Goal: Transaction & Acquisition: Download file/media

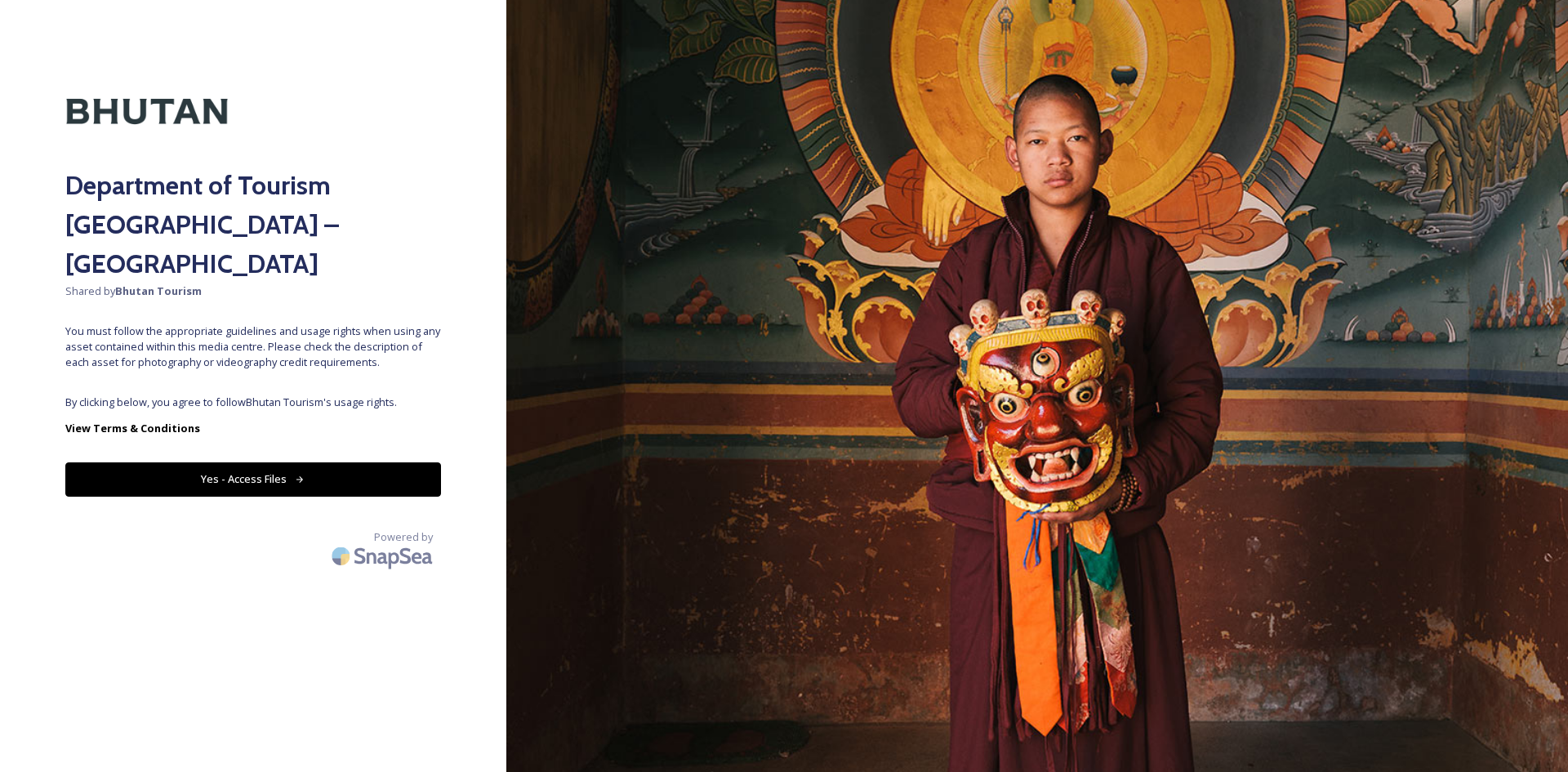
click at [285, 462] on button "Yes - Access Files" at bounding box center [252, 479] width 375 height 33
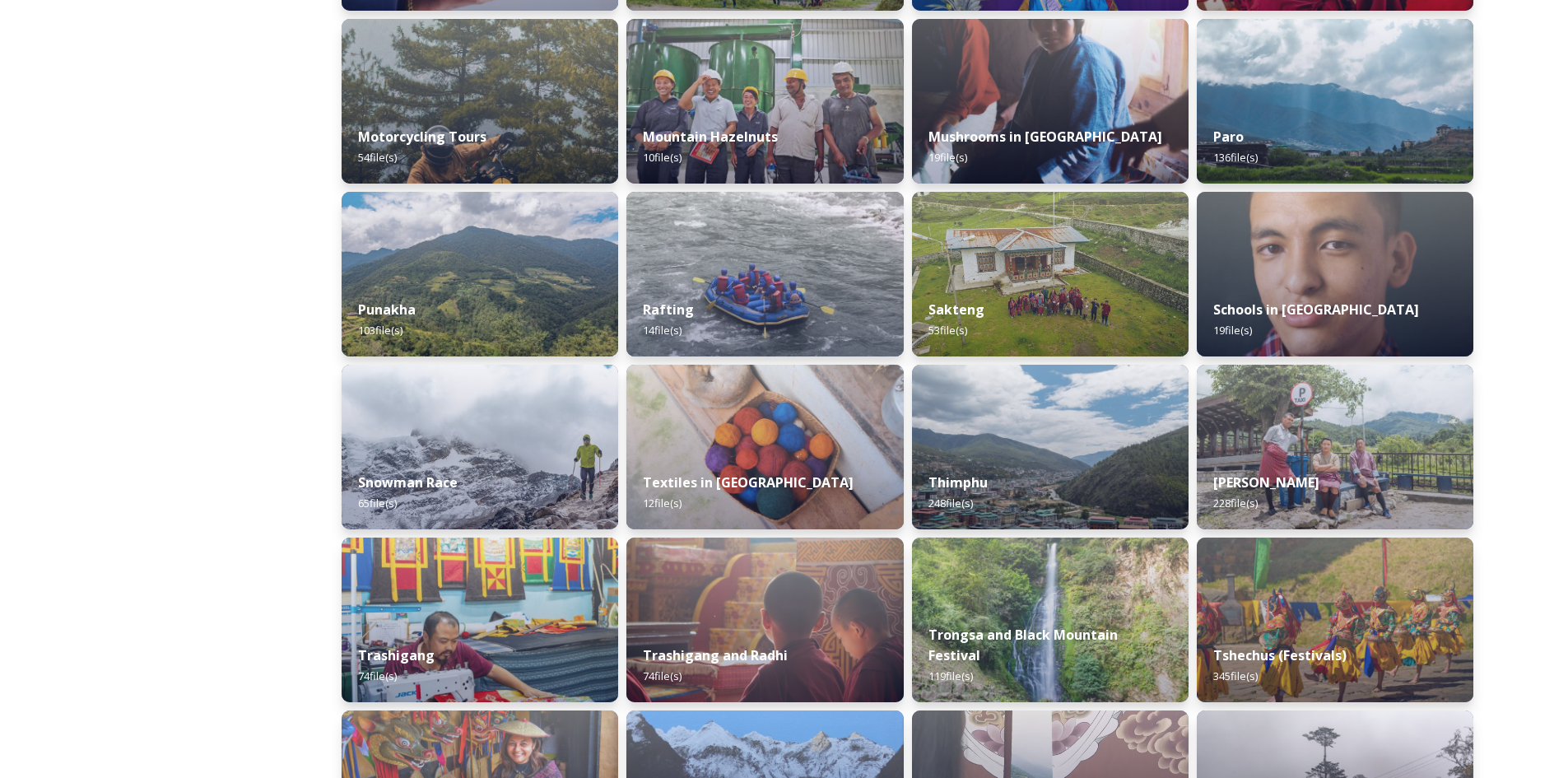
scroll to position [1153, 0]
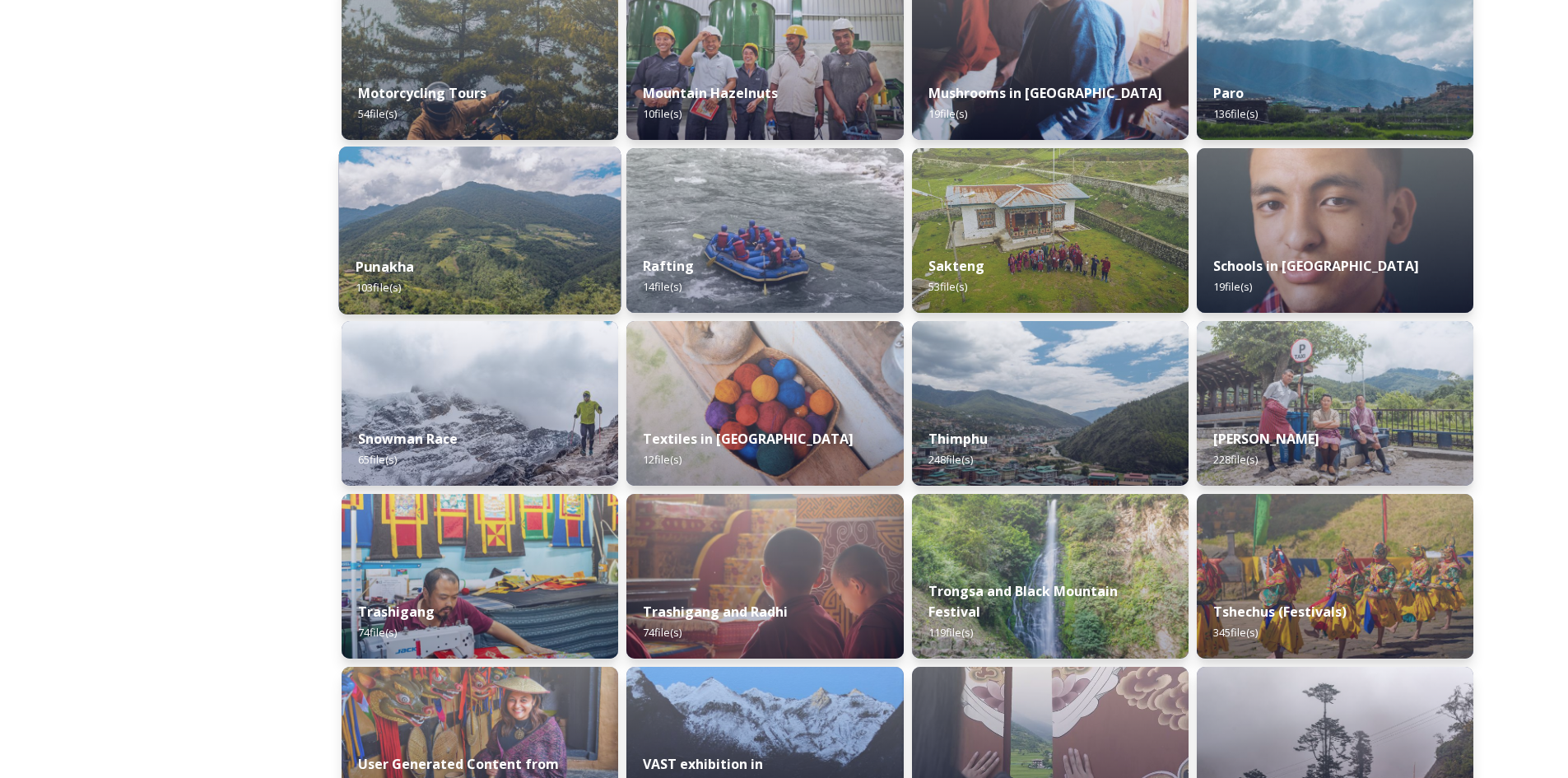
click at [558, 226] on img at bounding box center [480, 231] width 282 height 168
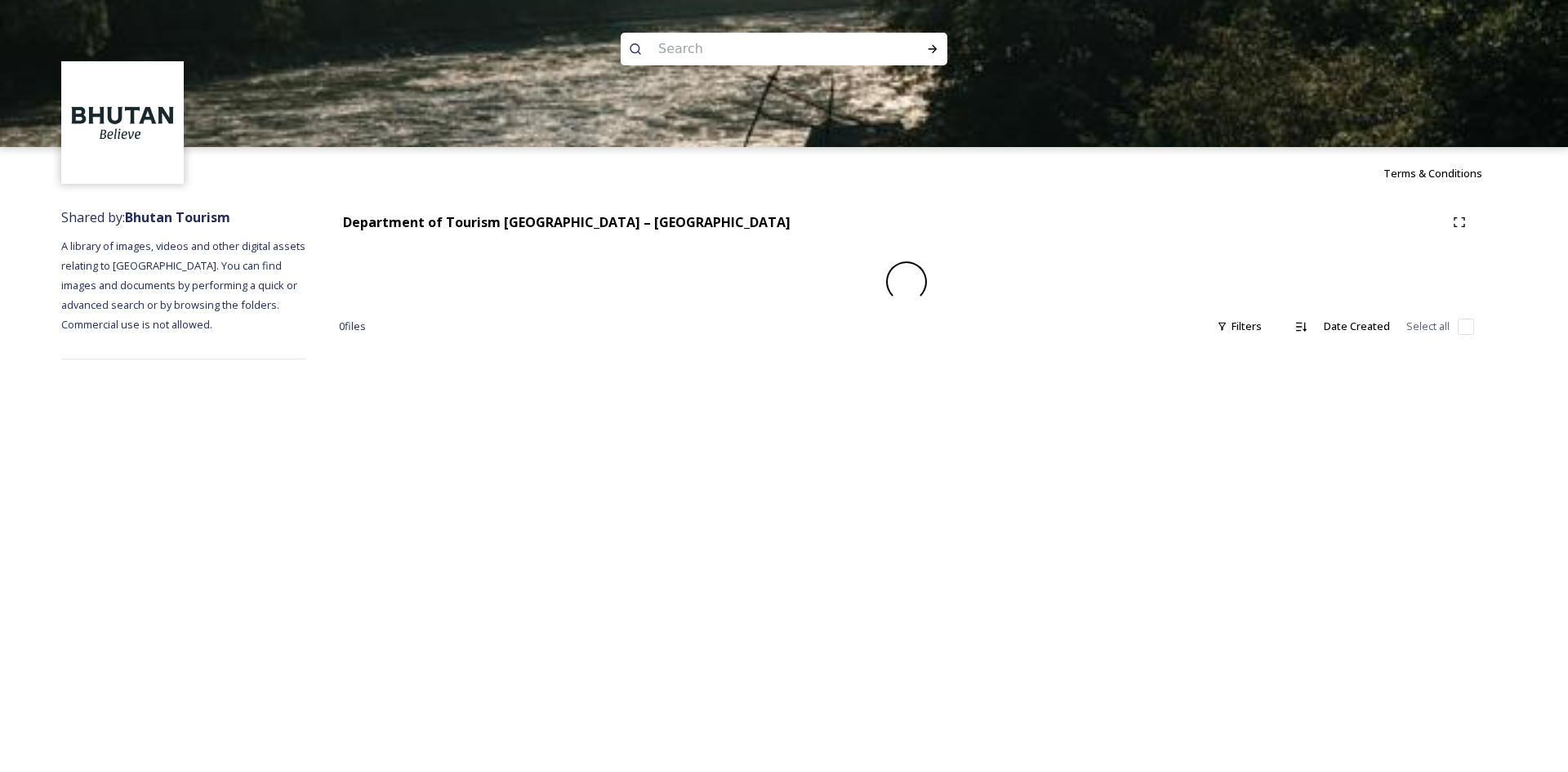
click at [553, 224] on div at bounding box center [784, 221] width 1568 height 147
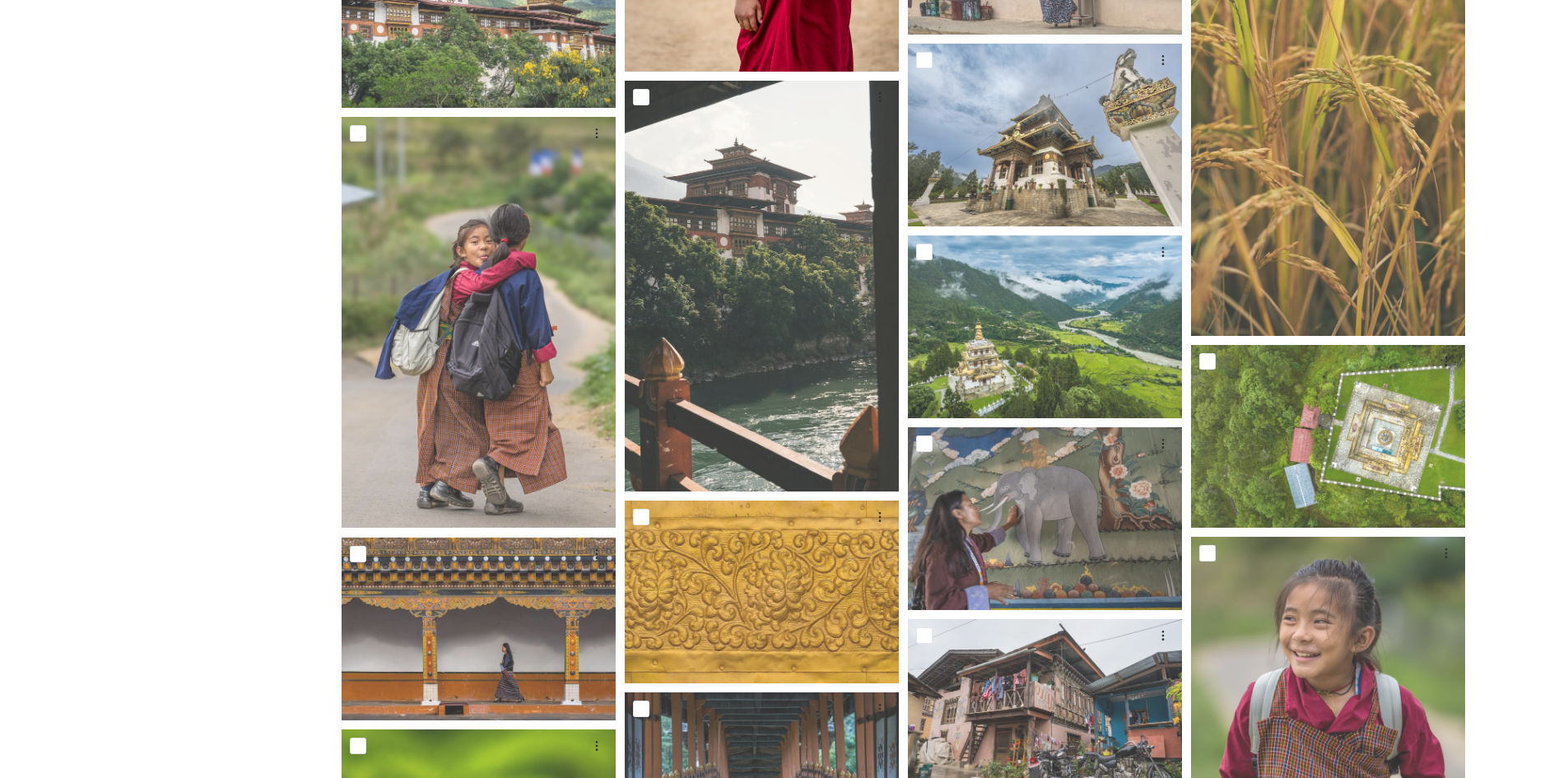
scroll to position [2140, 0]
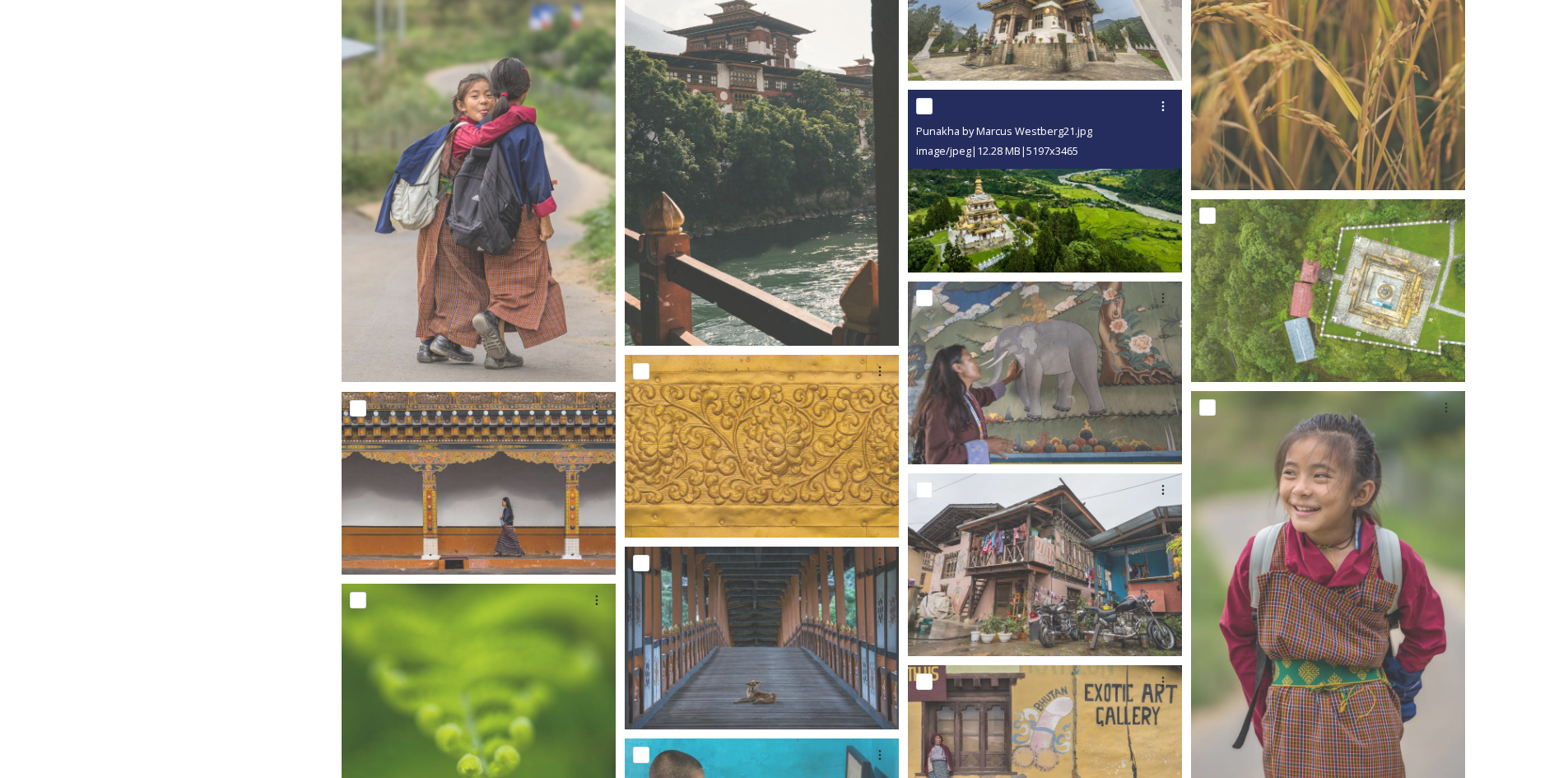
click at [1049, 201] on img at bounding box center [1044, 181] width 274 height 183
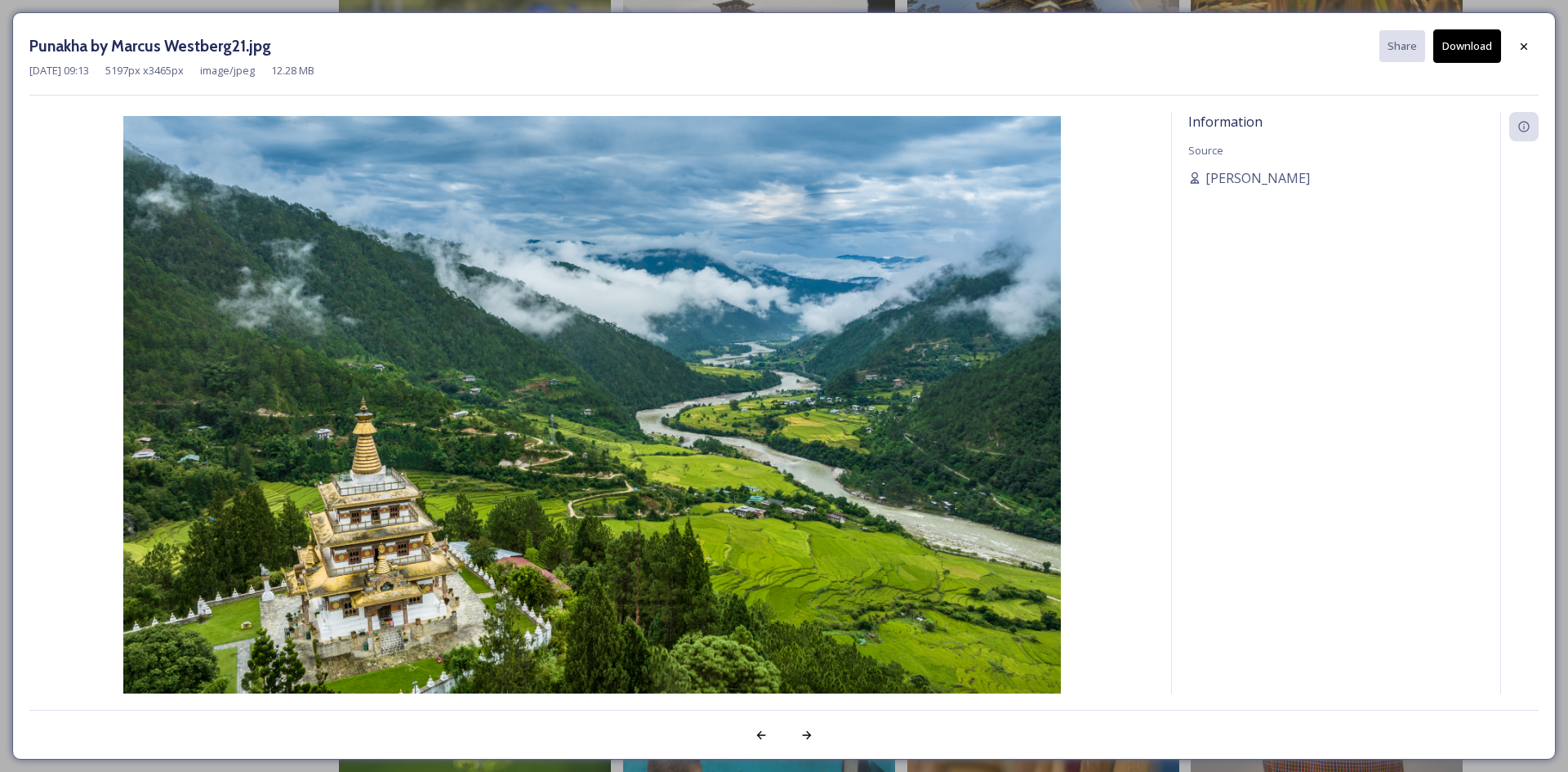
click at [1479, 45] on button "Download" at bounding box center [1466, 46] width 68 height 33
click at [1528, 46] on icon at bounding box center [1524, 46] width 13 height 13
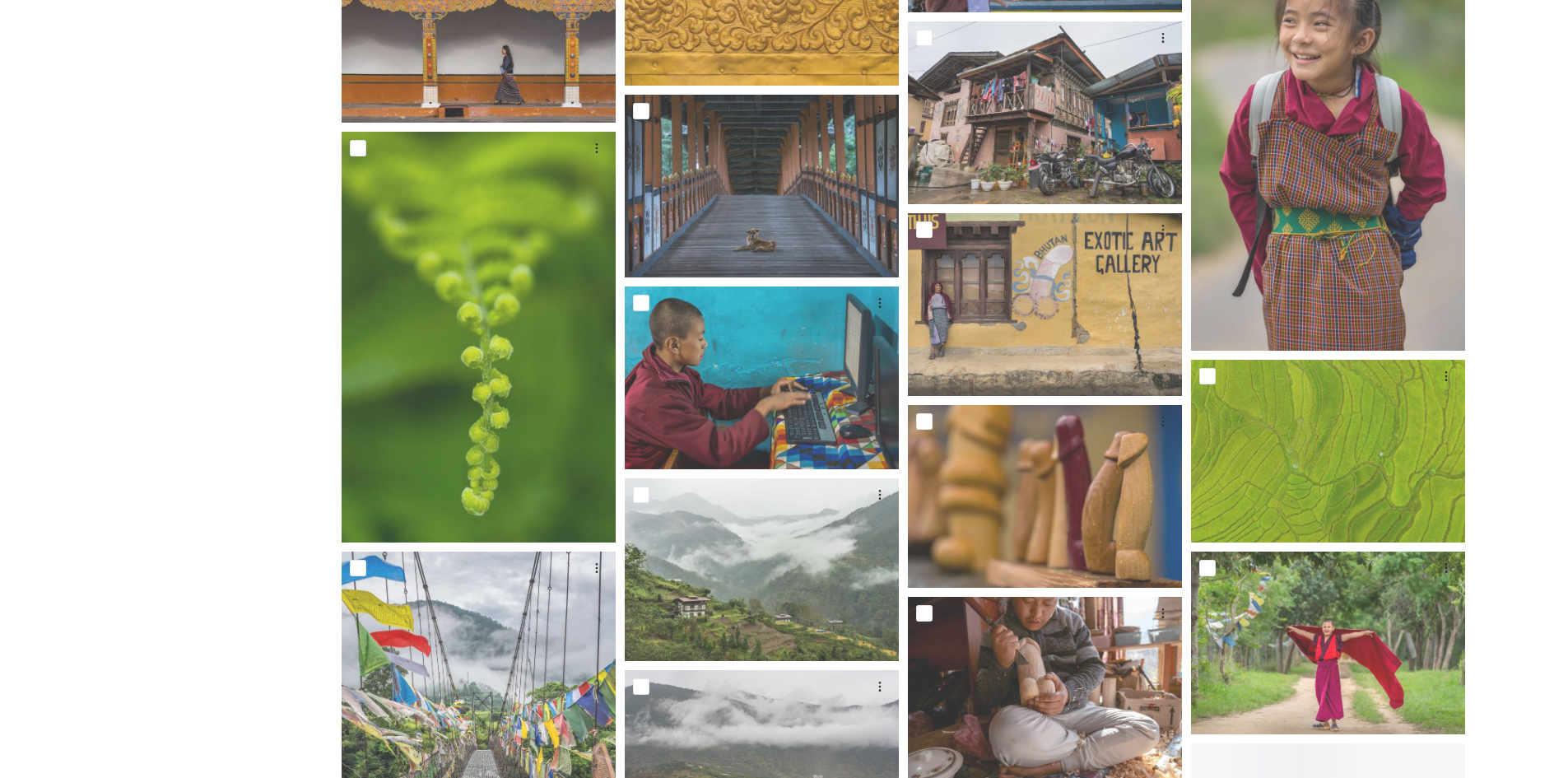
scroll to position [2716, 0]
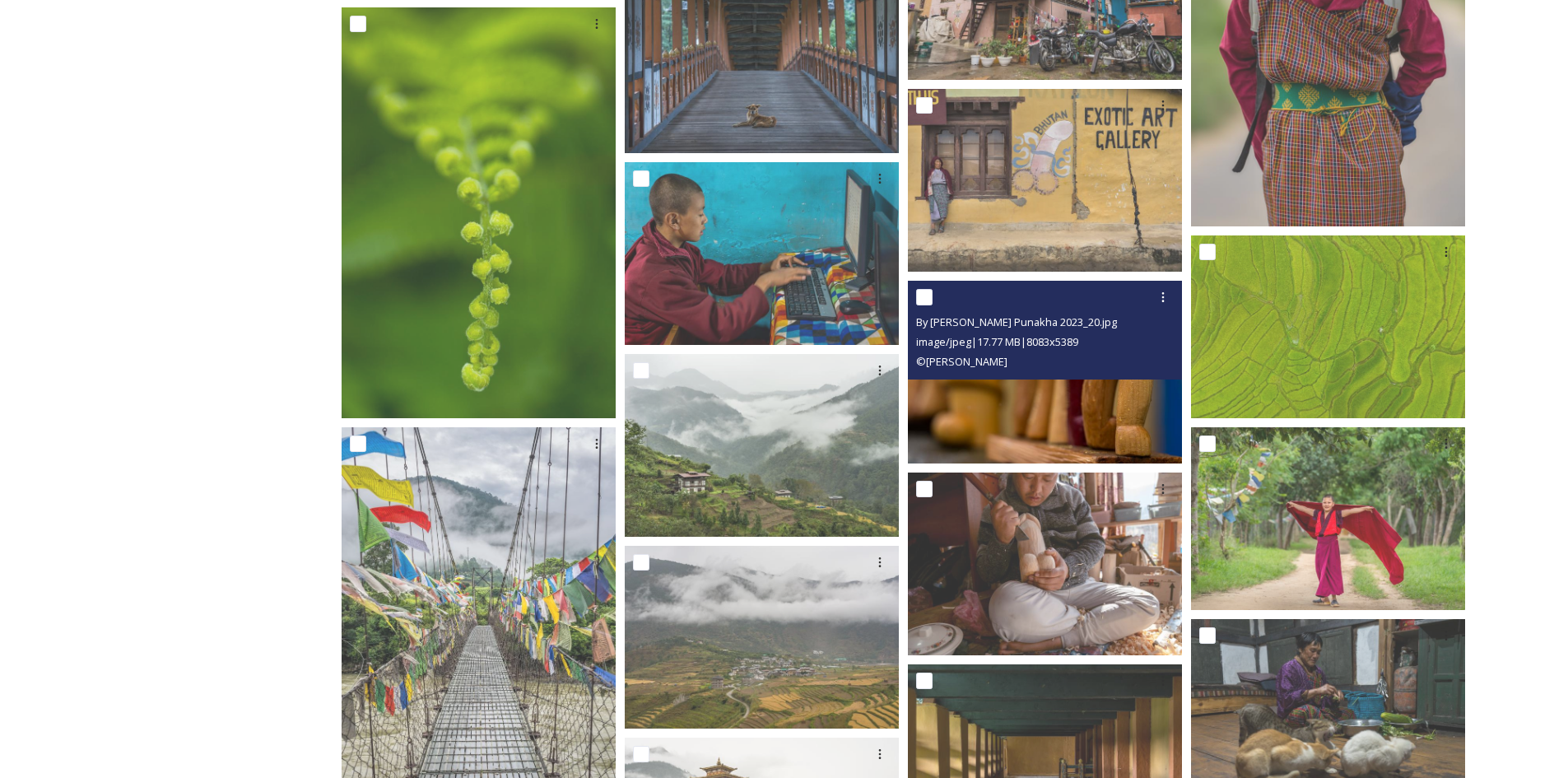
click at [1072, 407] on img at bounding box center [1044, 372] width 274 height 183
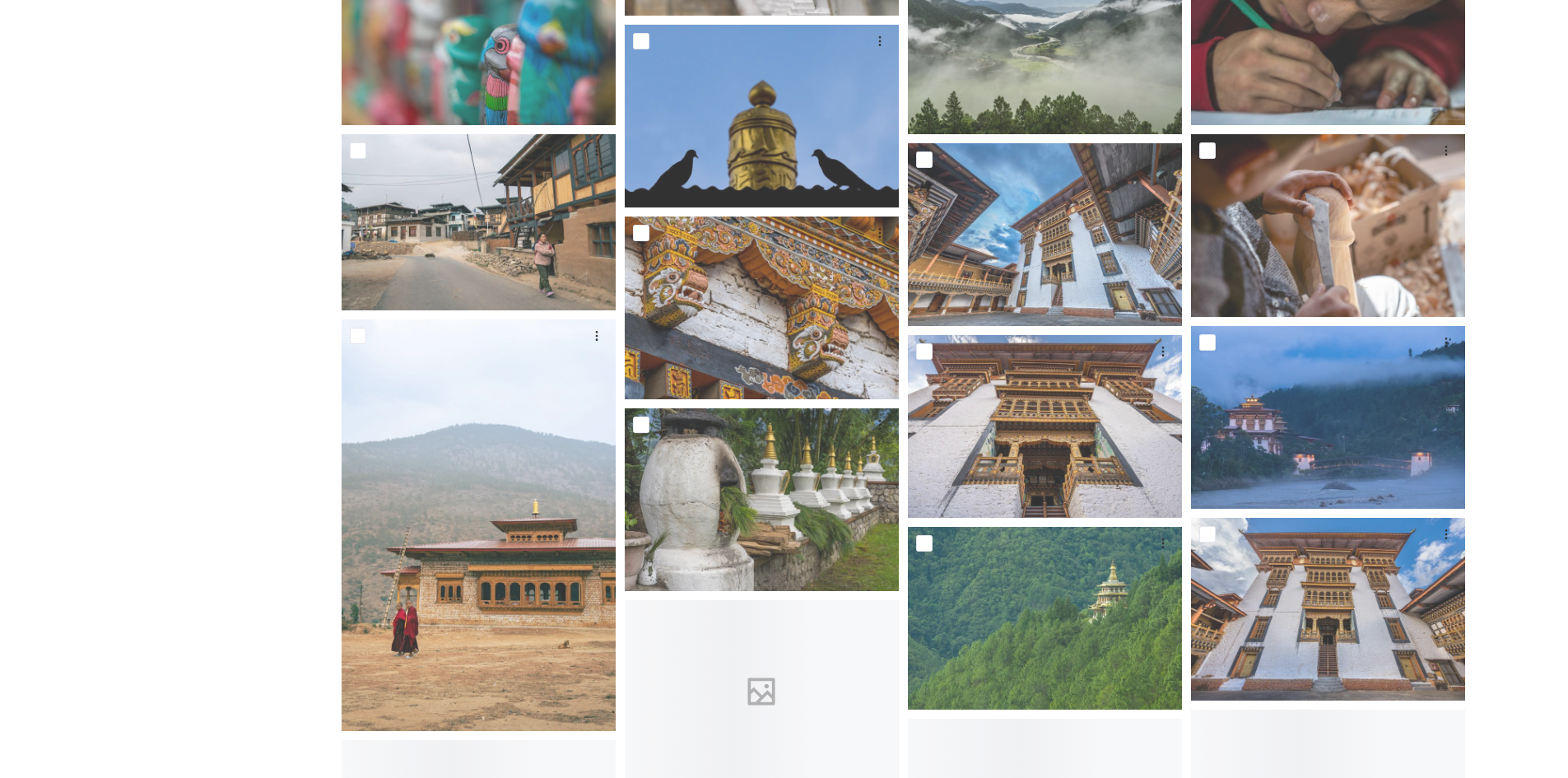
scroll to position [4197, 0]
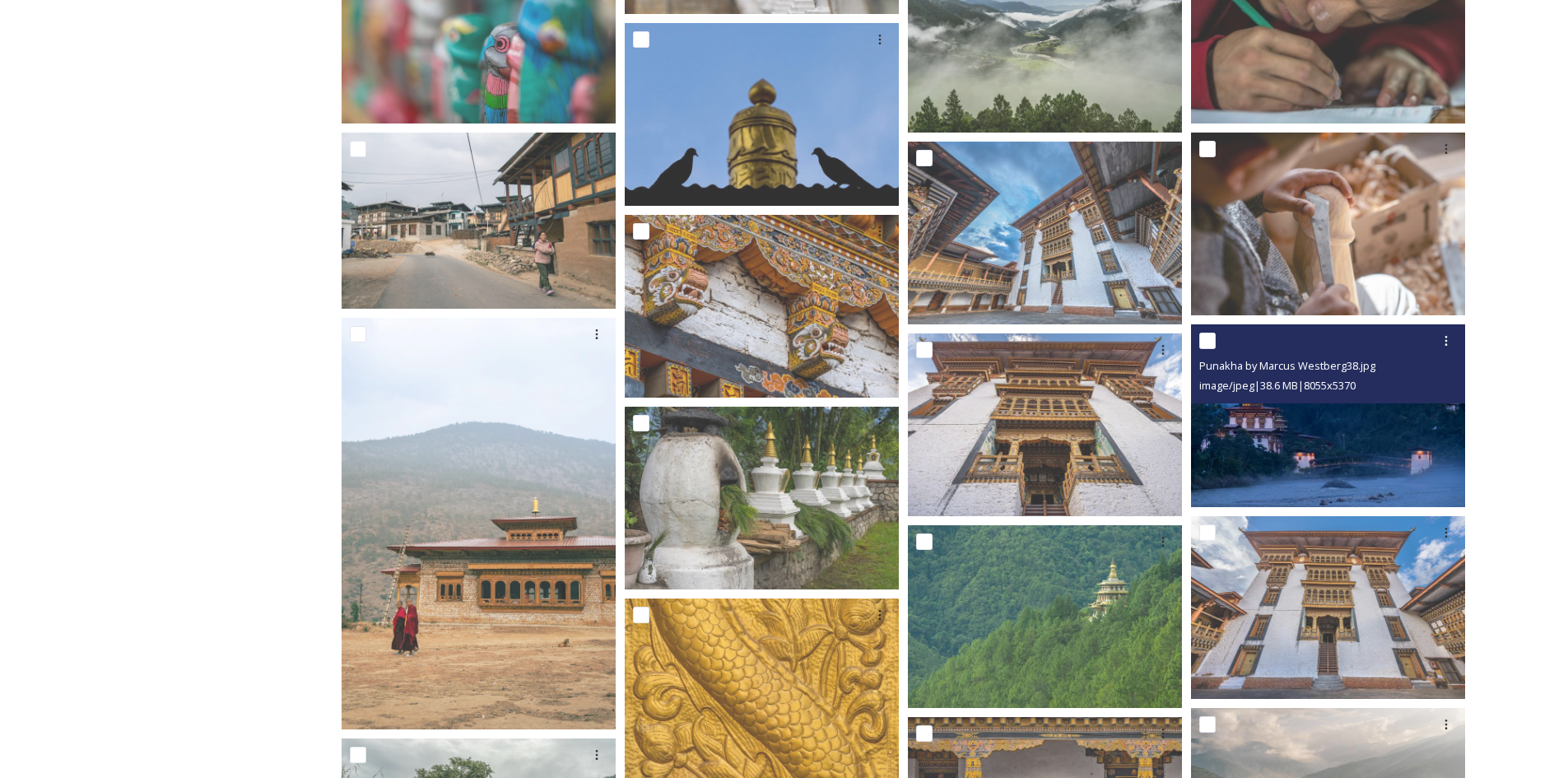
click at [1325, 457] on img at bounding box center [1327, 416] width 274 height 183
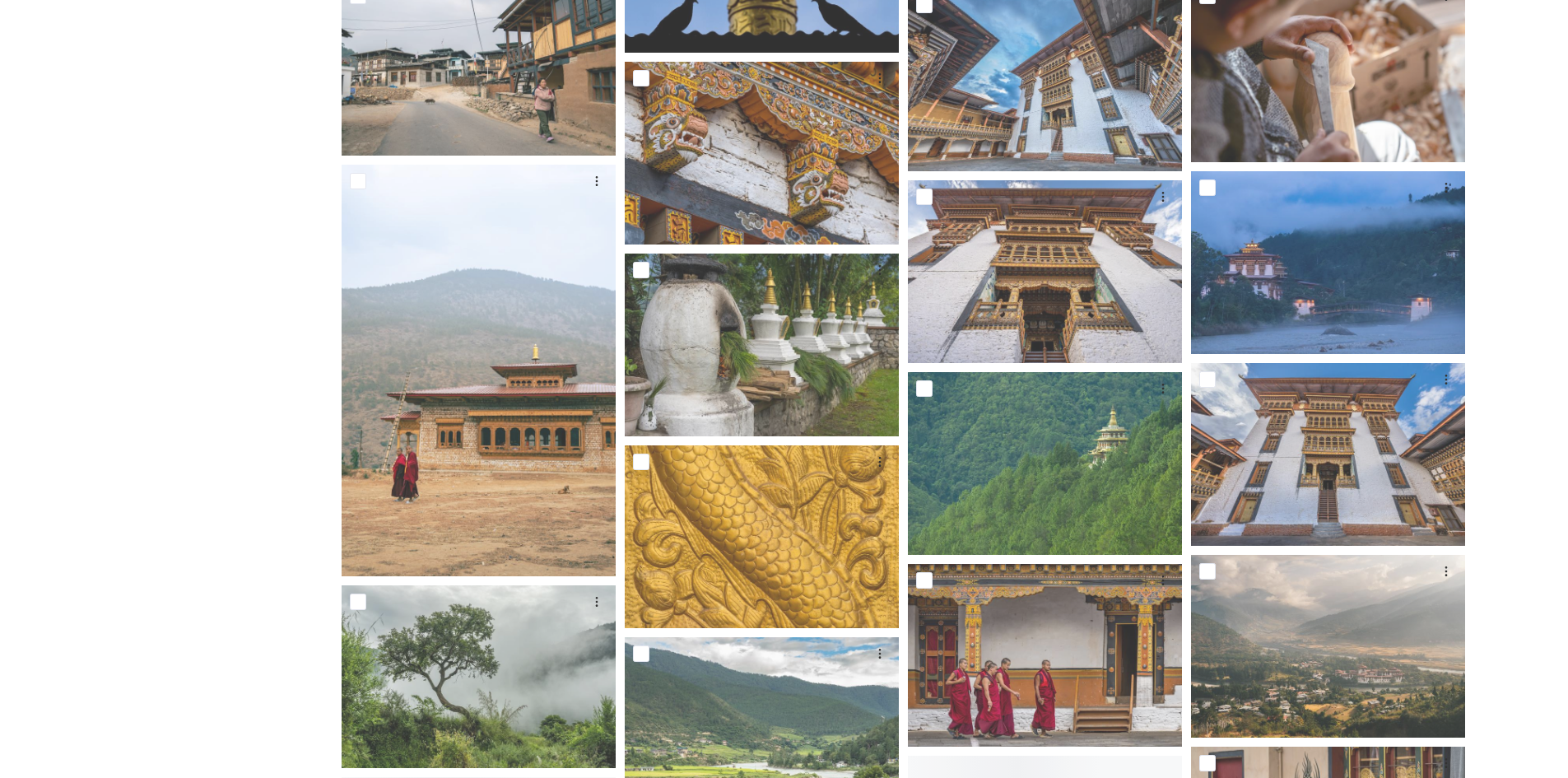
scroll to position [4362, 0]
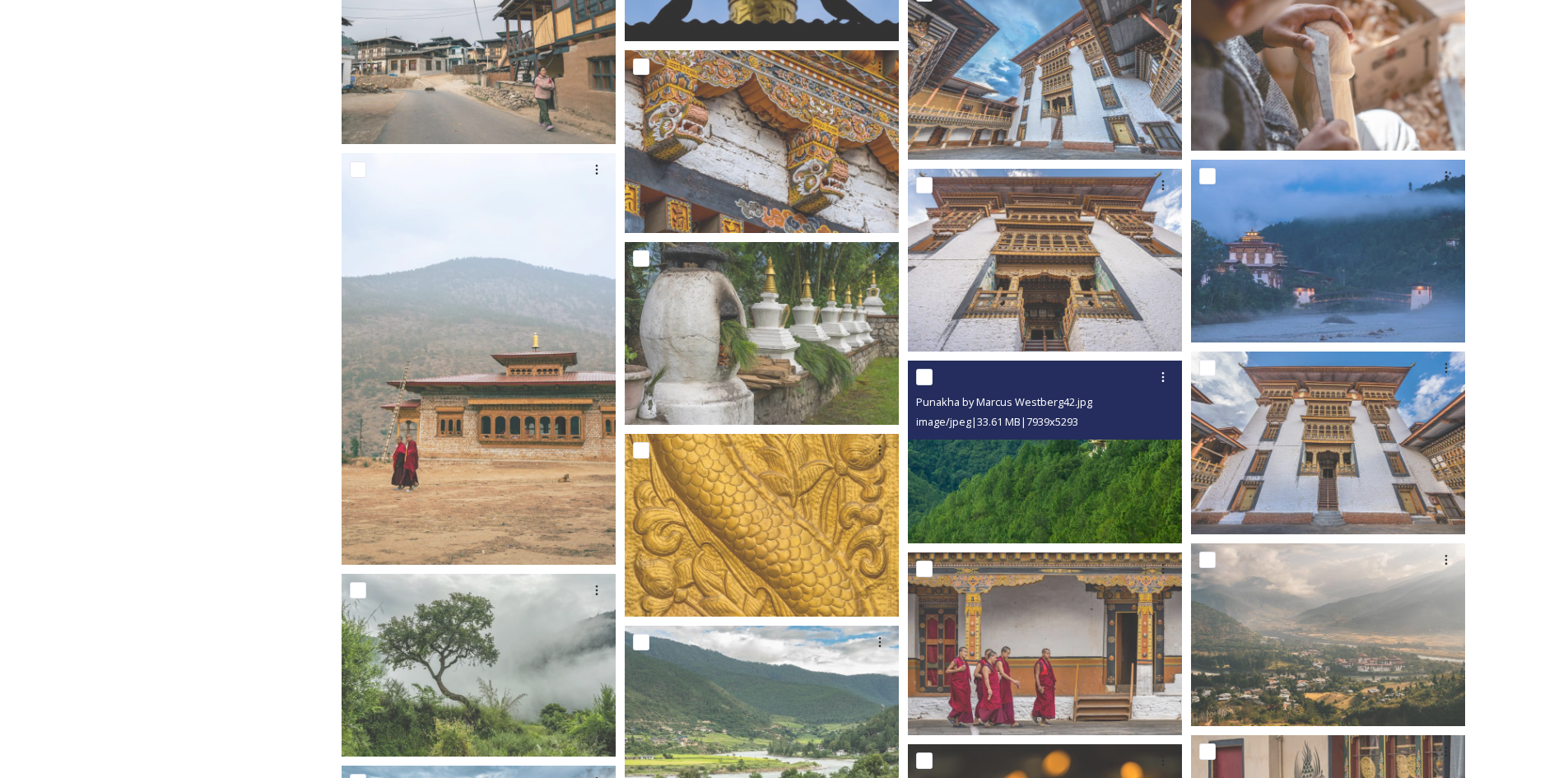
click at [1118, 468] on img at bounding box center [1044, 452] width 274 height 183
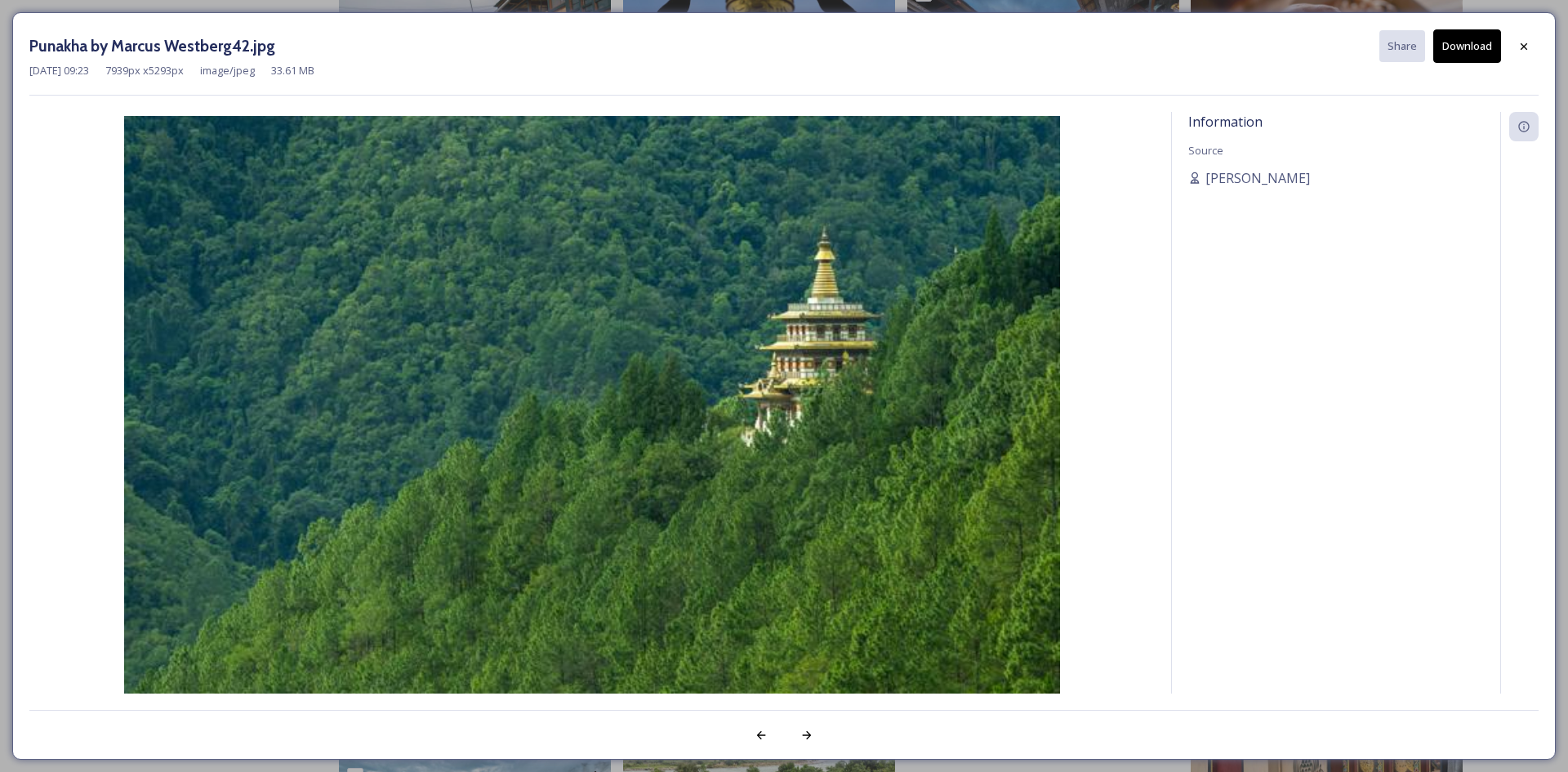
click at [1477, 50] on button "Download" at bounding box center [1466, 46] width 68 height 33
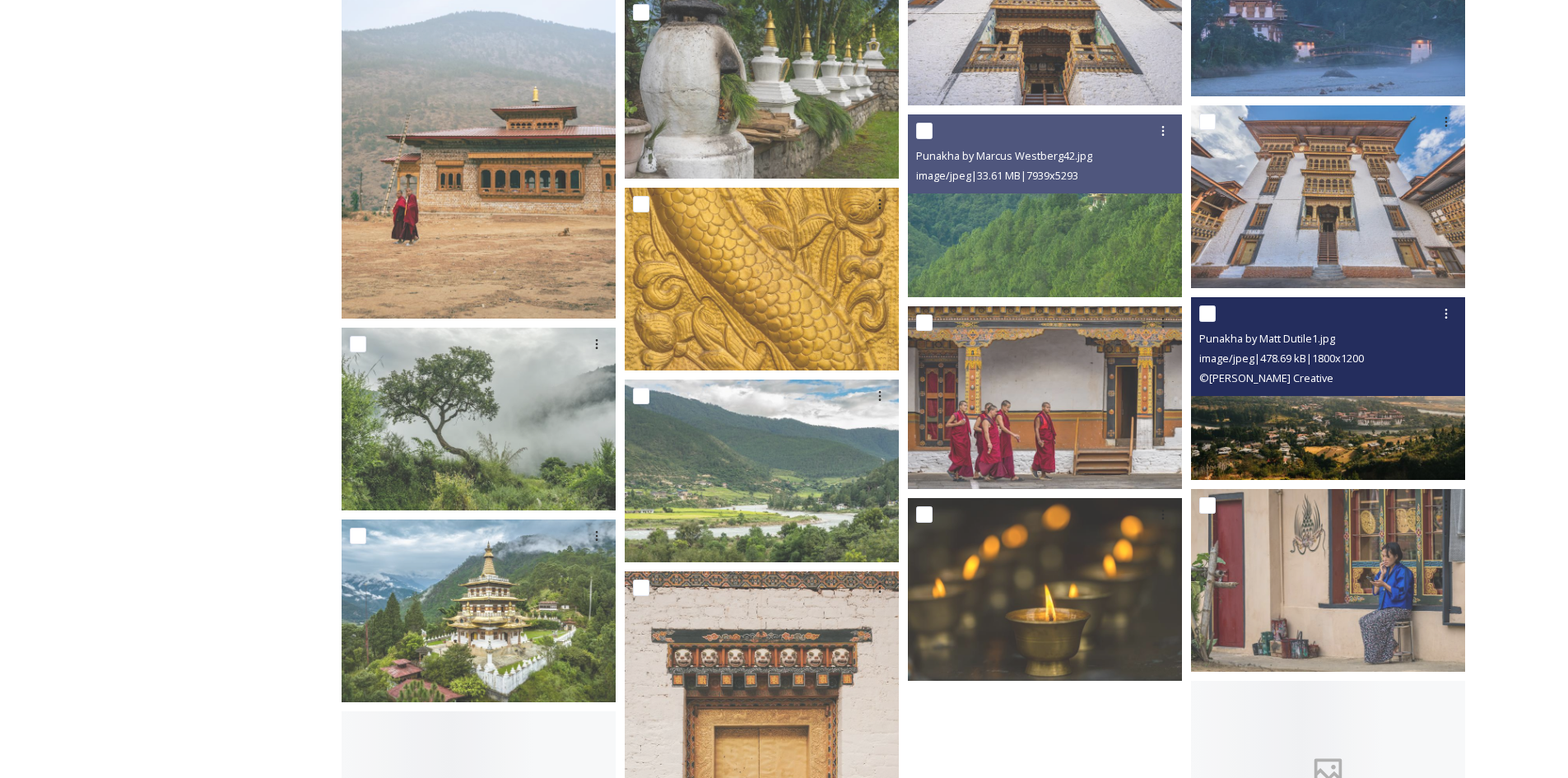
scroll to position [4608, 0]
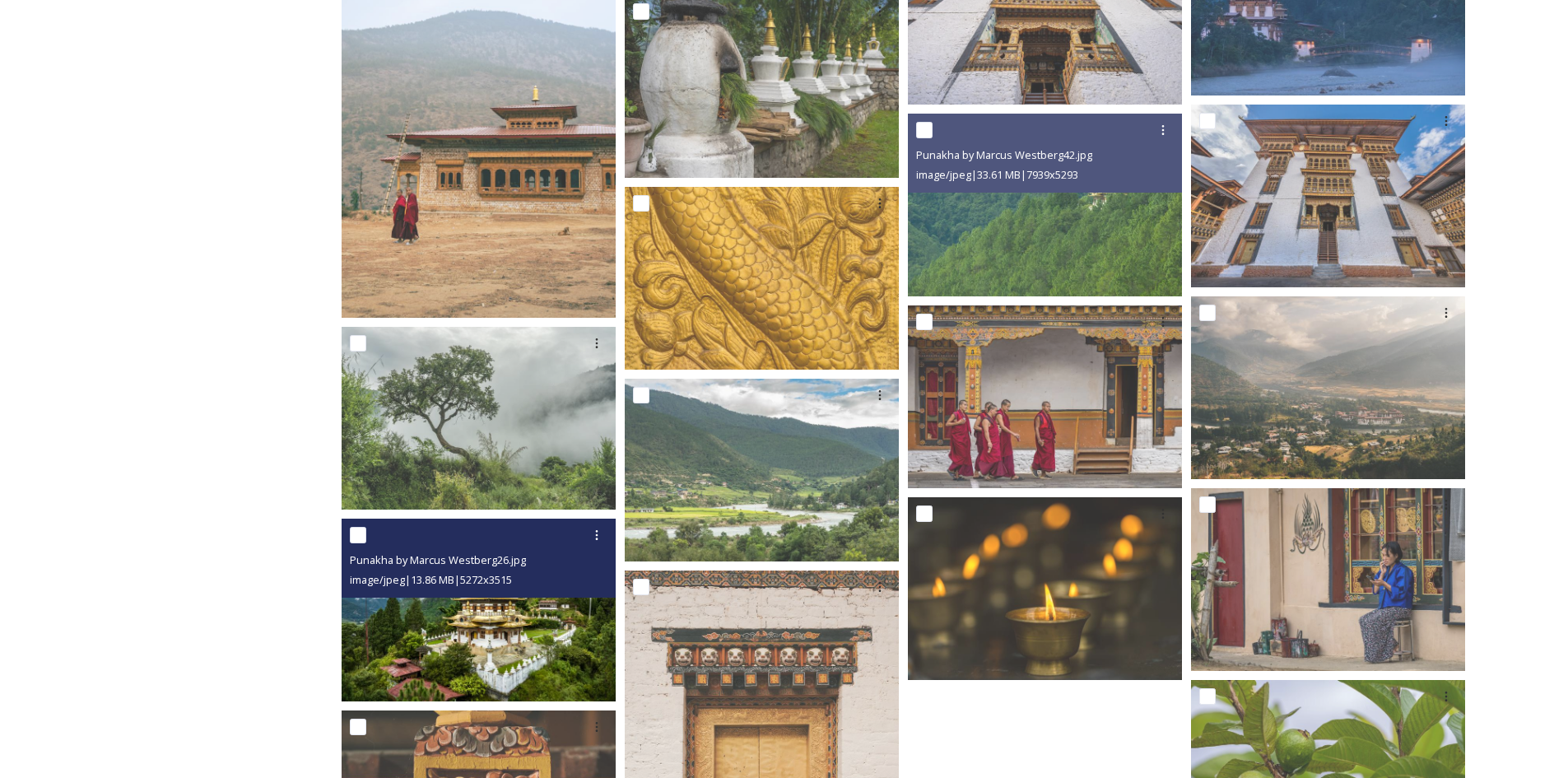
click at [533, 649] on img at bounding box center [478, 610] width 274 height 183
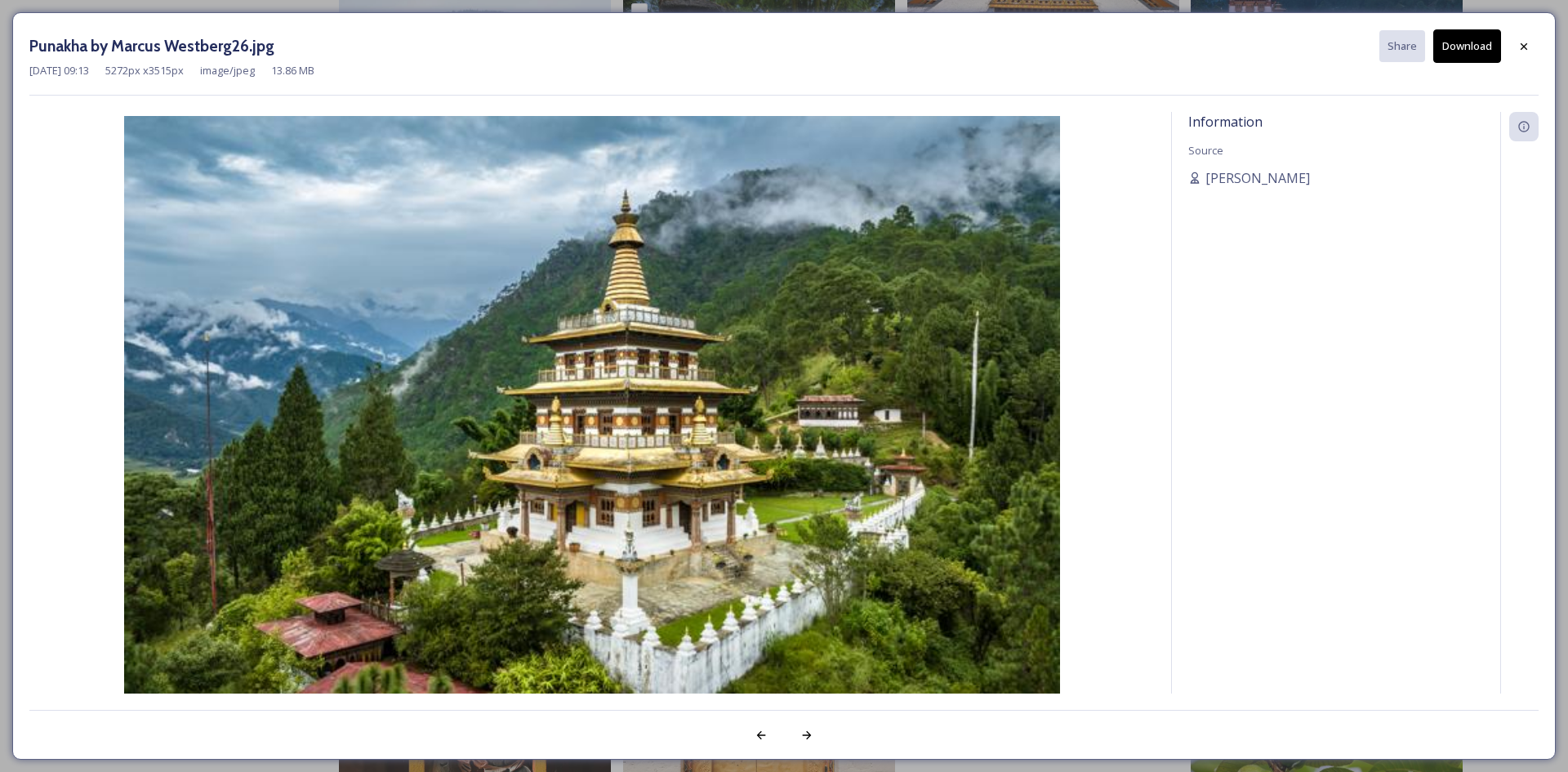
click at [1448, 48] on button "Download" at bounding box center [1466, 46] width 68 height 33
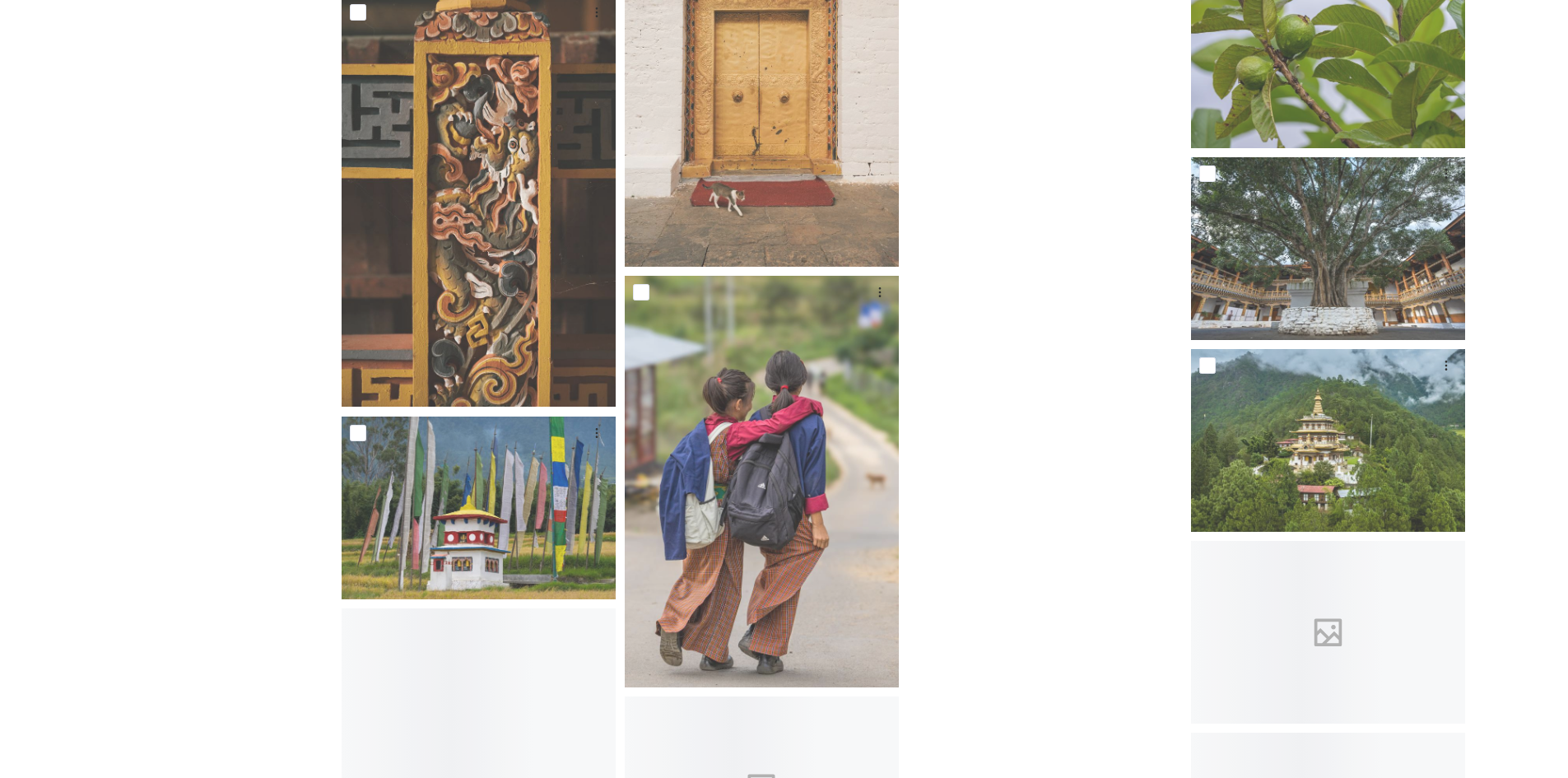
scroll to position [5349, 0]
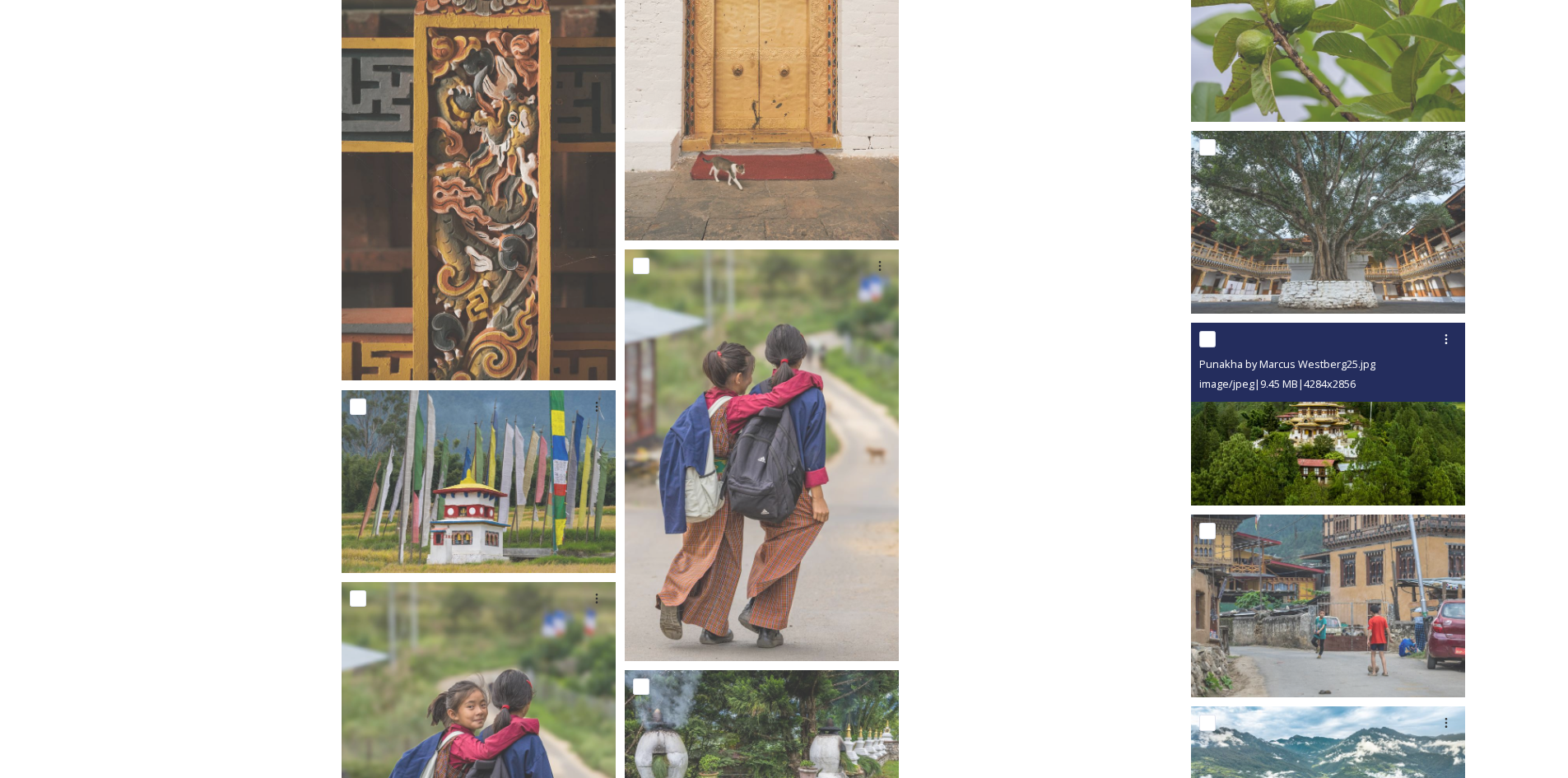
click at [1361, 434] on img at bounding box center [1327, 414] width 274 height 183
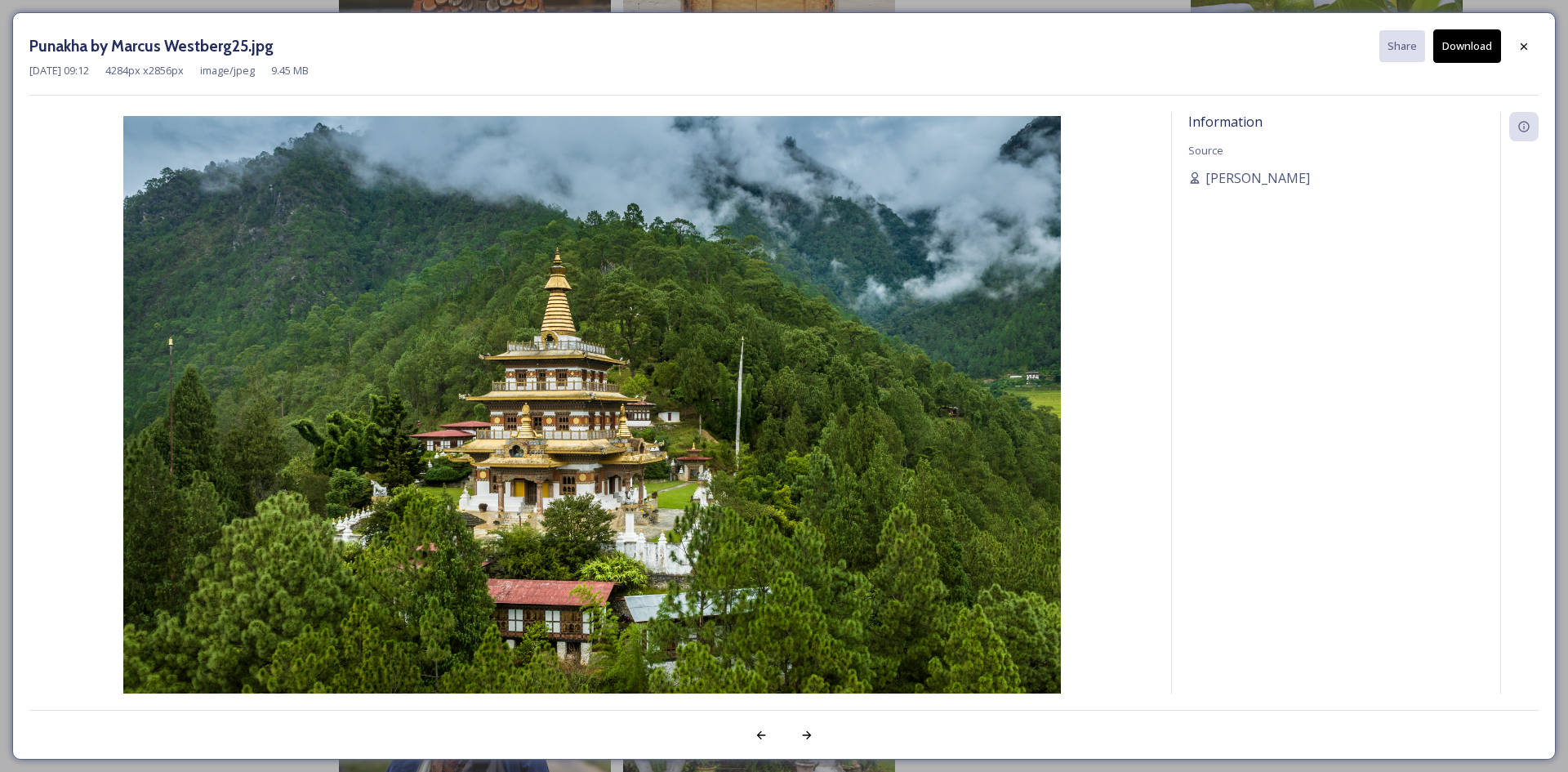
click at [1470, 38] on button "Download" at bounding box center [1466, 46] width 68 height 33
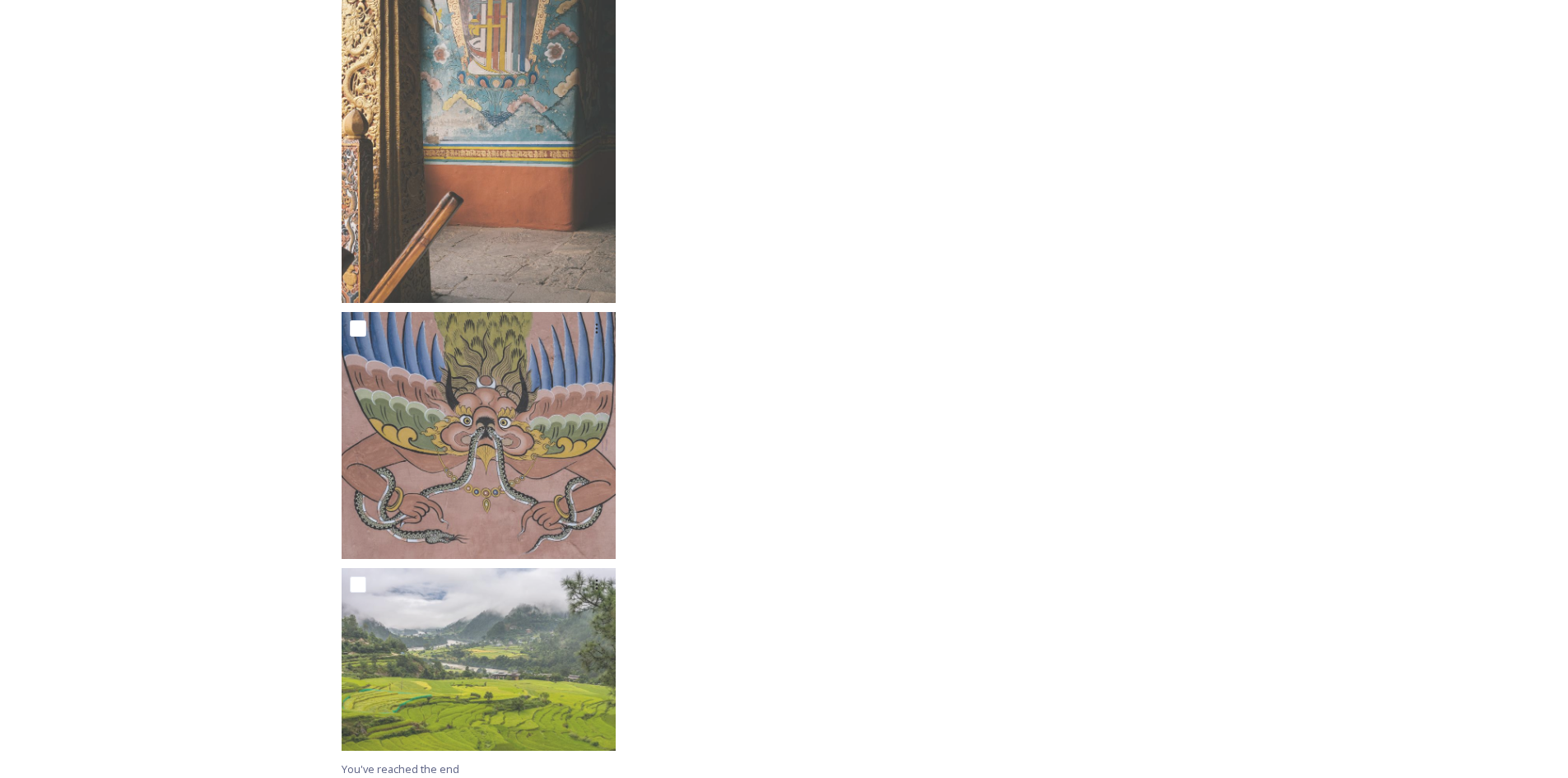
scroll to position [6659, 0]
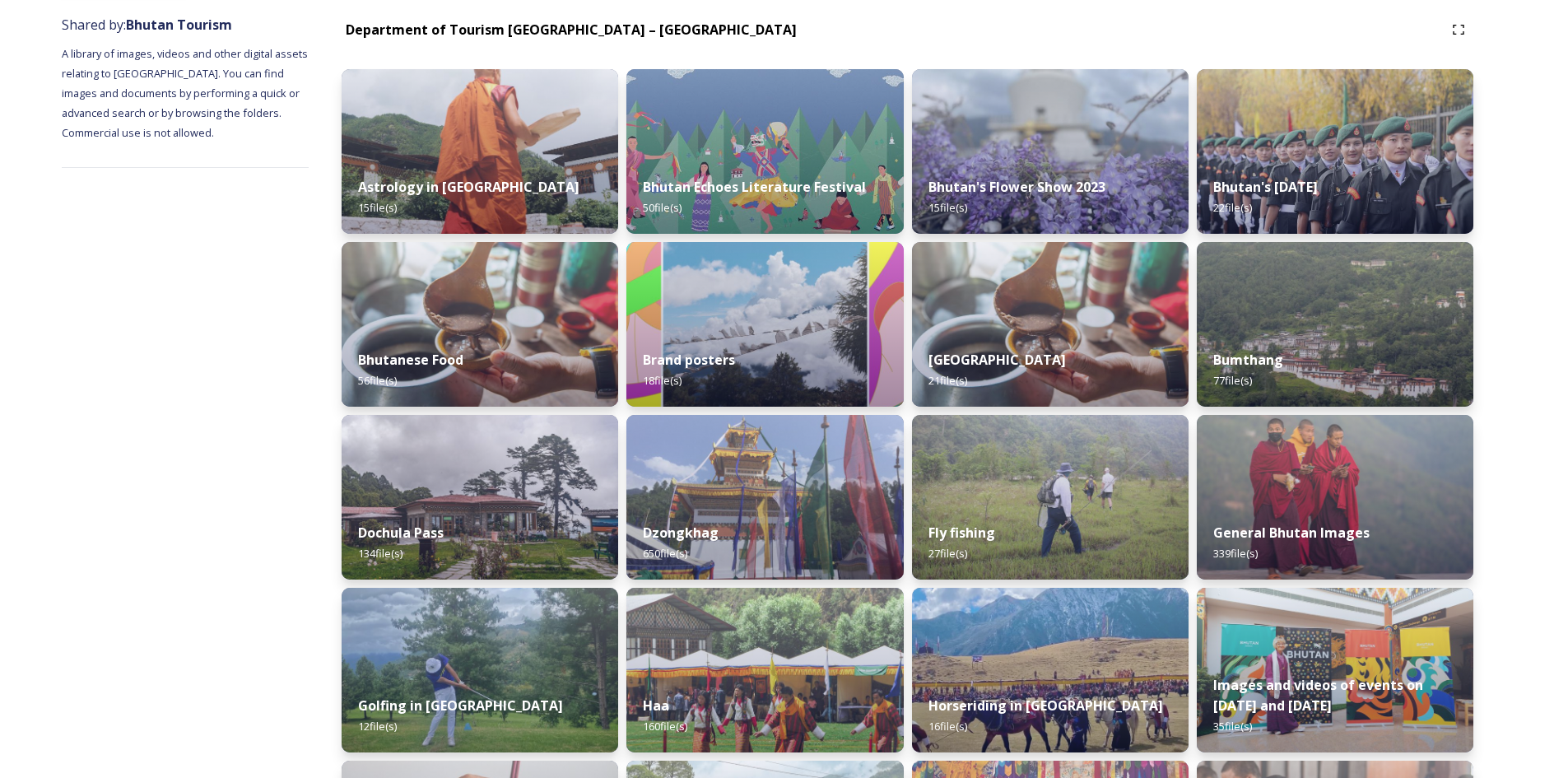
scroll to position [164, 0]
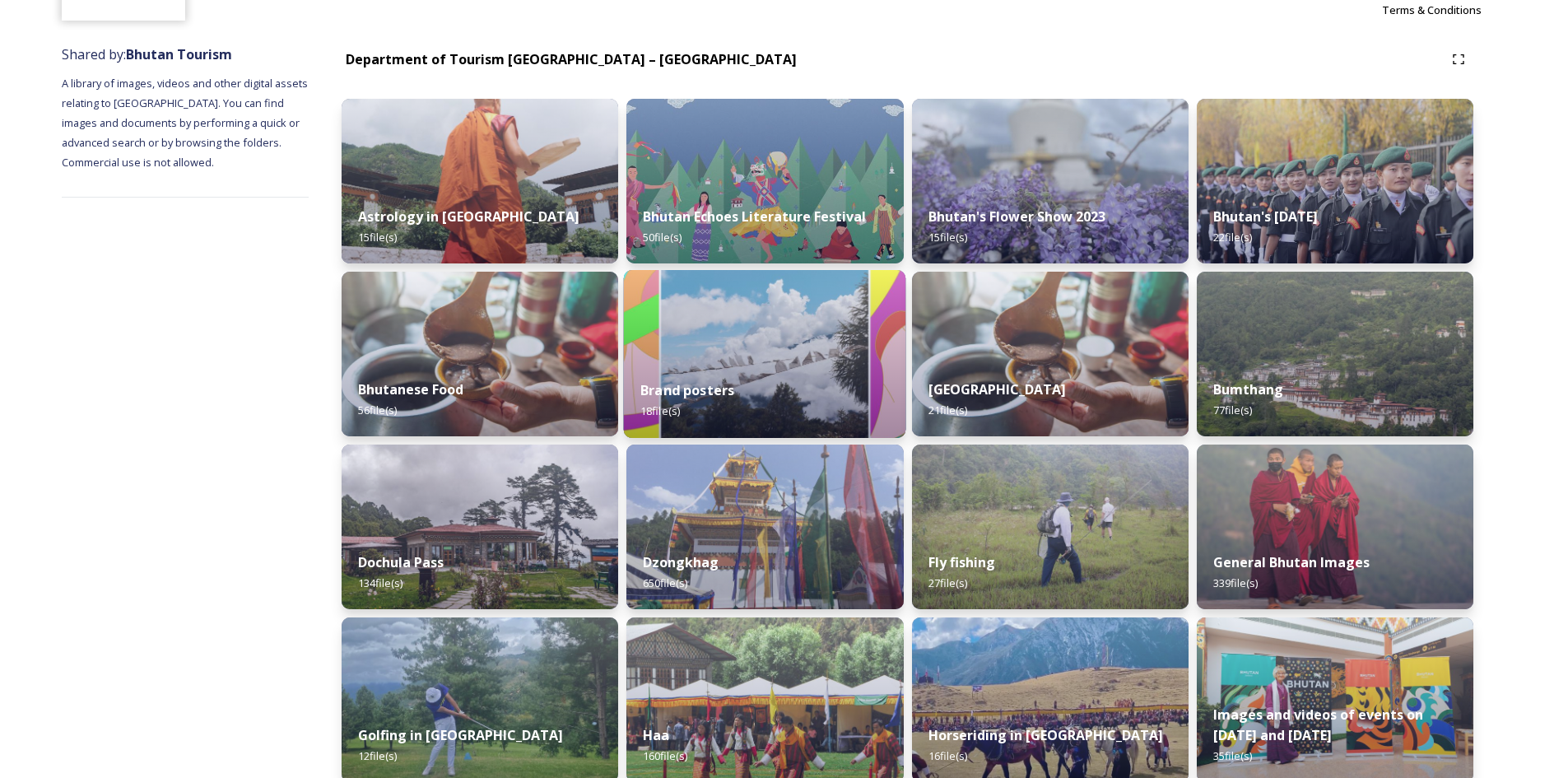
click at [758, 343] on img at bounding box center [765, 354] width 282 height 168
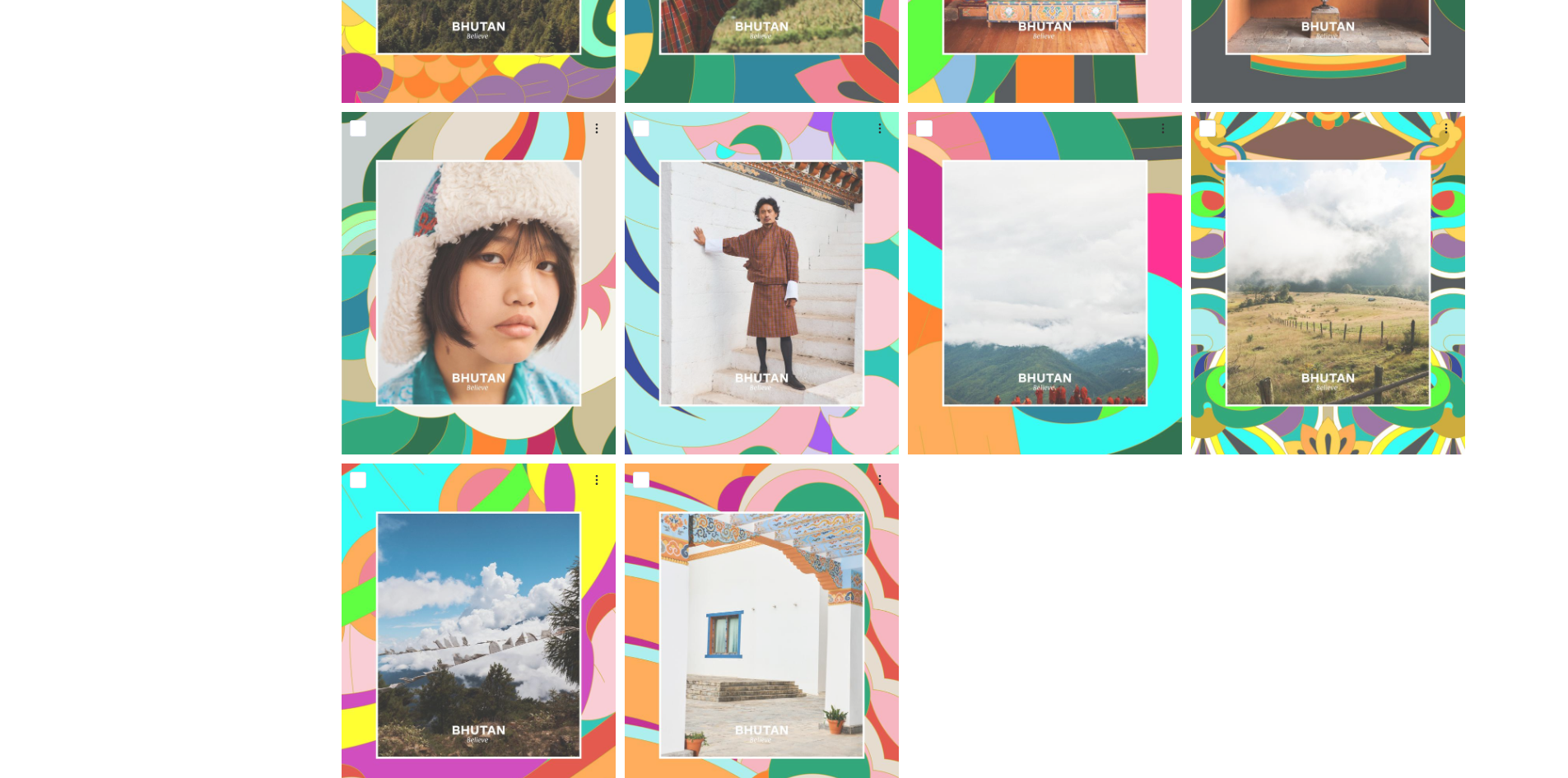
scroll to position [1320, 0]
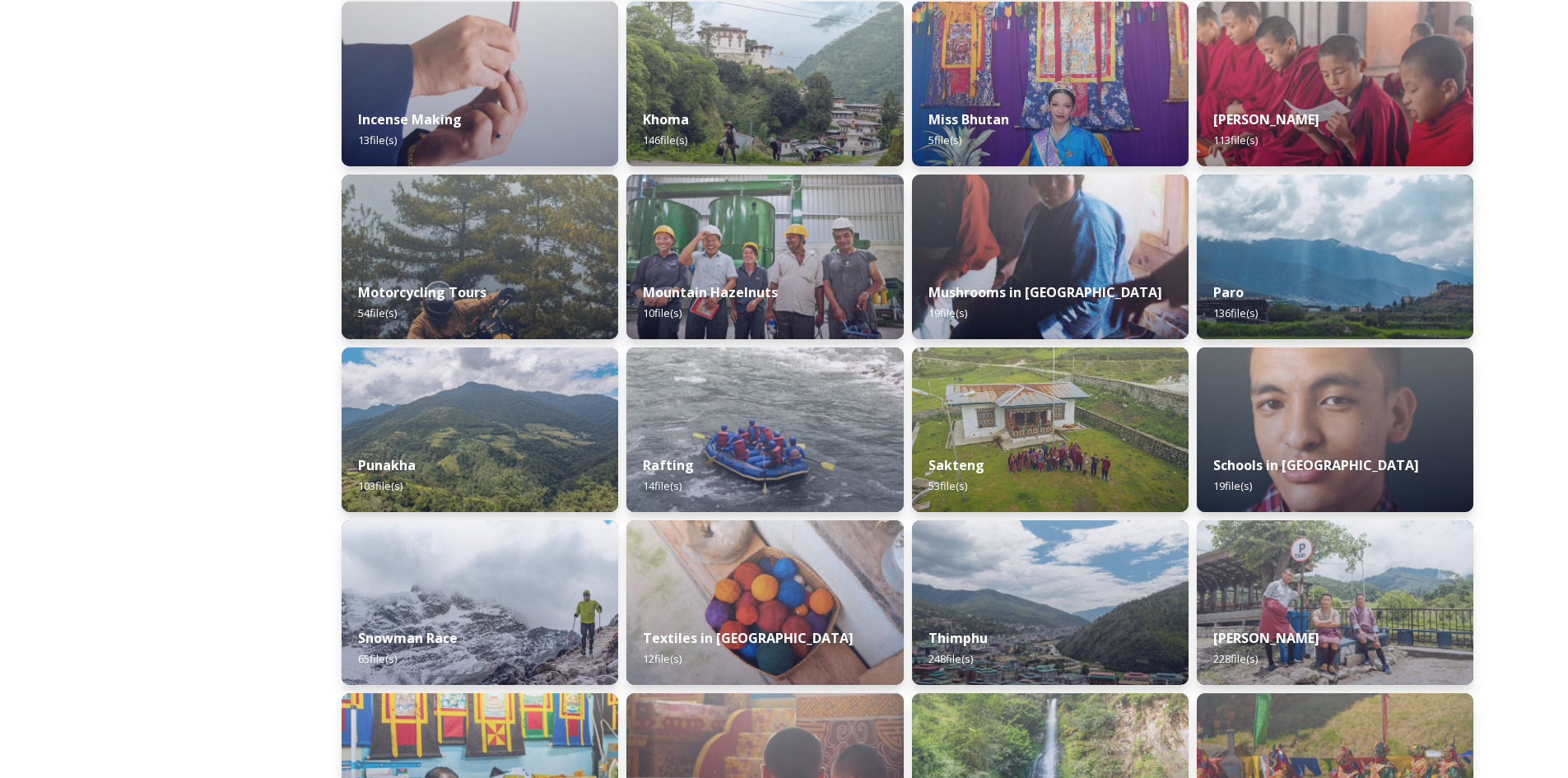
scroll to position [1153, 0]
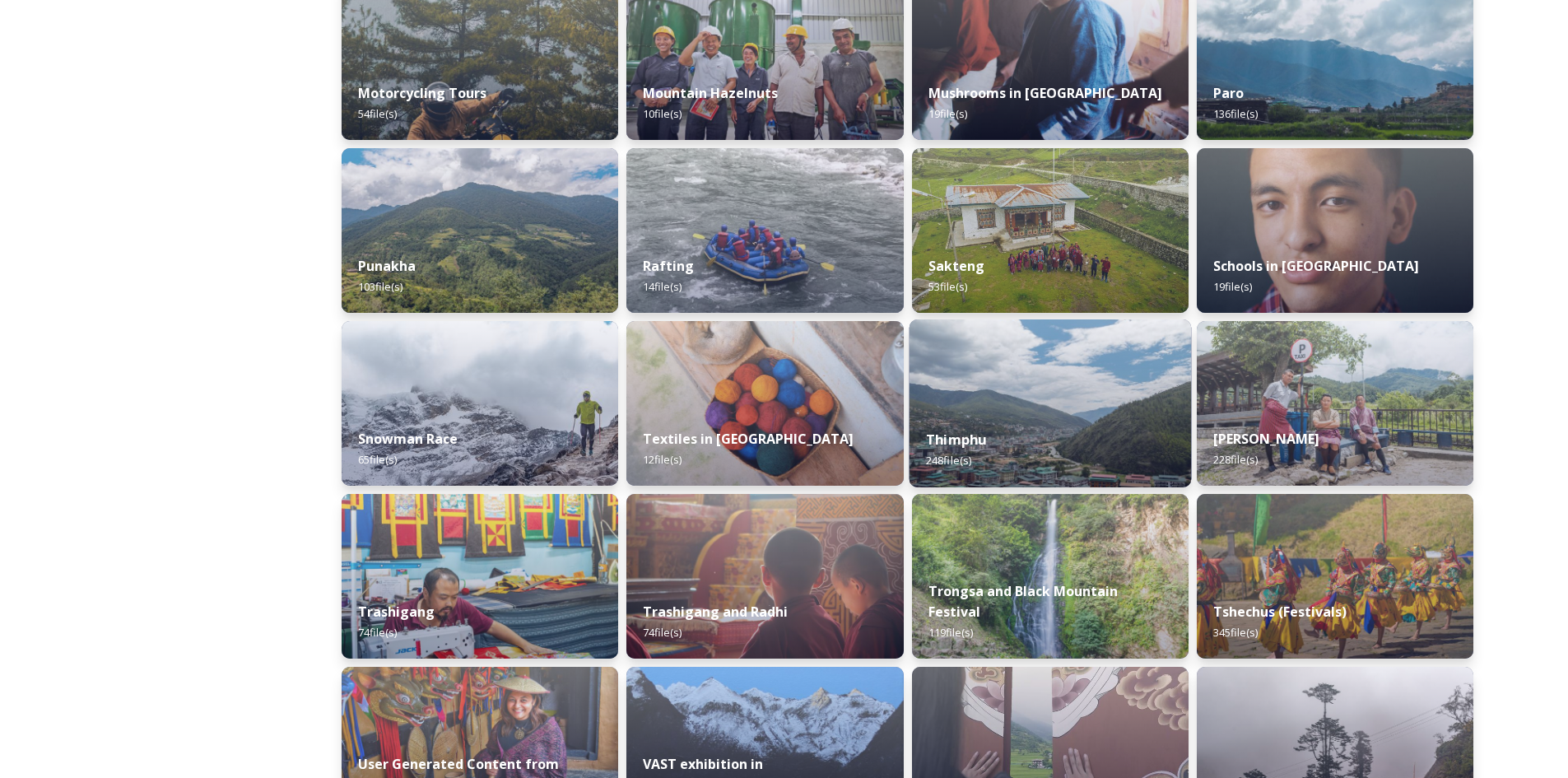
click at [1103, 399] on img at bounding box center [1050, 403] width 282 height 168
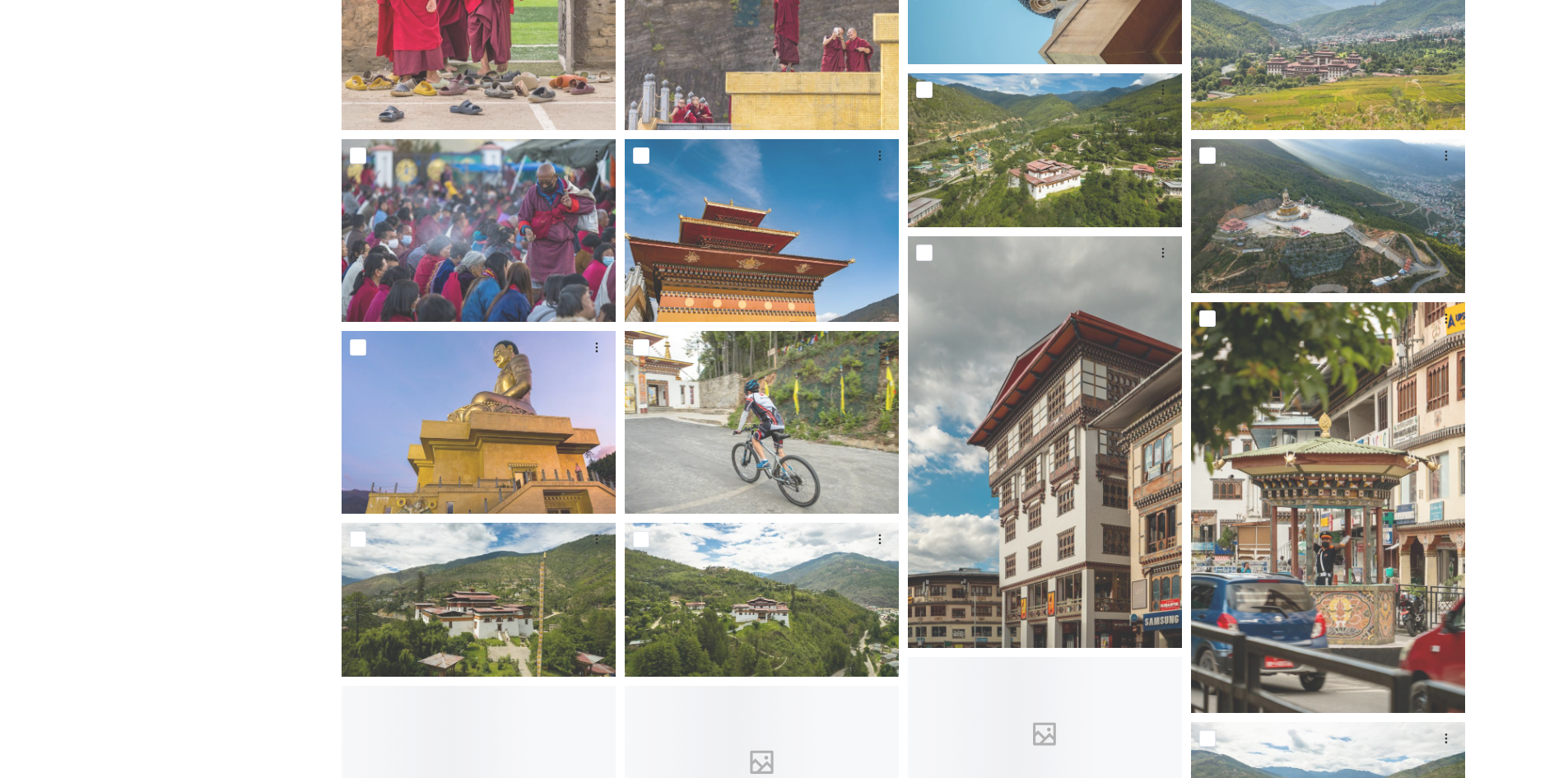
scroll to position [823, 0]
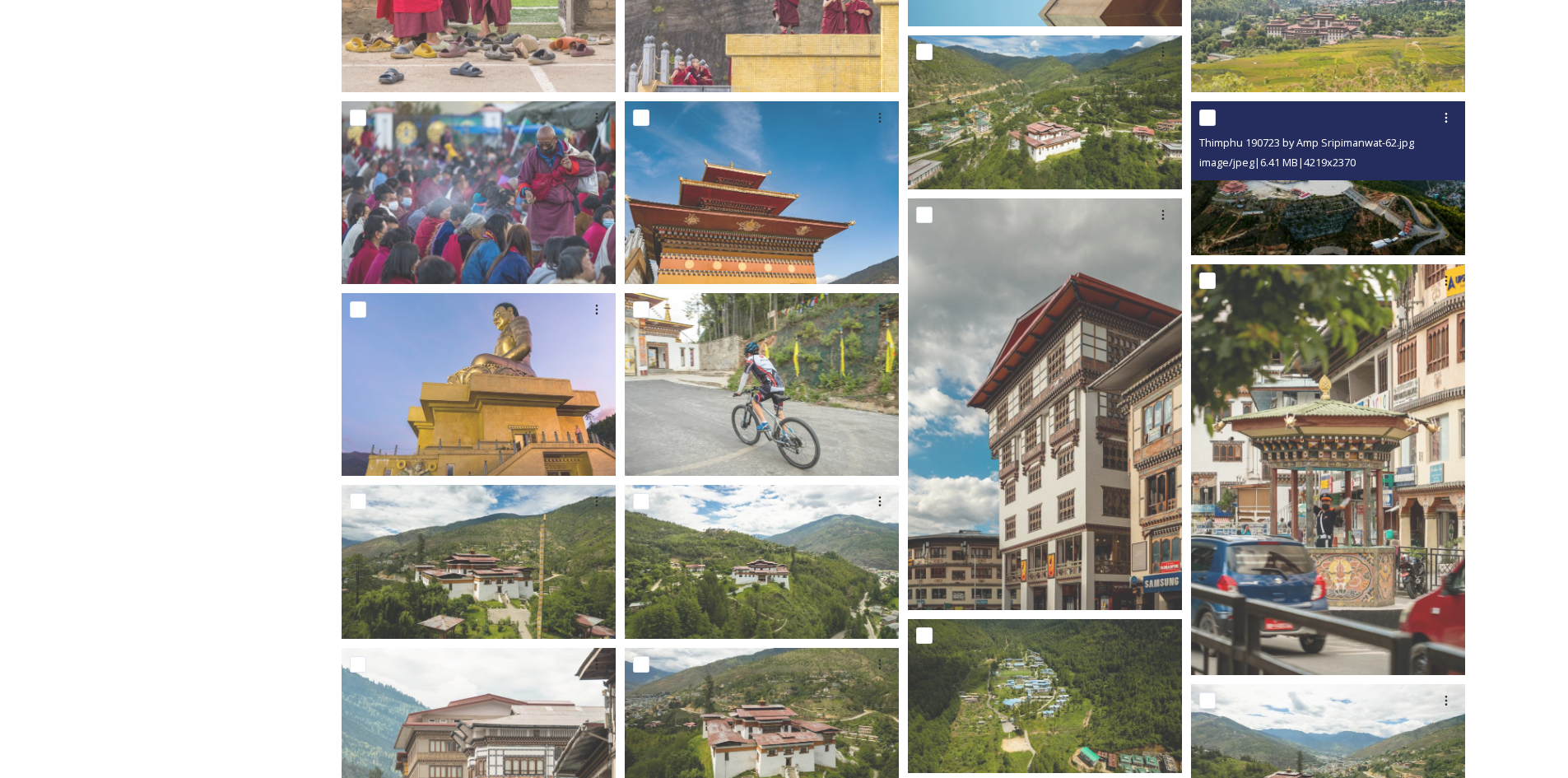
click at [1351, 214] on img at bounding box center [1327, 177] width 274 height 154
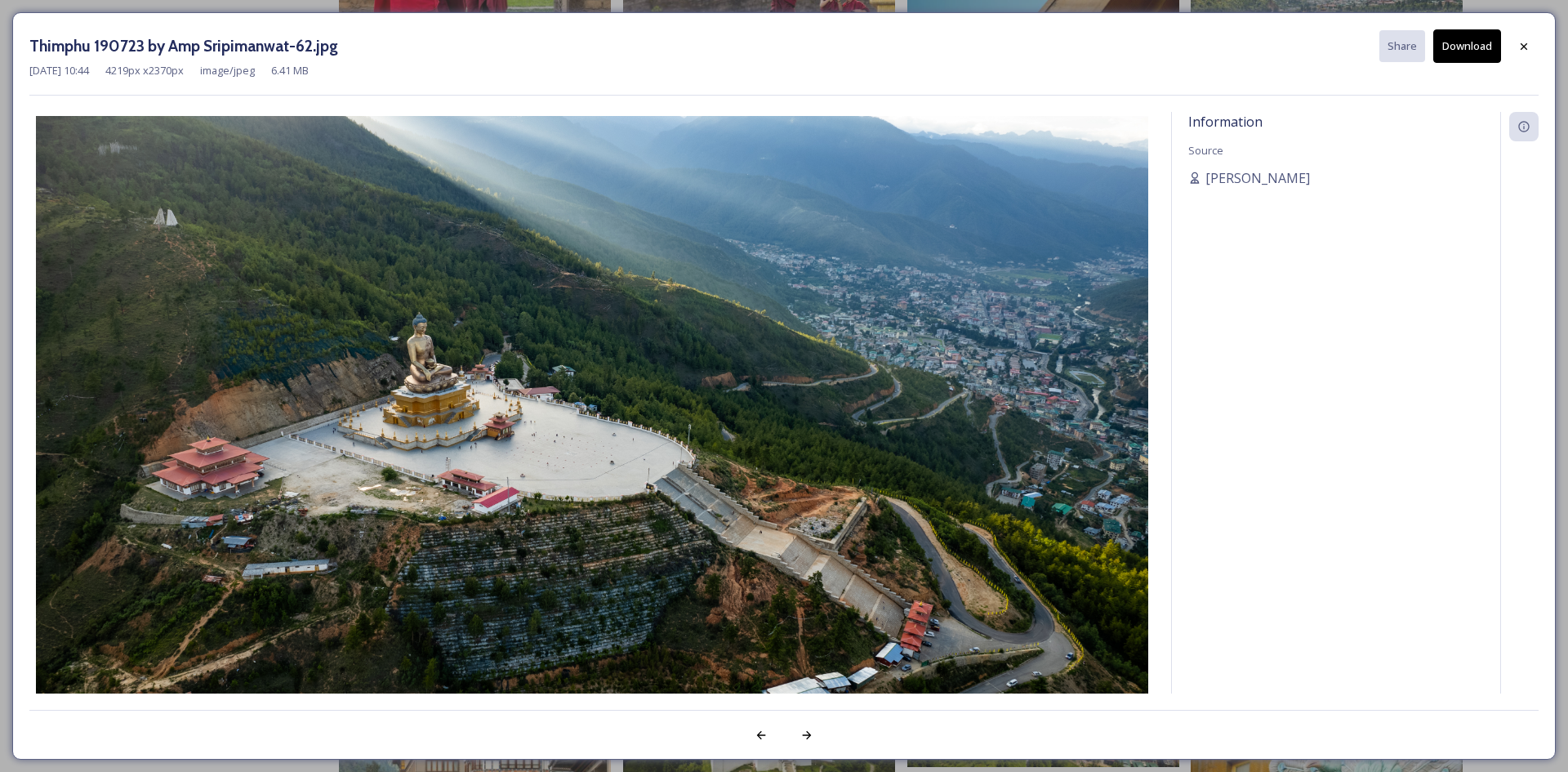
click at [1465, 42] on button "Download" at bounding box center [1466, 46] width 68 height 33
click at [1216, 524] on div "Information Source [PERSON_NAME]" at bounding box center [1335, 424] width 328 height 625
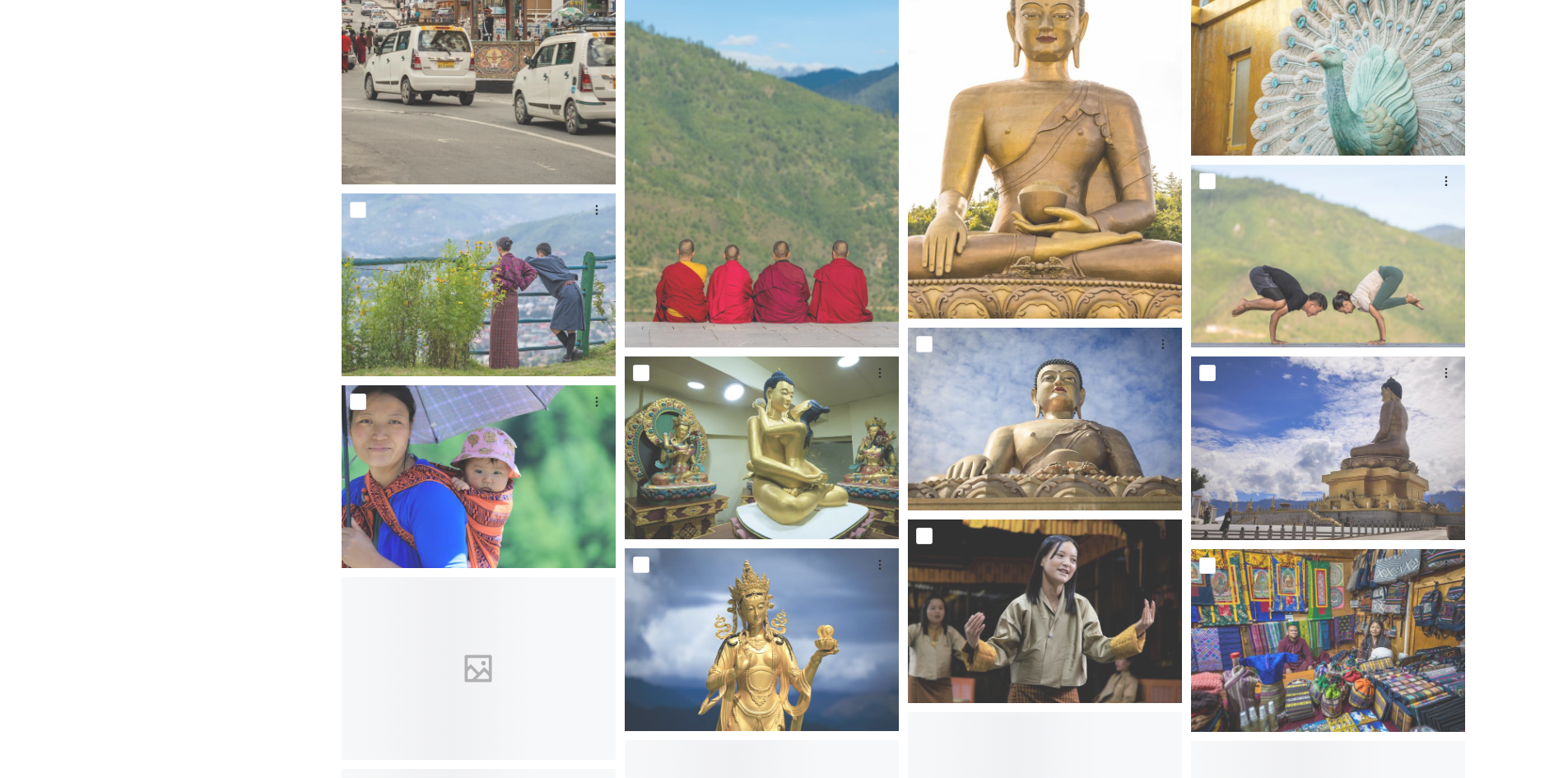
scroll to position [1728, 0]
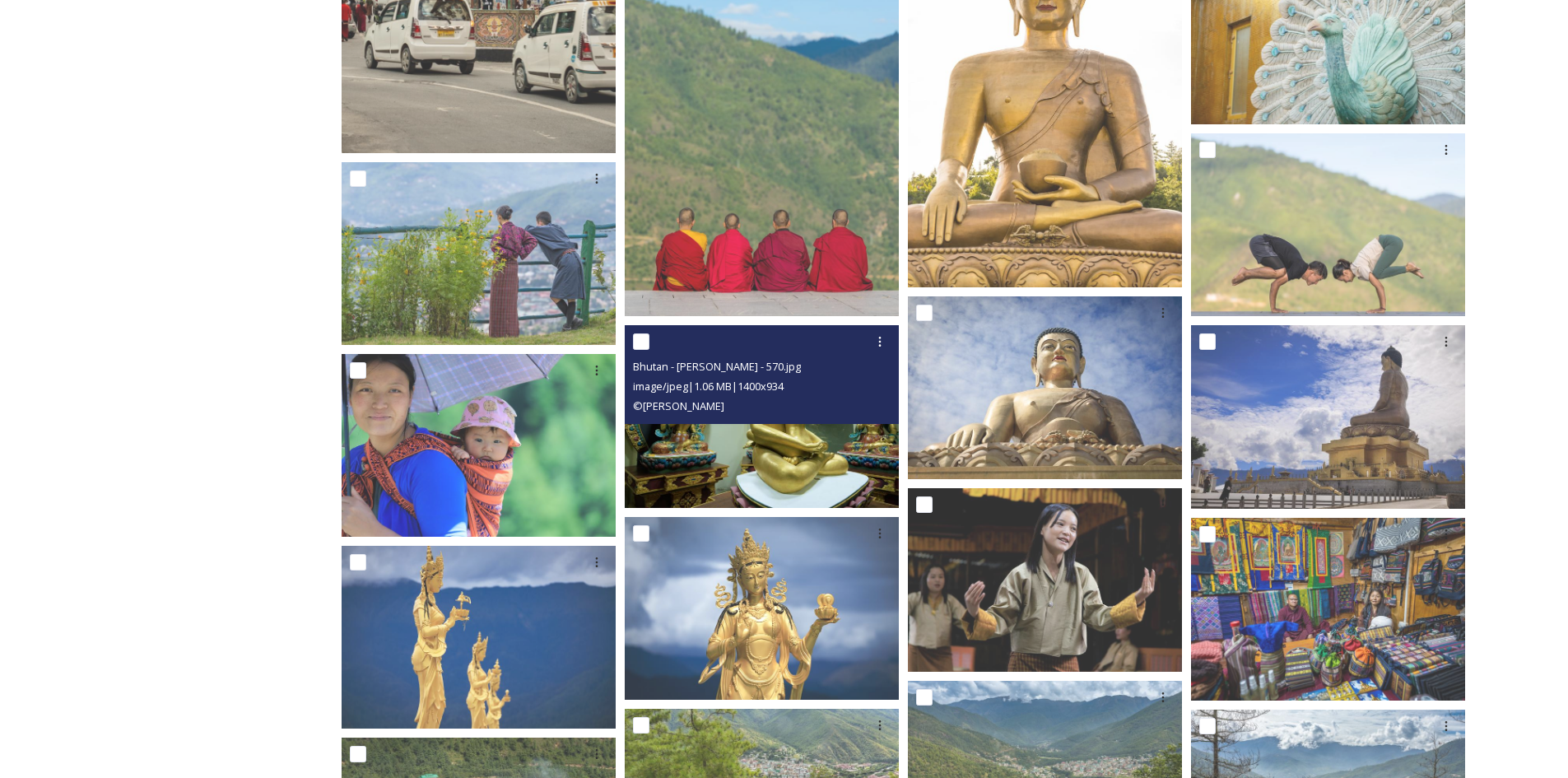
click at [842, 455] on img at bounding box center [761, 417] width 274 height 183
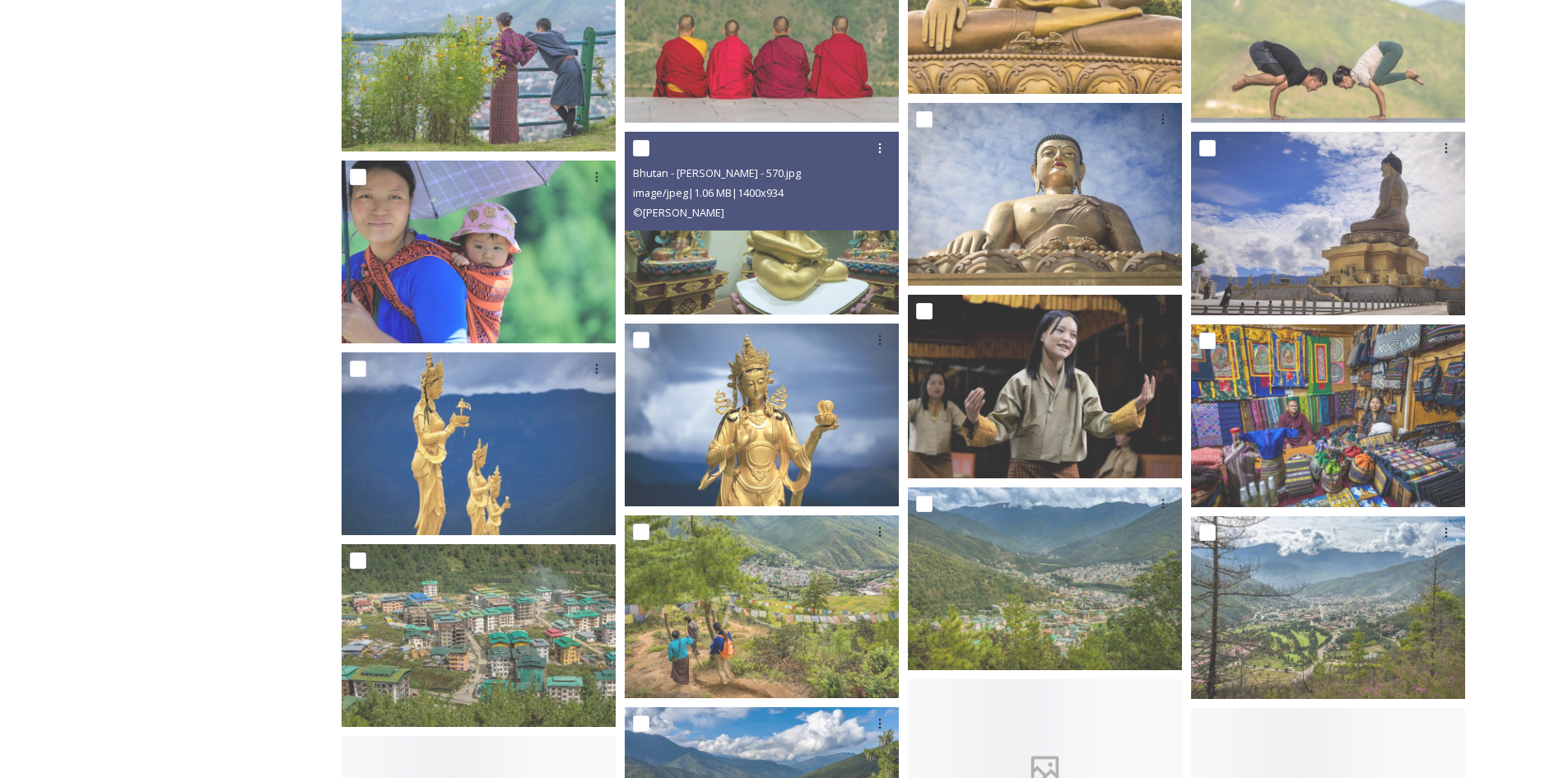
scroll to position [2140, 0]
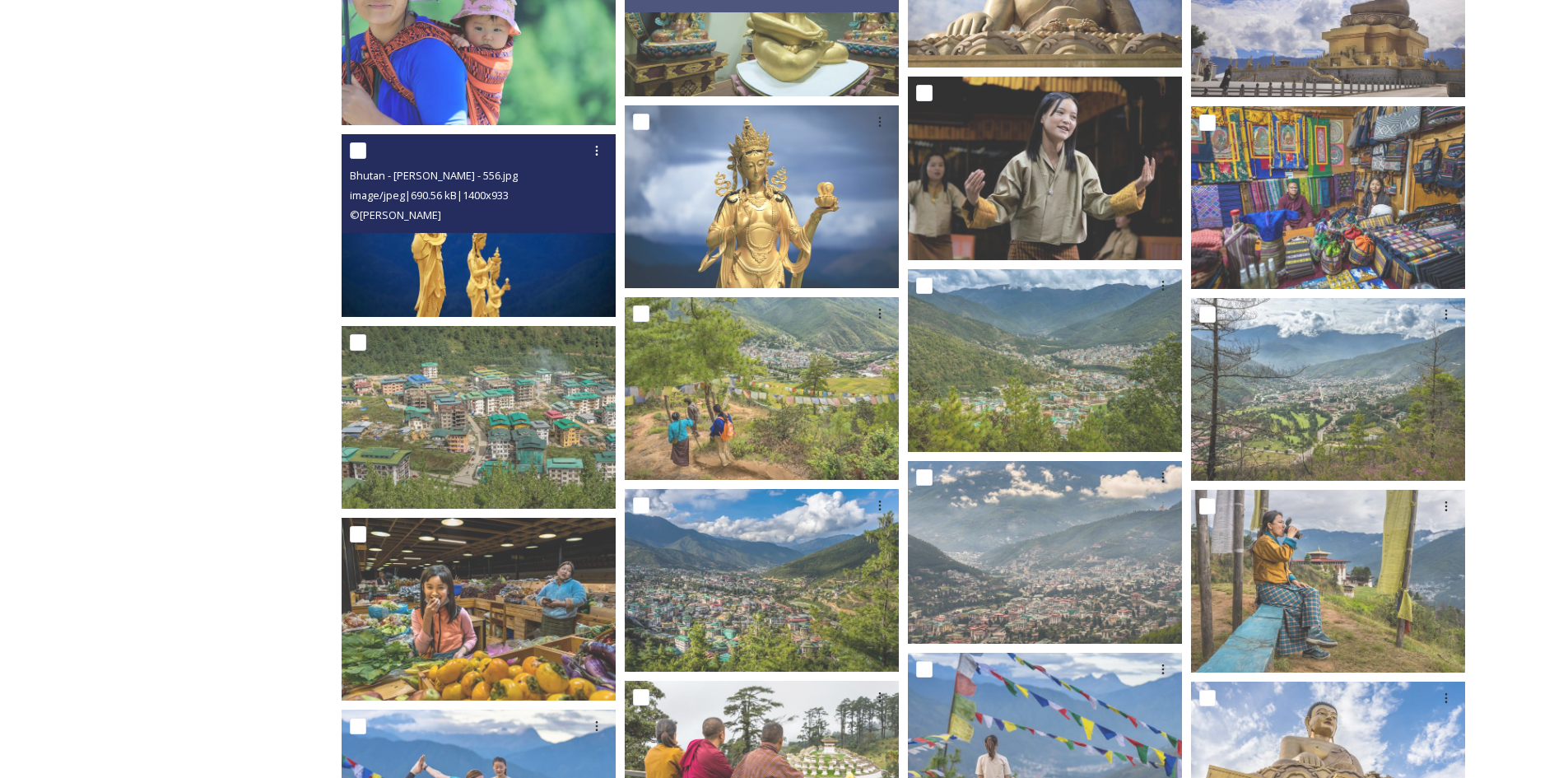
click at [523, 276] on img at bounding box center [478, 226] width 274 height 183
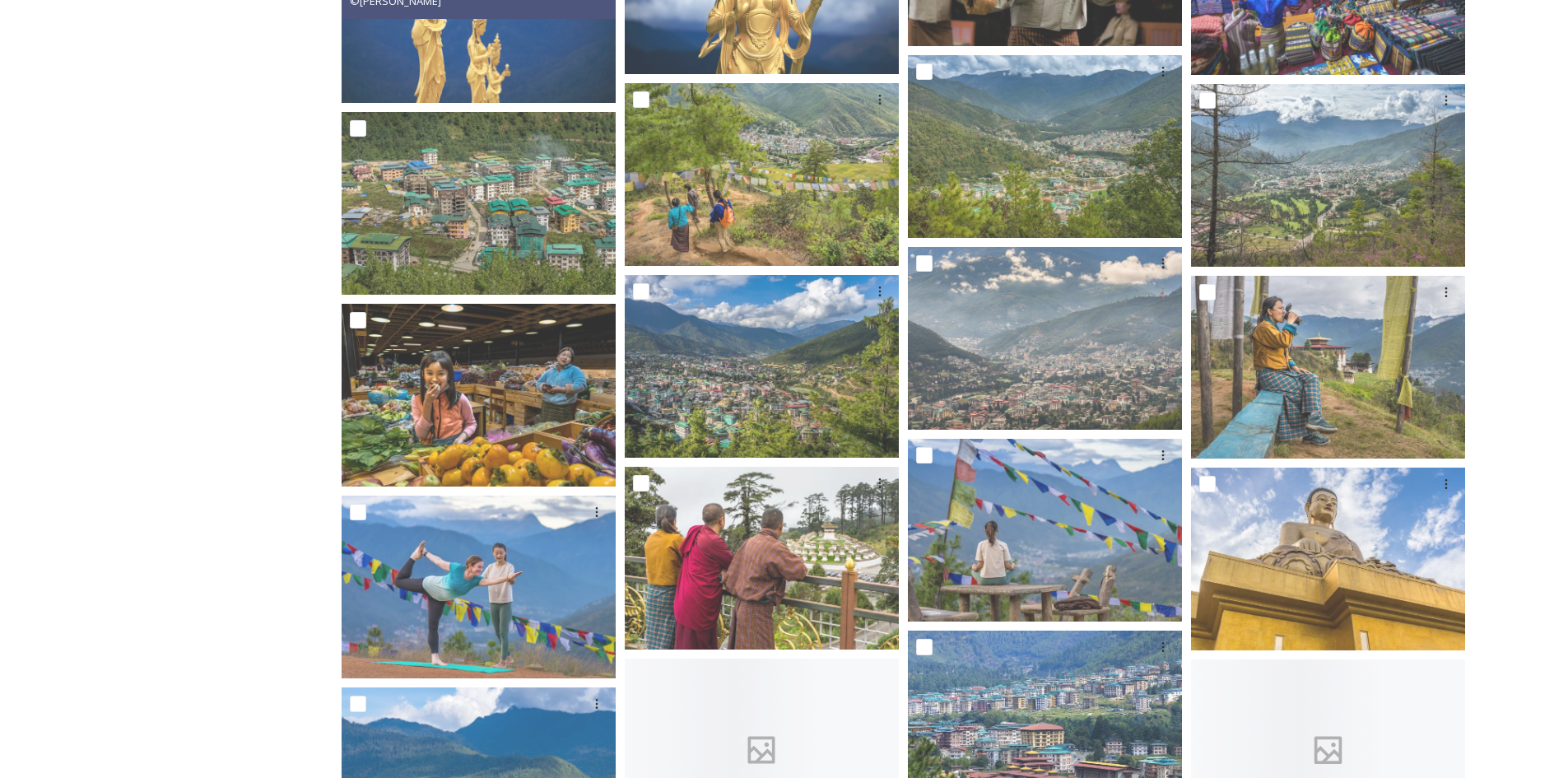
scroll to position [2386, 0]
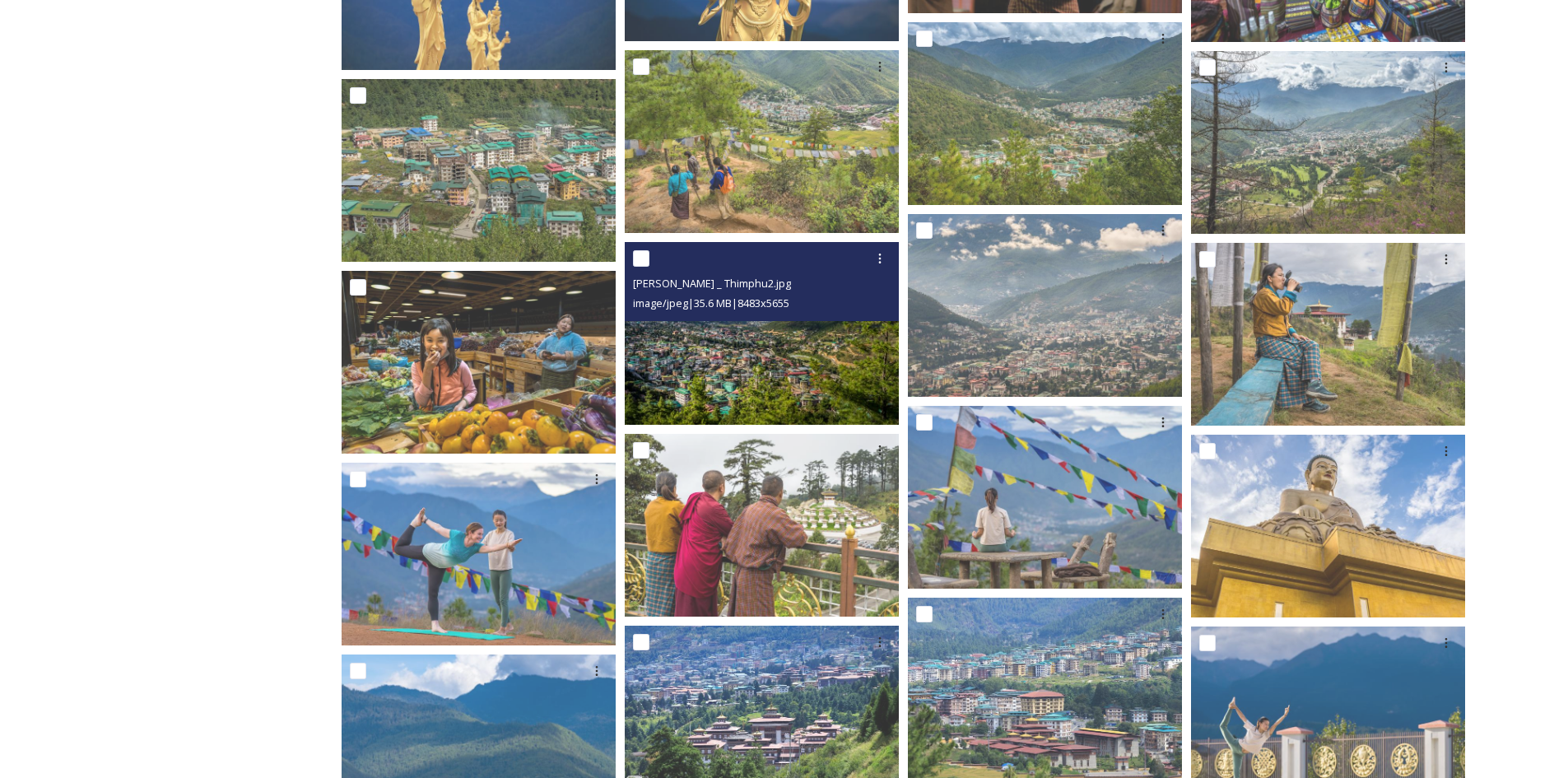
click at [742, 356] on img at bounding box center [761, 333] width 274 height 183
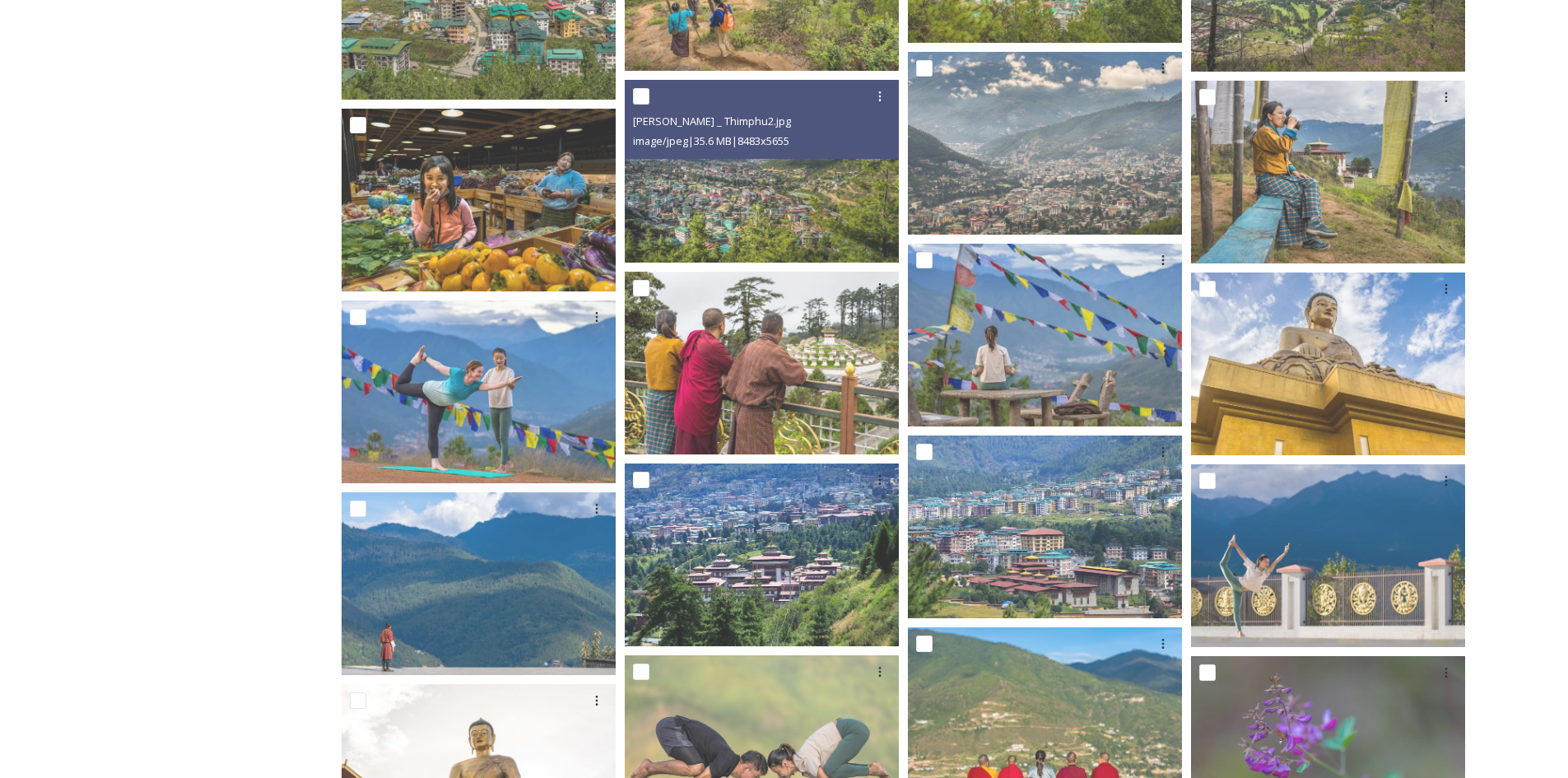
scroll to position [2716, 0]
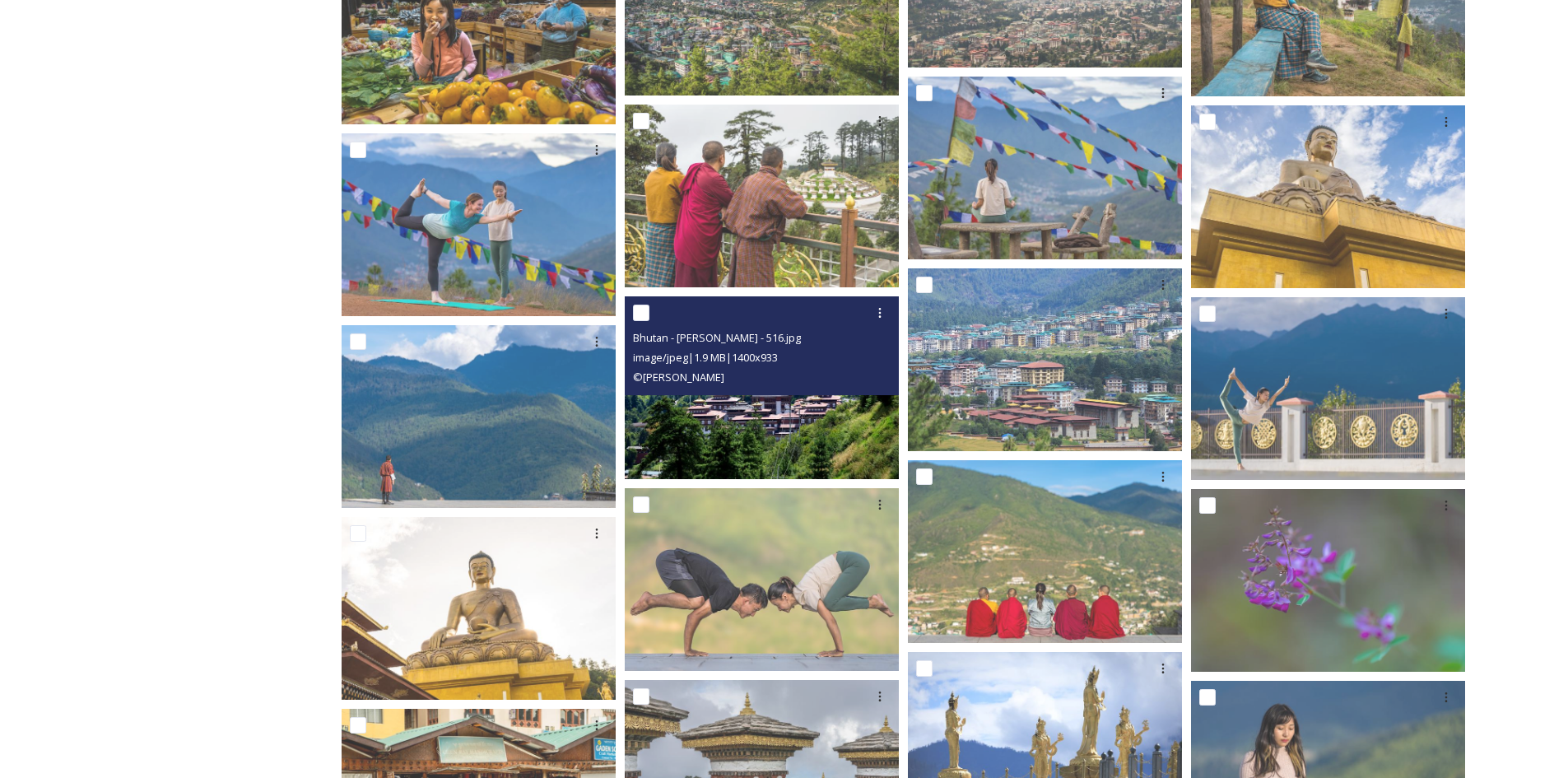
click at [829, 427] on img at bounding box center [761, 388] width 274 height 183
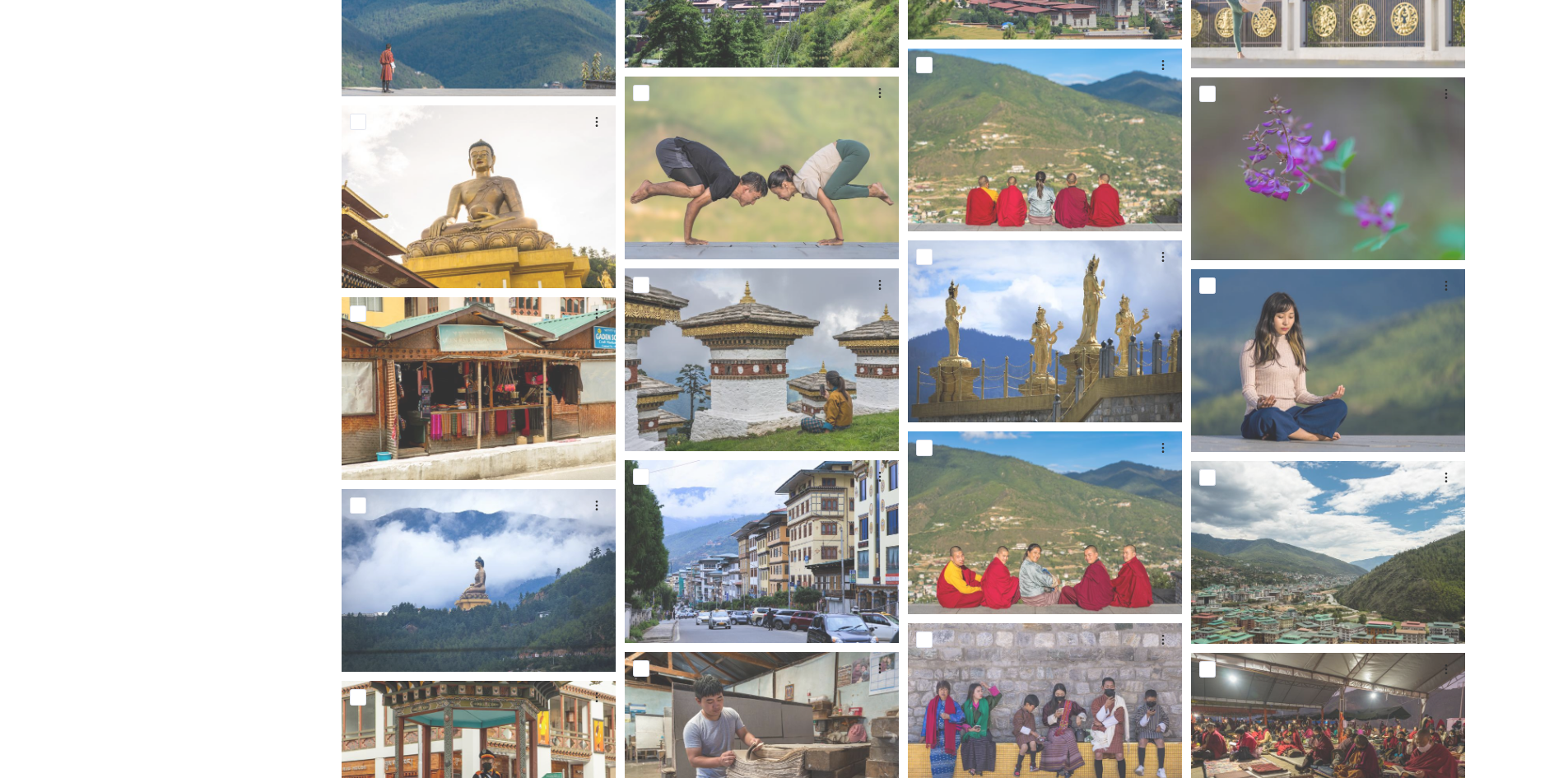
scroll to position [3291, 0]
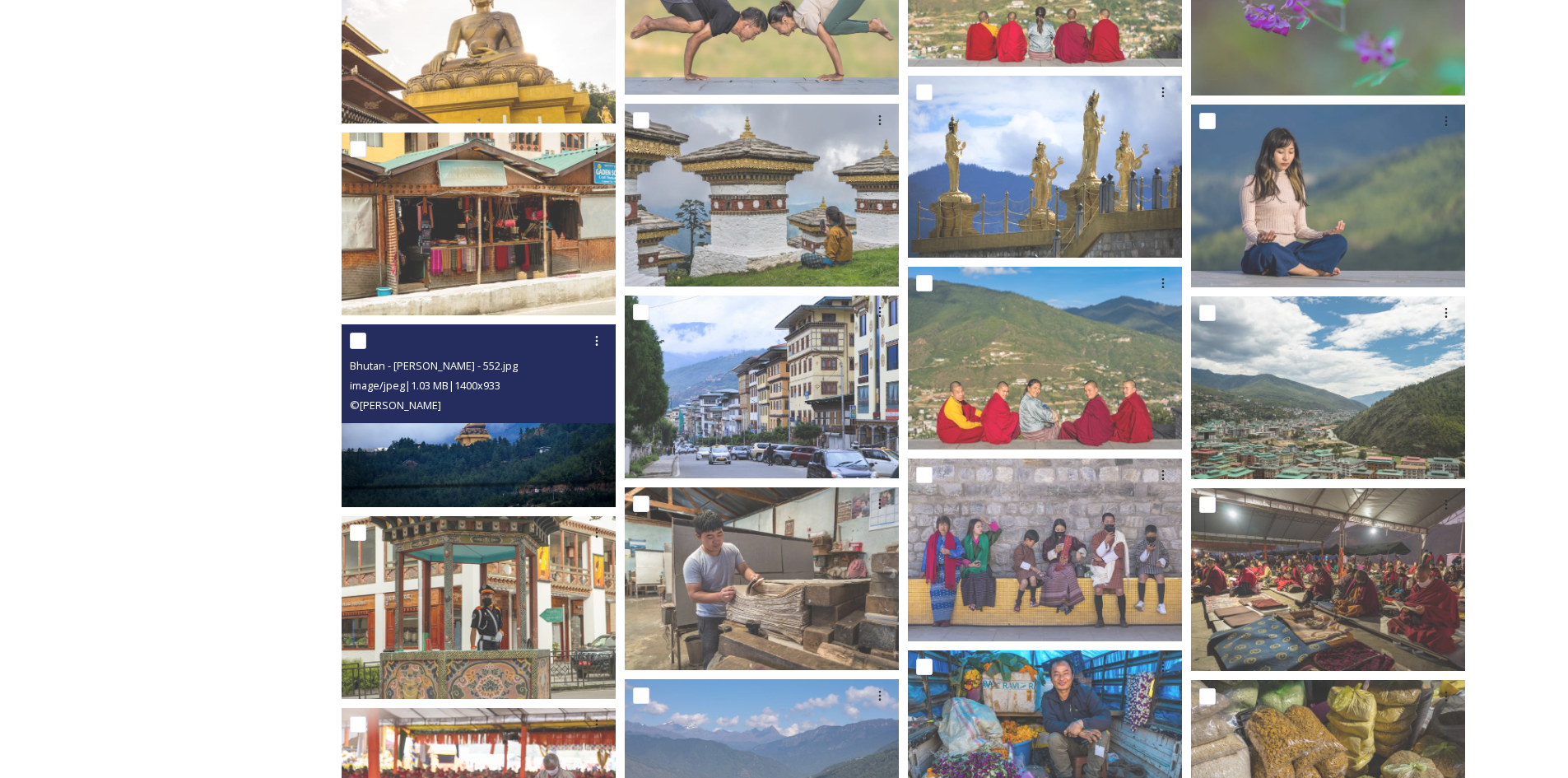
click at [462, 449] on img at bounding box center [478, 416] width 274 height 183
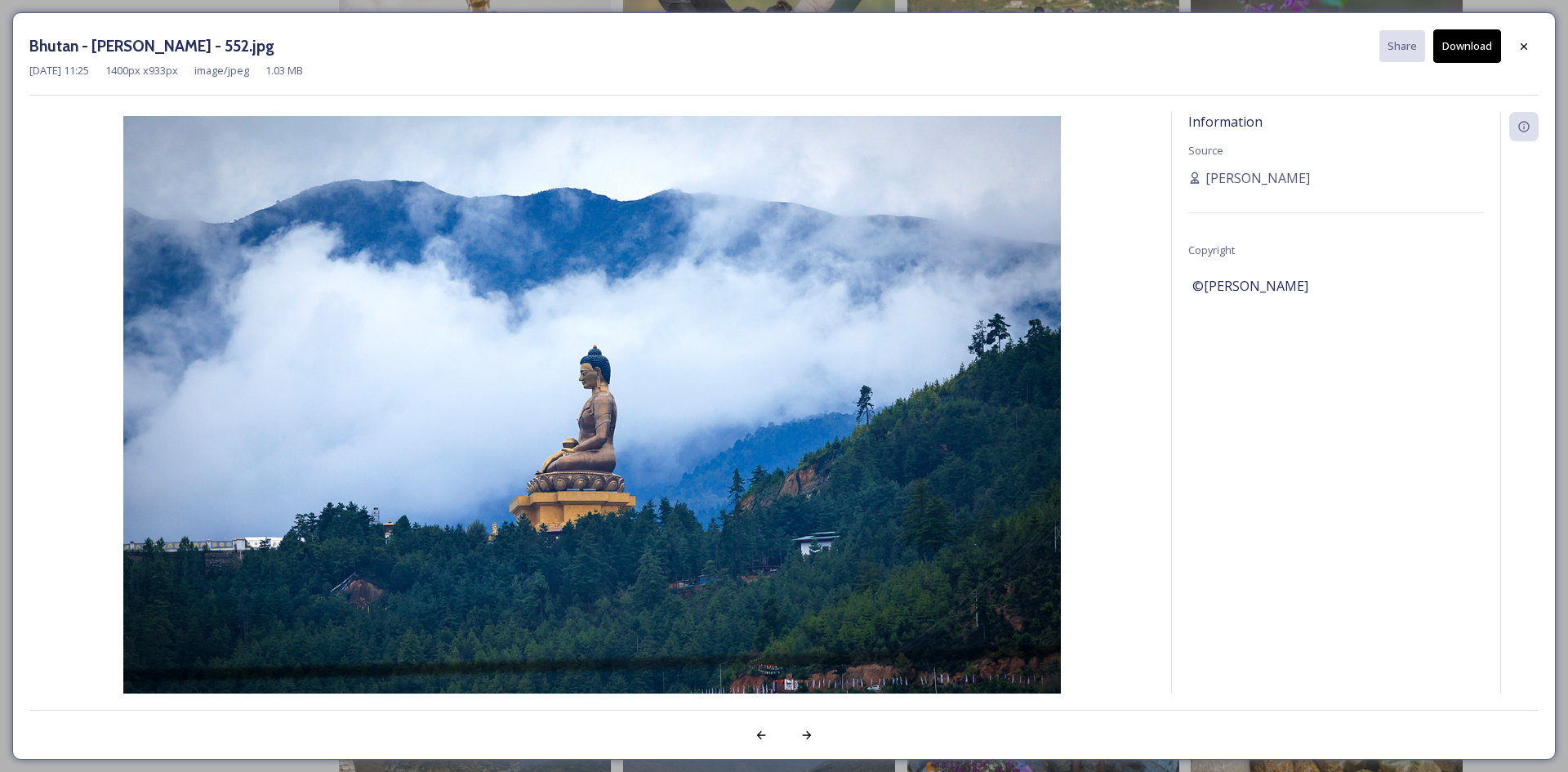
click at [1462, 42] on button "Download" at bounding box center [1466, 46] width 68 height 33
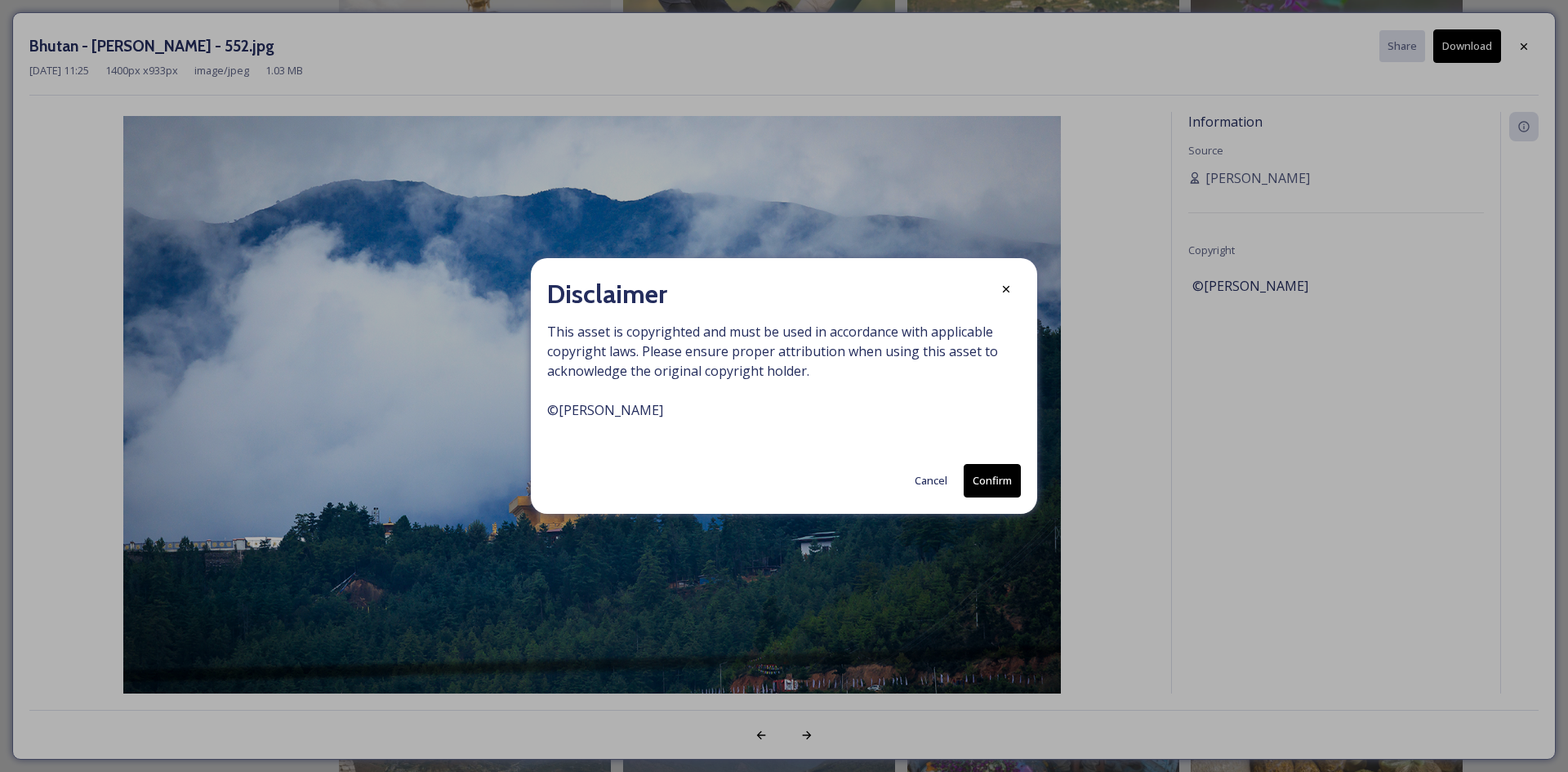
click at [1002, 483] on button "Confirm" at bounding box center [993, 480] width 57 height 33
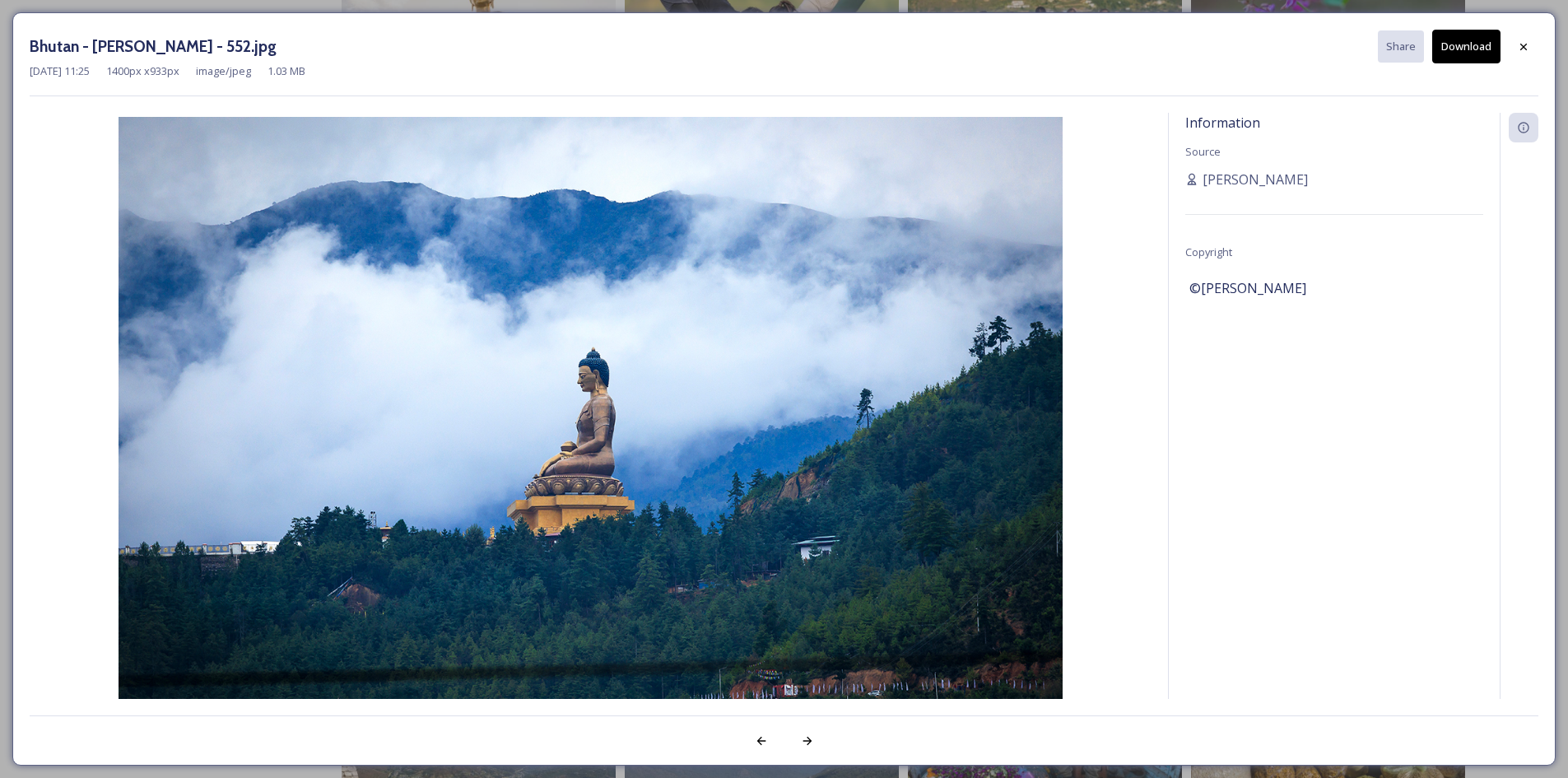
click at [1565, 276] on div "Bhutan - [PERSON_NAME] - 552.jpg Share Download [DATE] 11:25 1400 px x 933 px i…" at bounding box center [784, 389] width 1568 height 778
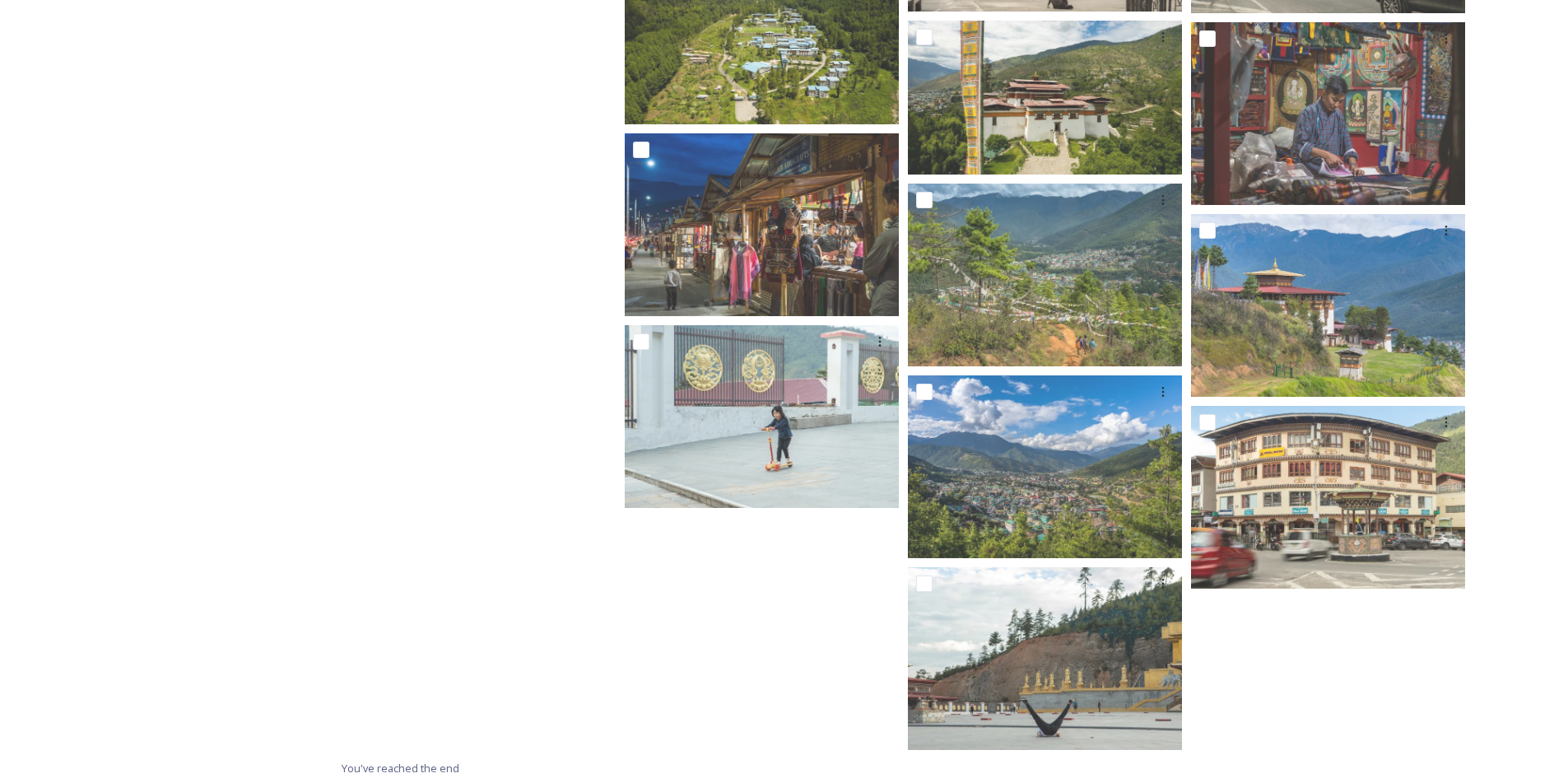
scroll to position [12889, 0]
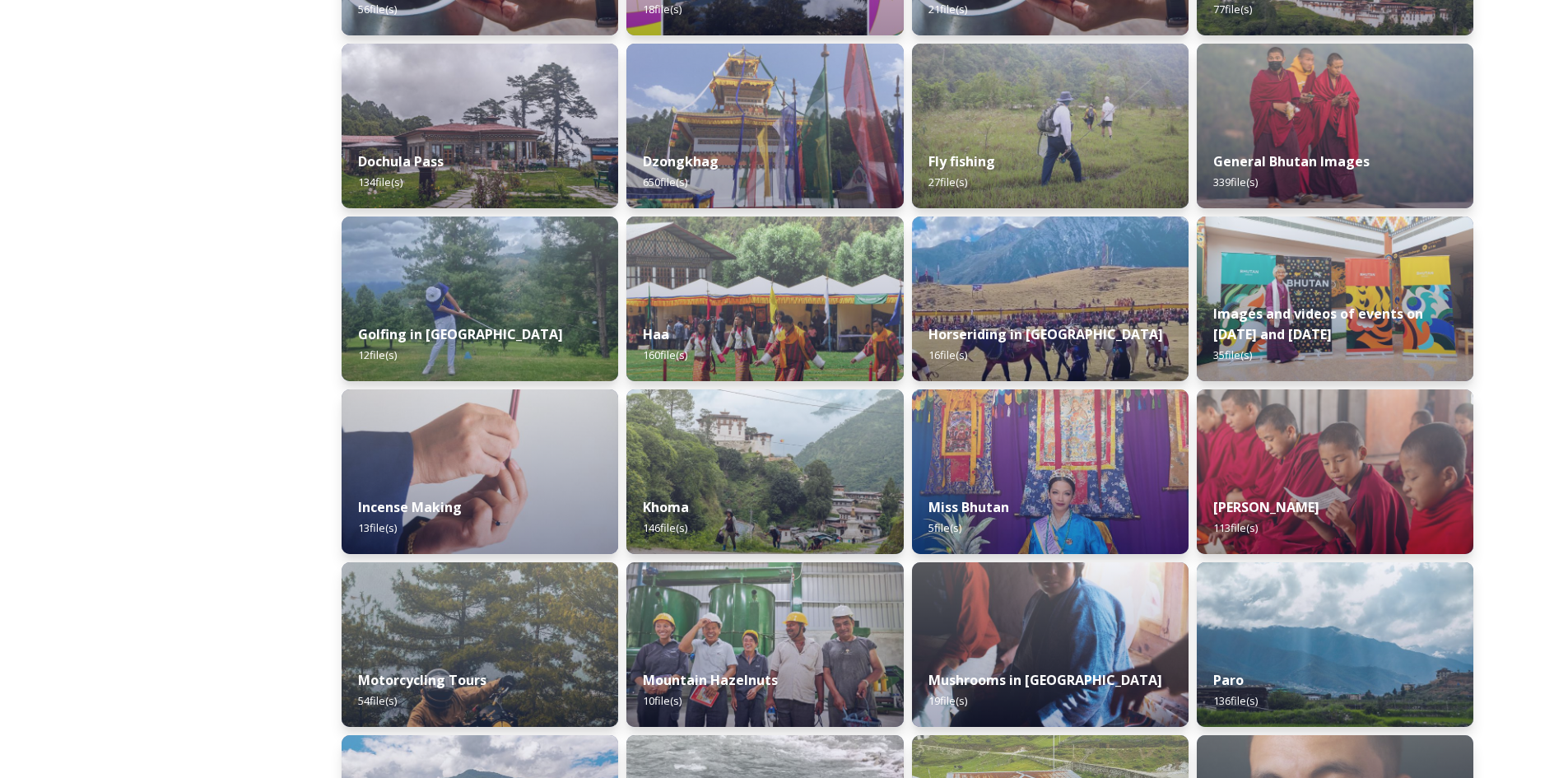
scroll to position [687, 0]
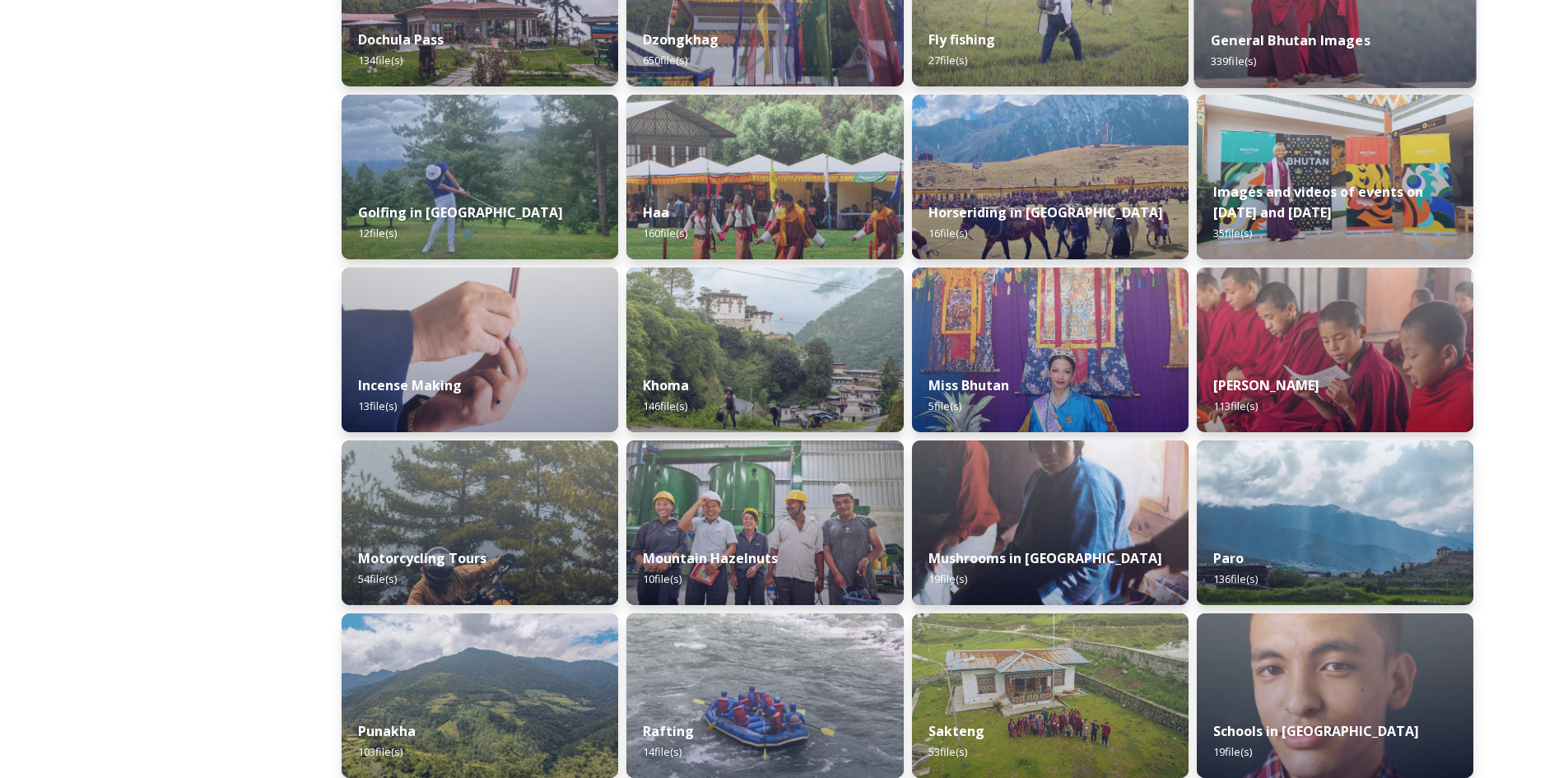
click at [1381, 30] on div "General Bhutan Images 339 file(s)" at bounding box center [1335, 50] width 282 height 75
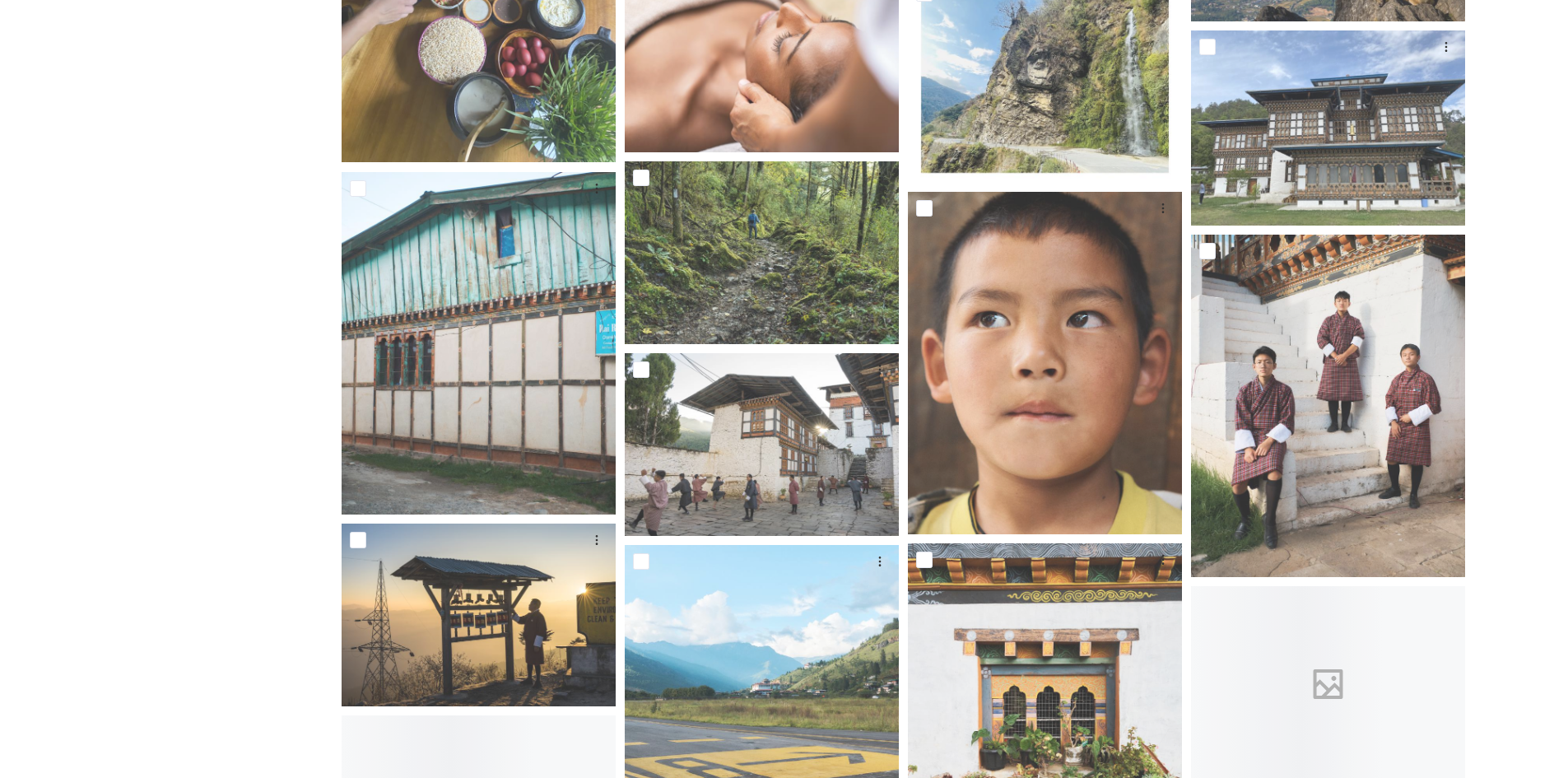
scroll to position [7489, 0]
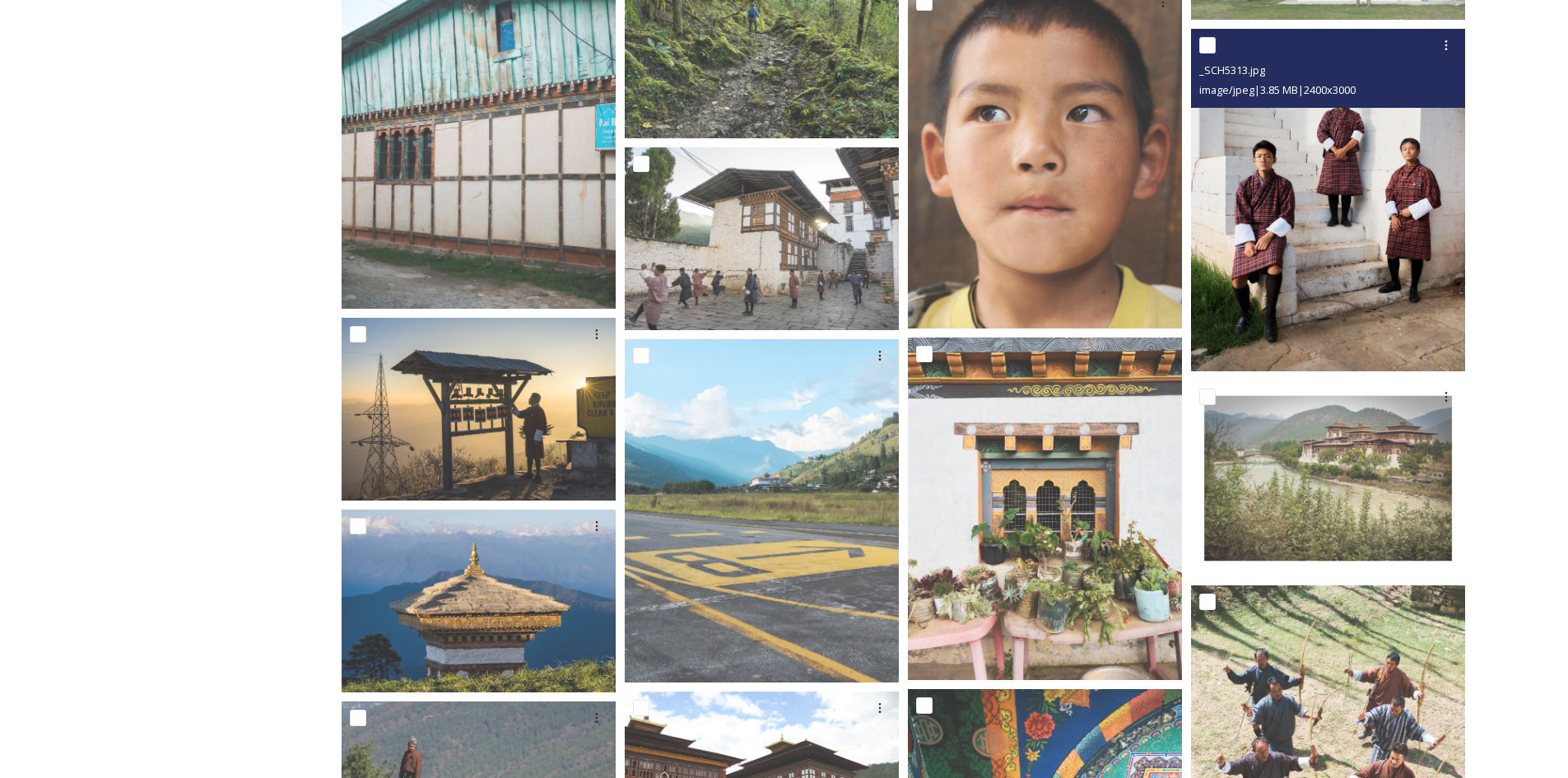
click at [1354, 302] on img at bounding box center [1327, 200] width 274 height 343
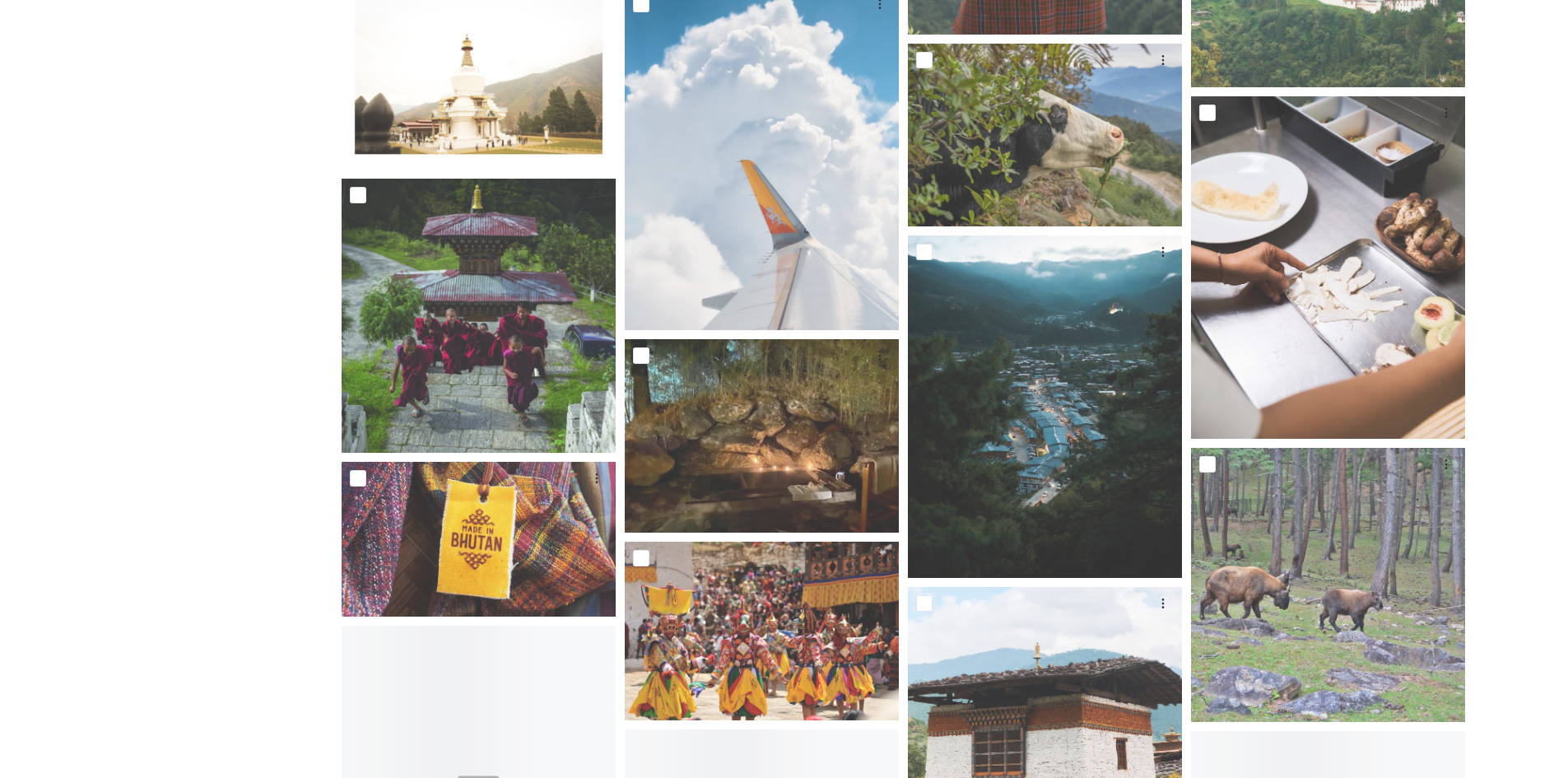
scroll to position [10863, 0]
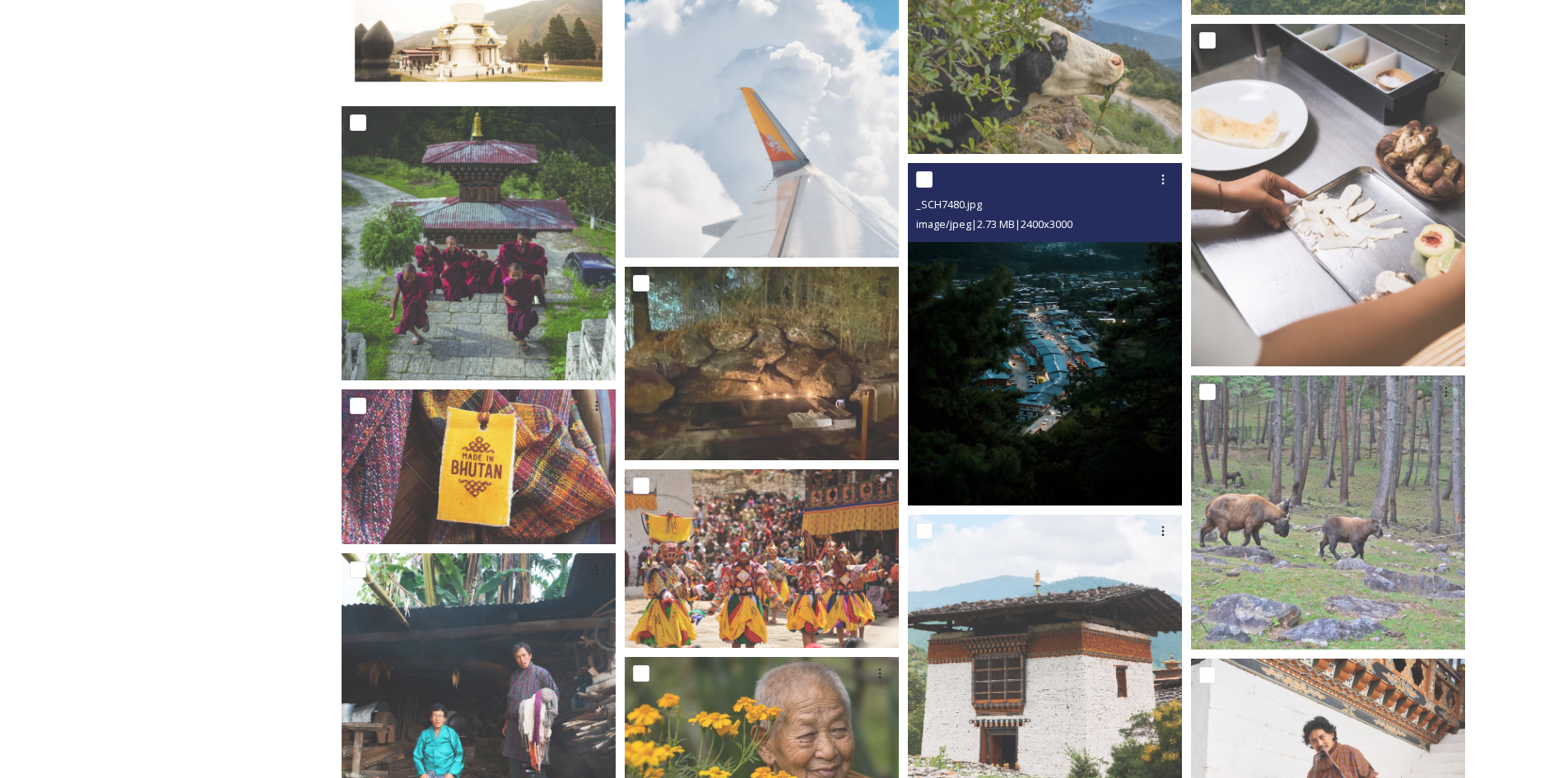
click at [1137, 387] on img at bounding box center [1044, 333] width 274 height 343
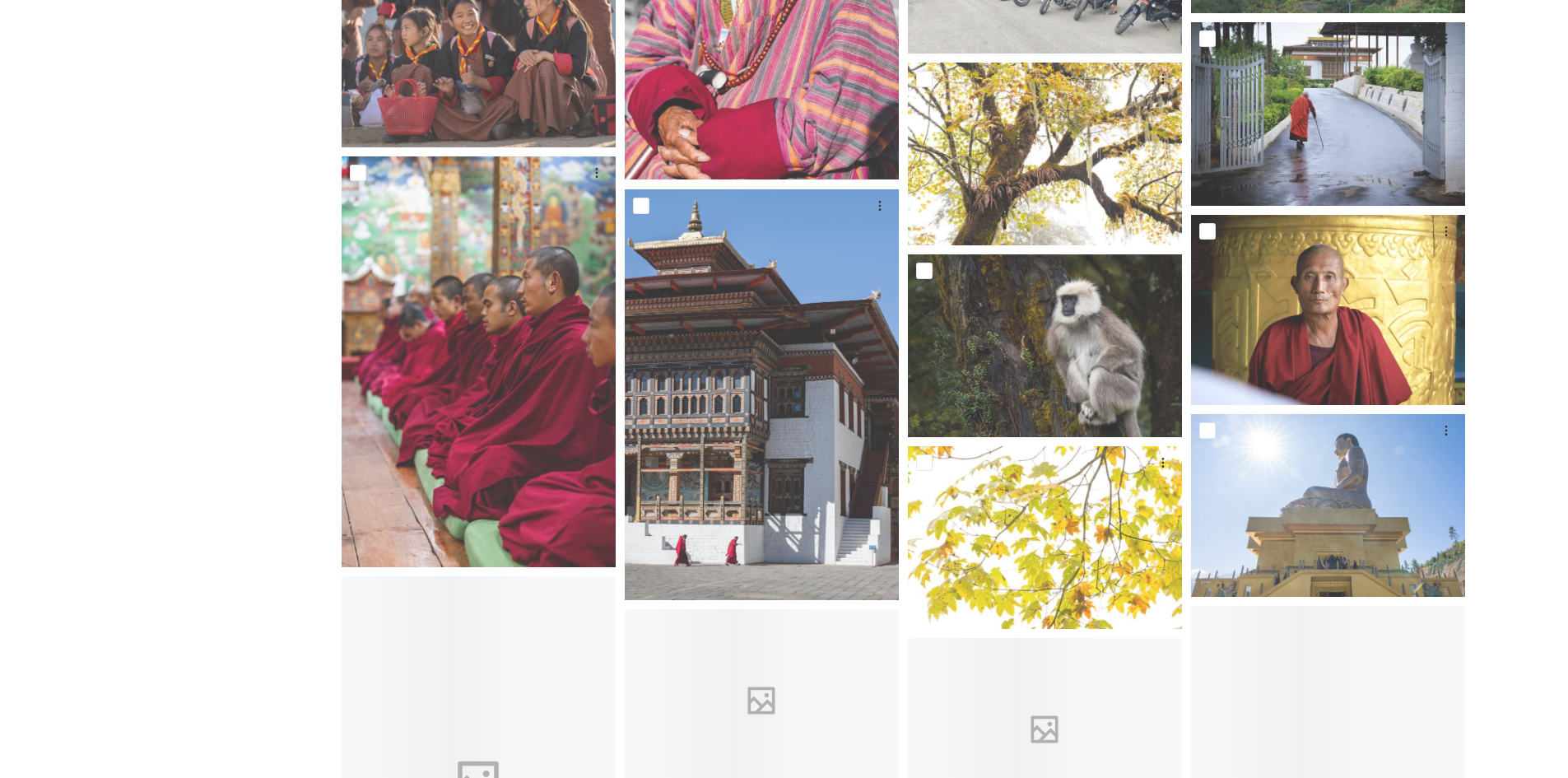
scroll to position [15225, 0]
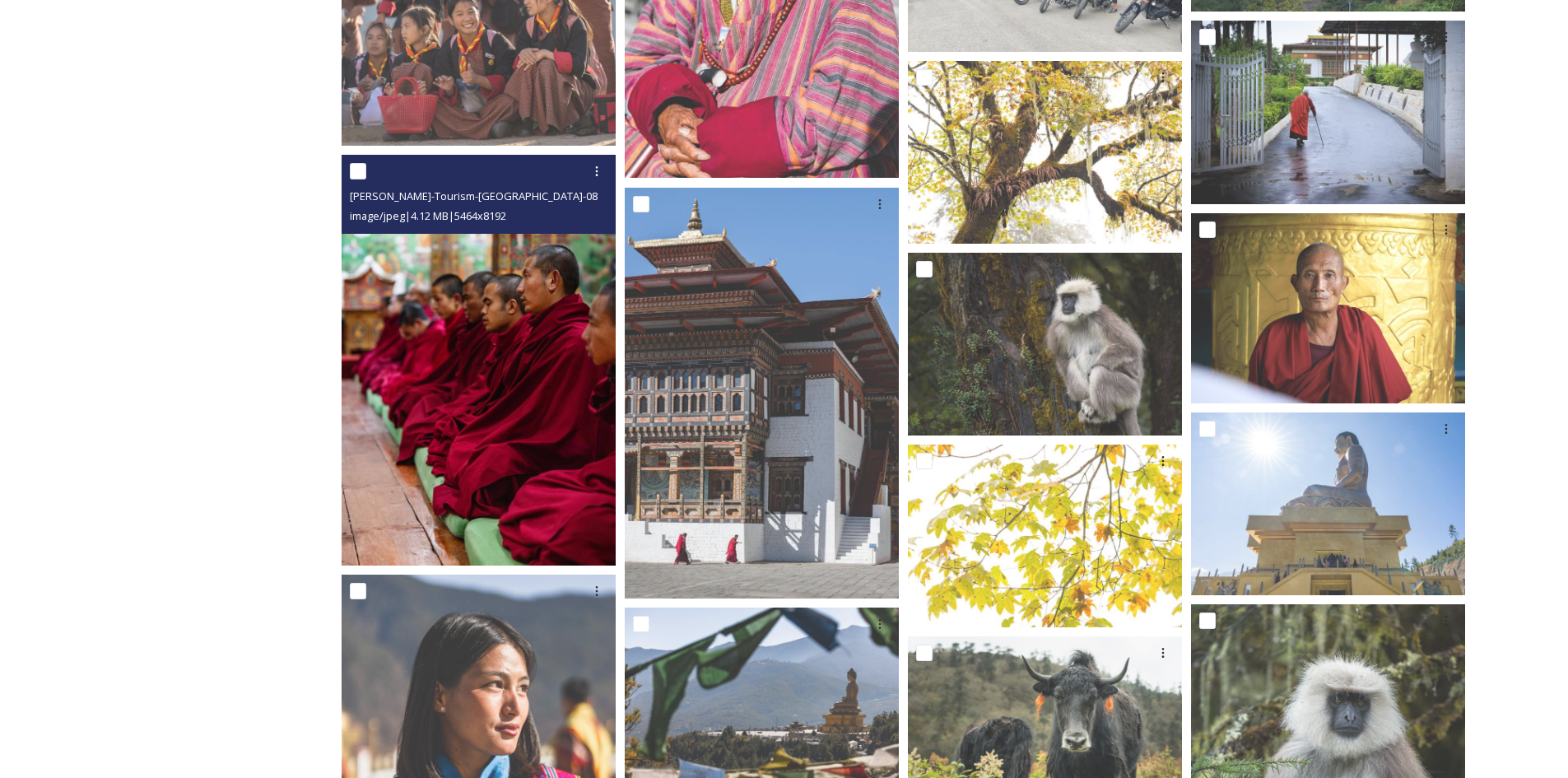
click at [543, 328] on img at bounding box center [478, 361] width 274 height 411
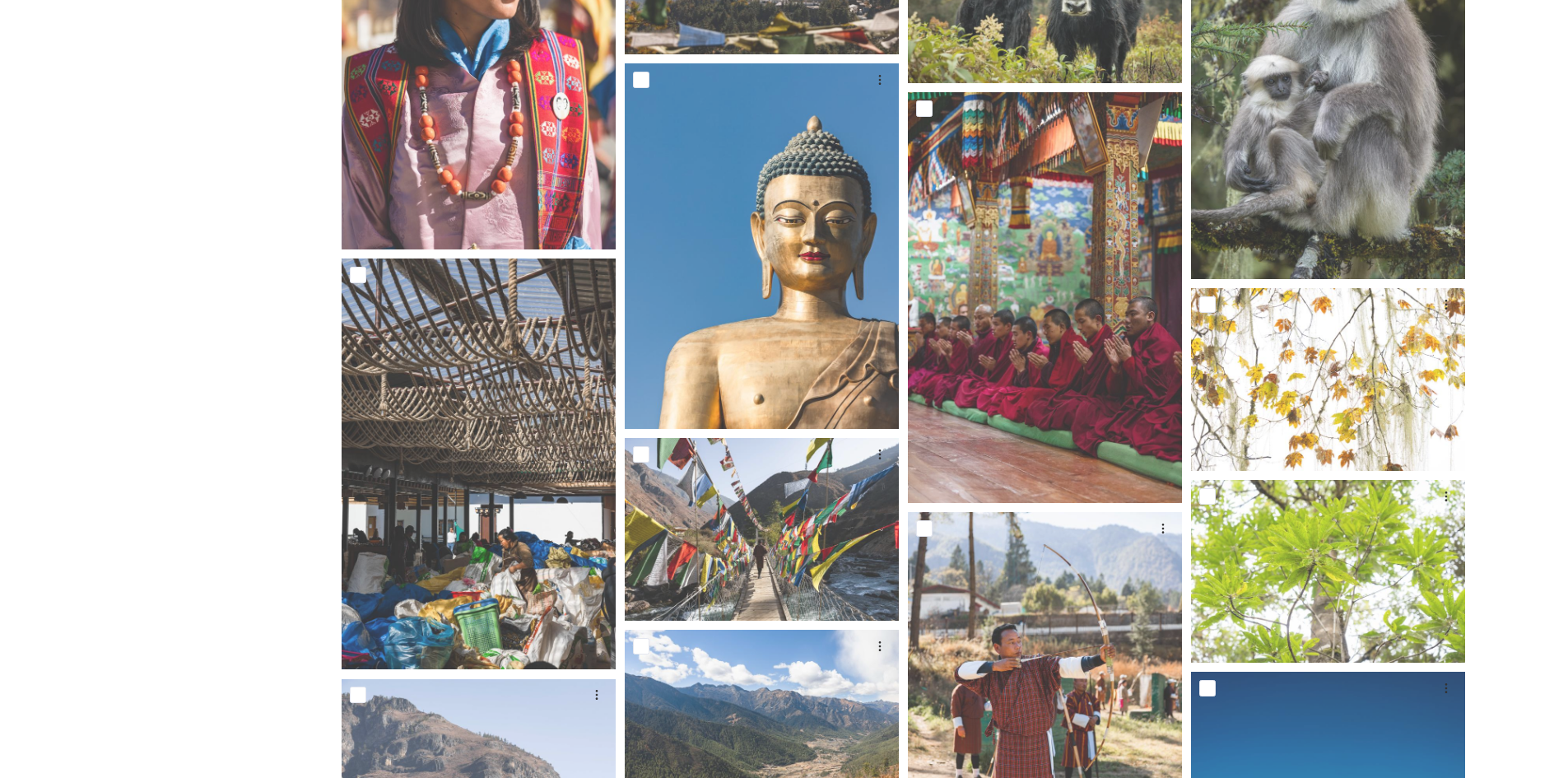
scroll to position [15965, 0]
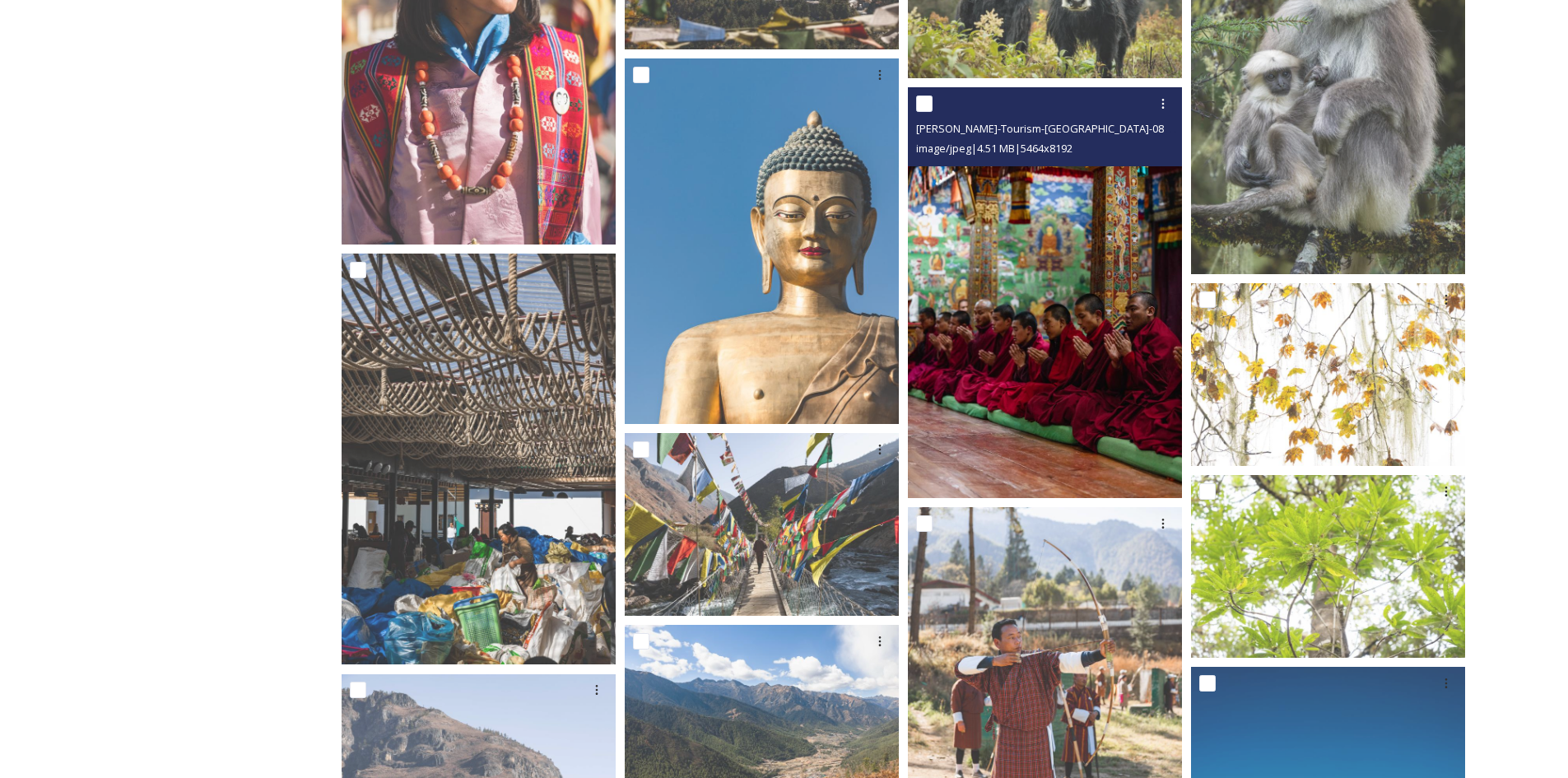
click at [1048, 361] on img at bounding box center [1044, 292] width 274 height 411
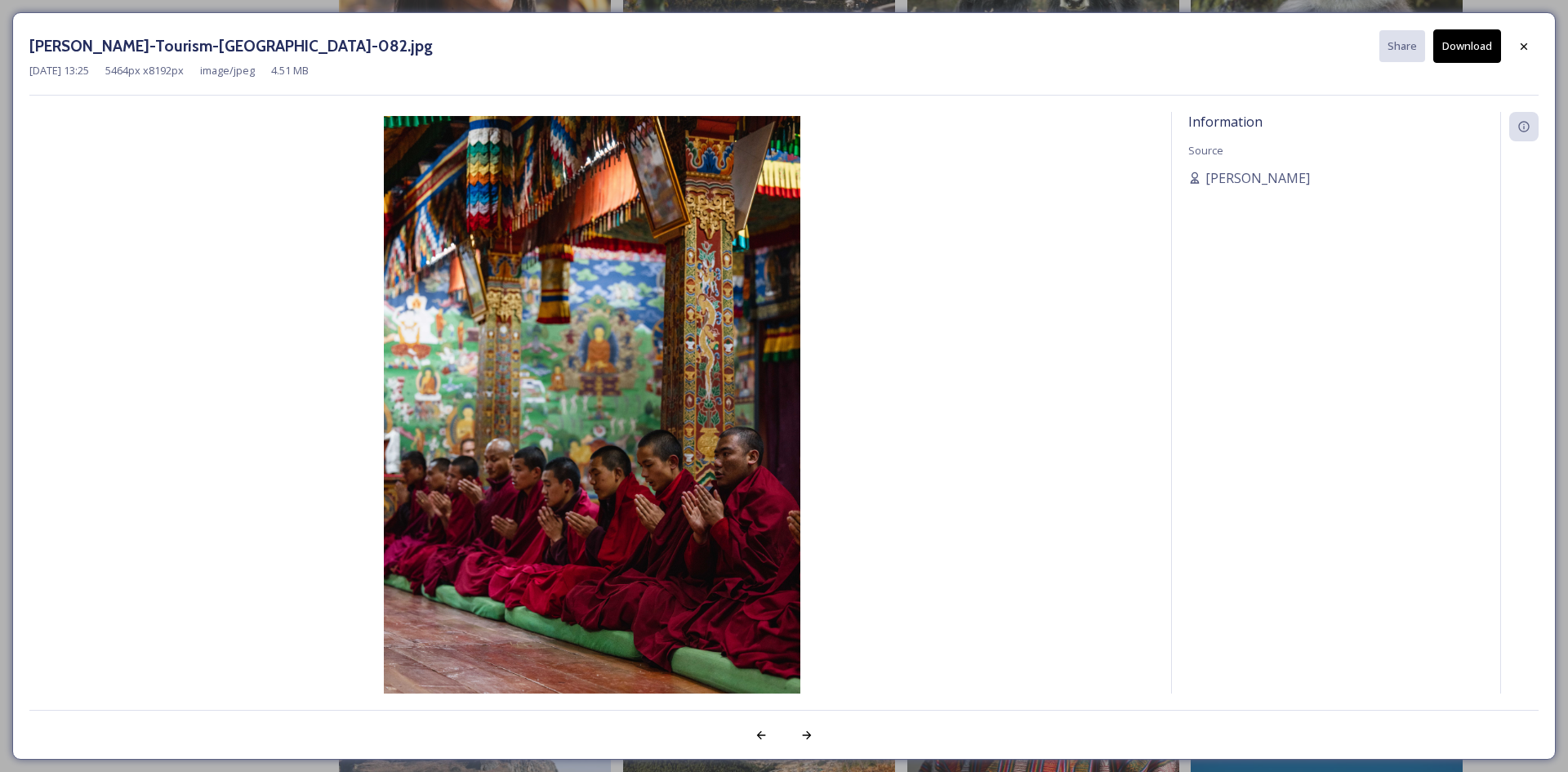
click at [1473, 62] on button "Download" at bounding box center [1466, 46] width 68 height 33
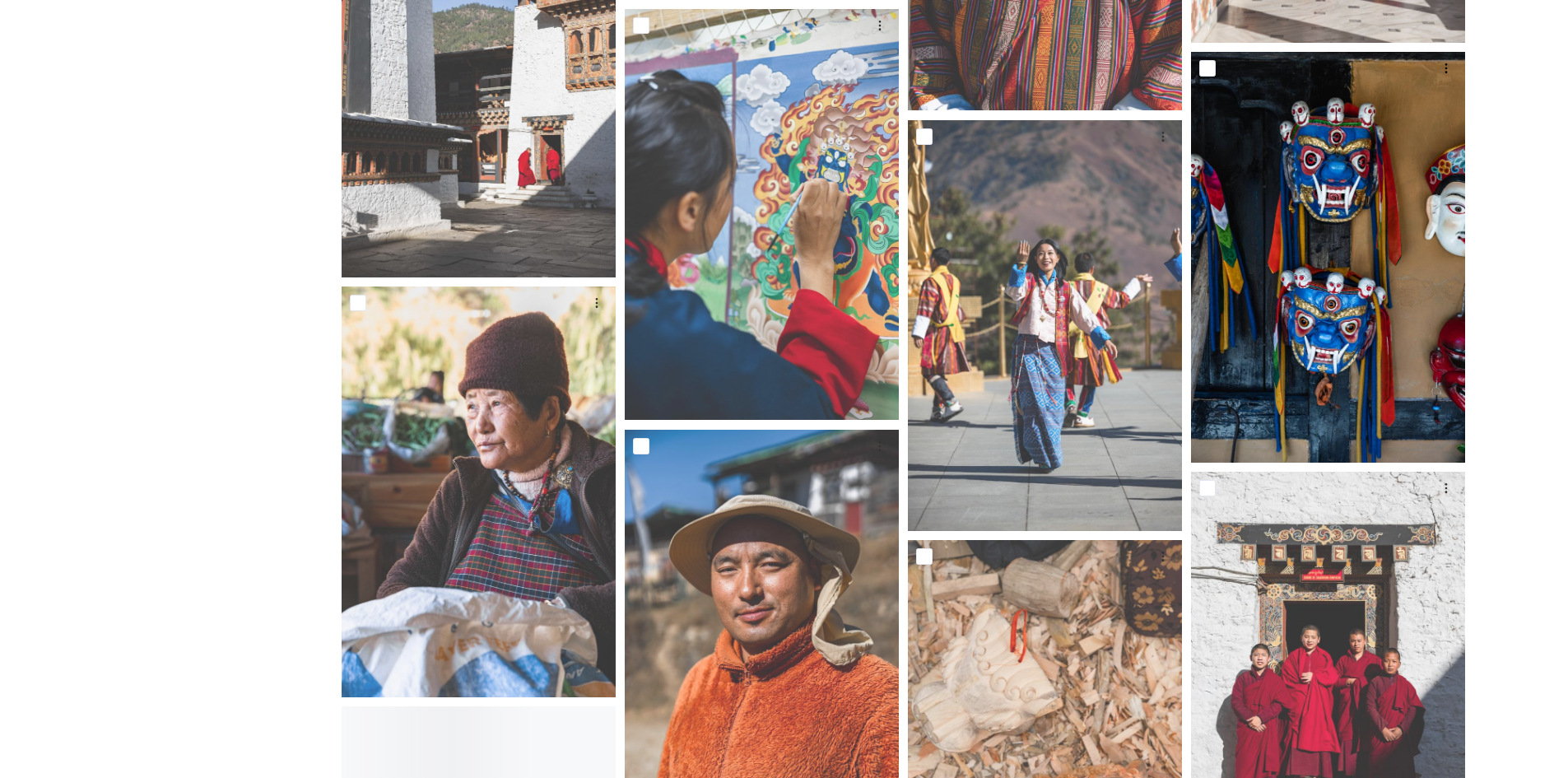
scroll to position [17199, 0]
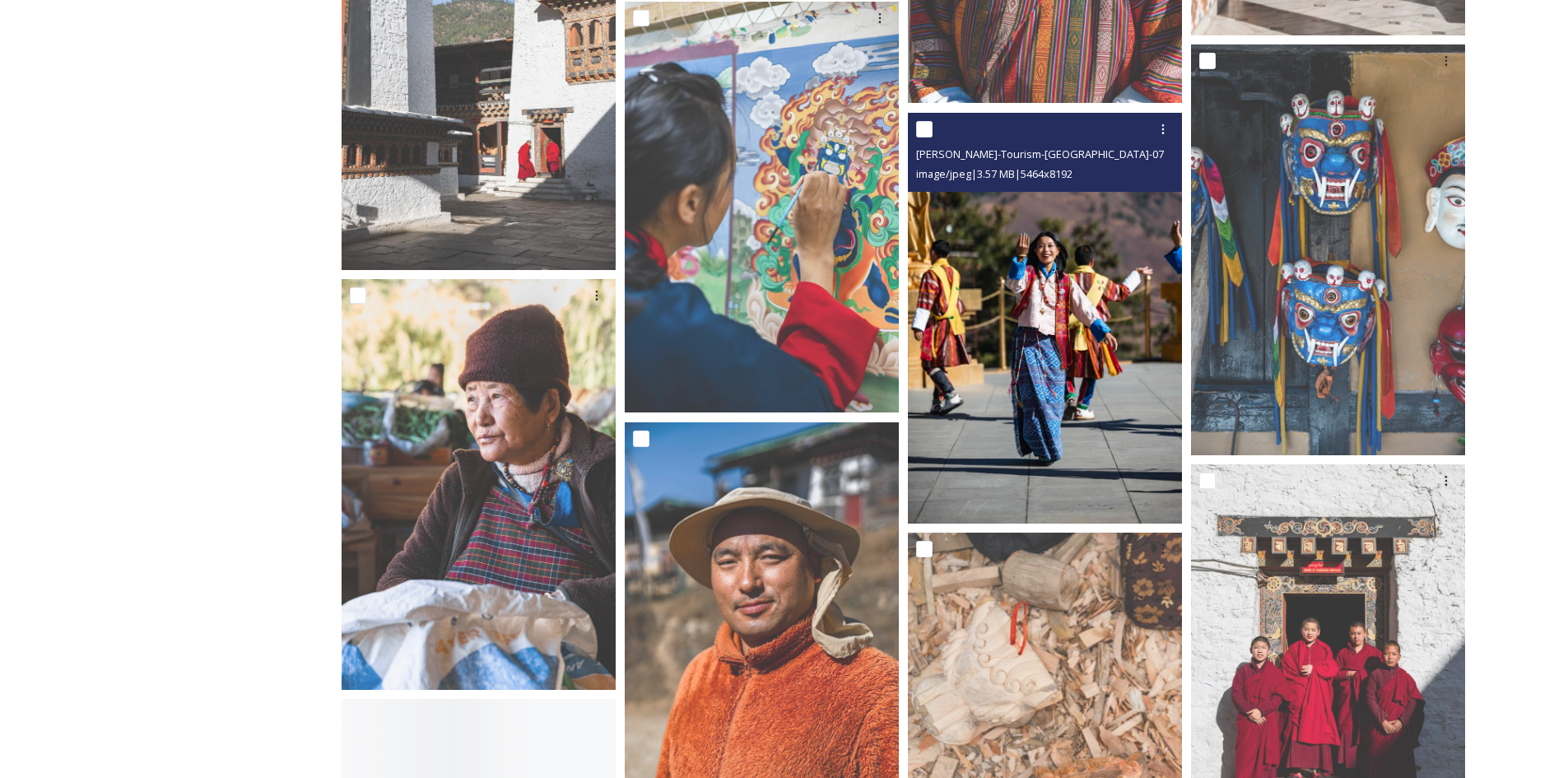
click at [1159, 318] on img at bounding box center [1044, 318] width 274 height 411
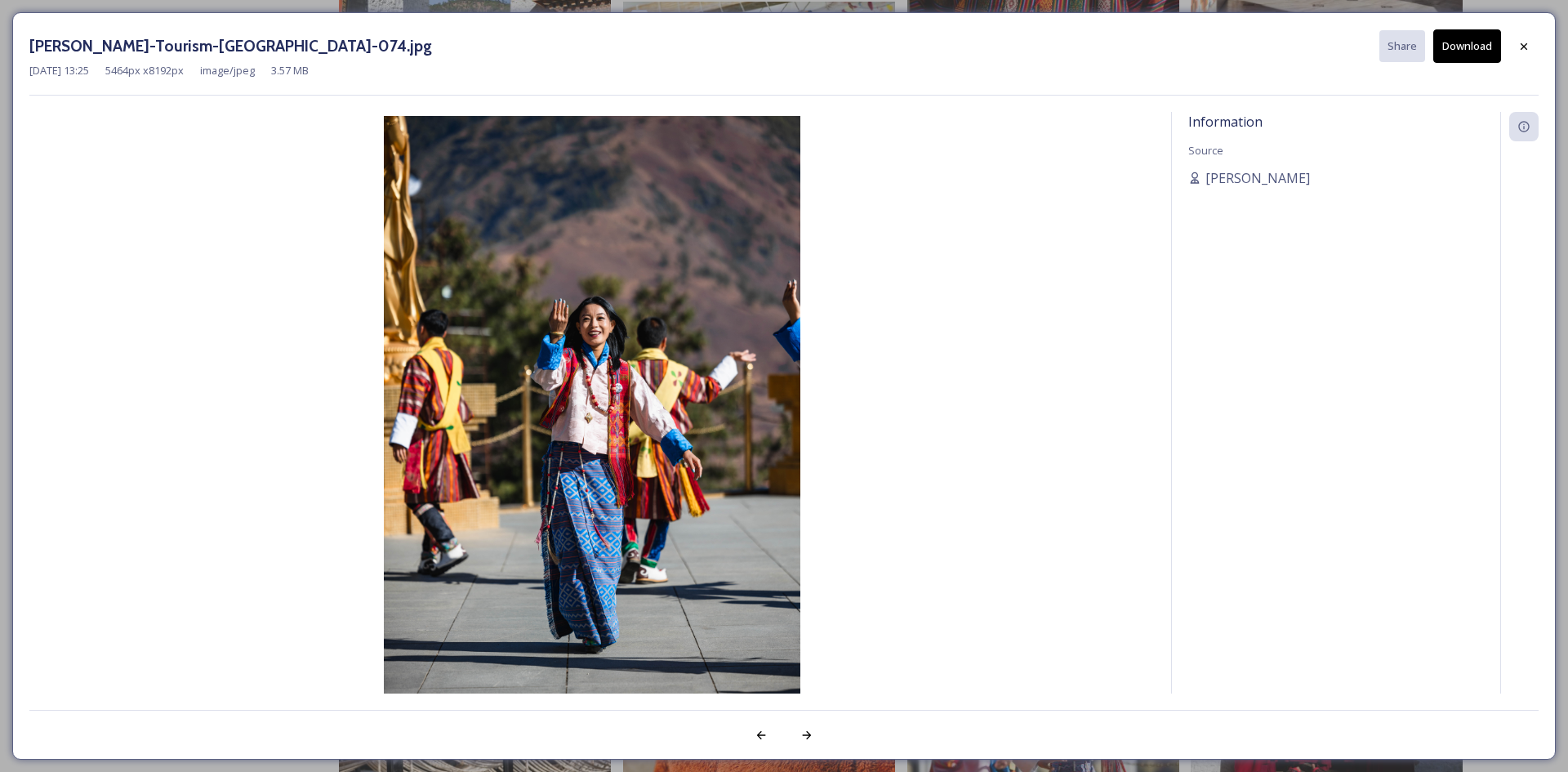
click at [1467, 49] on button "Download" at bounding box center [1466, 46] width 68 height 33
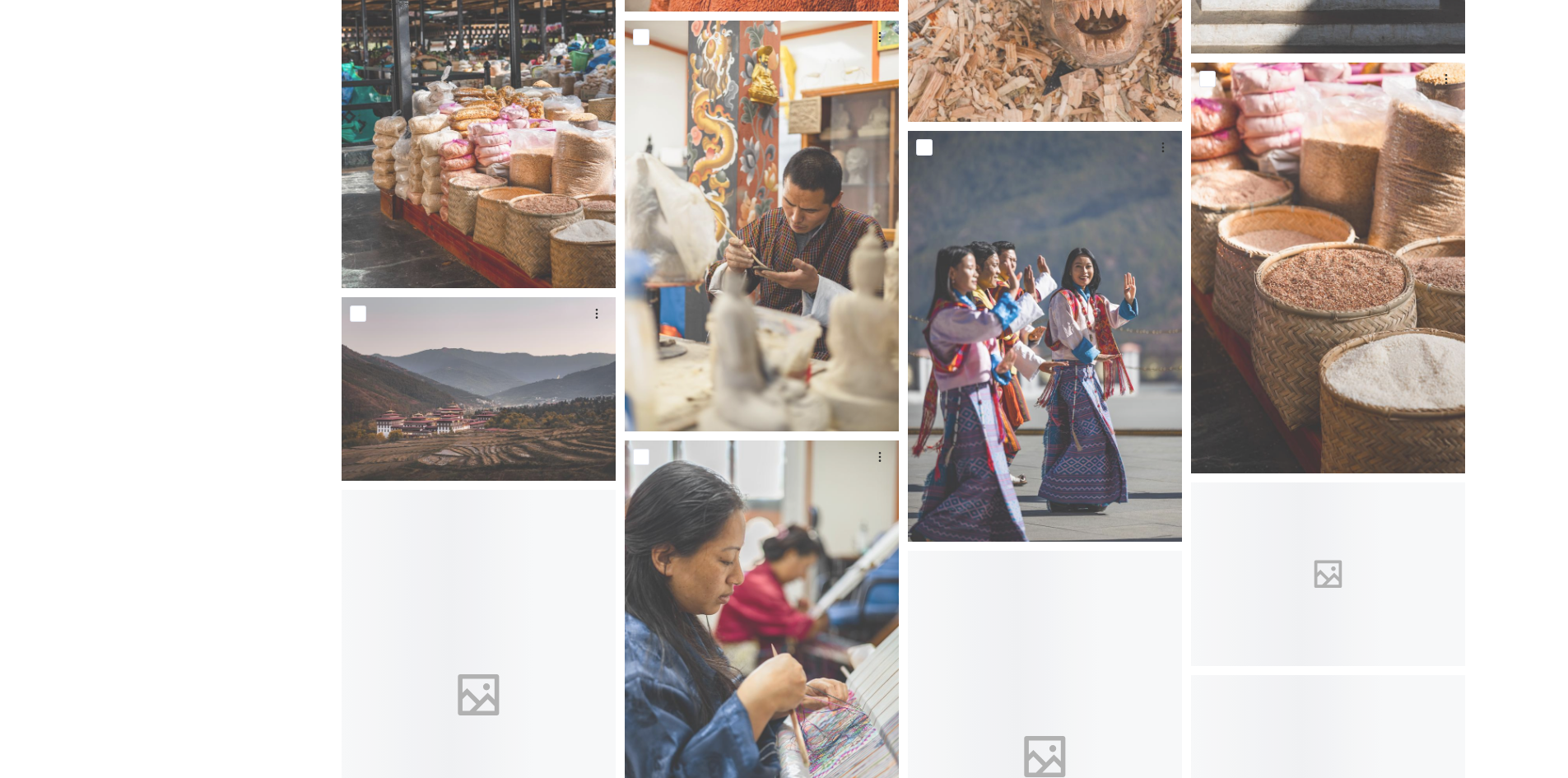
scroll to position [18022, 0]
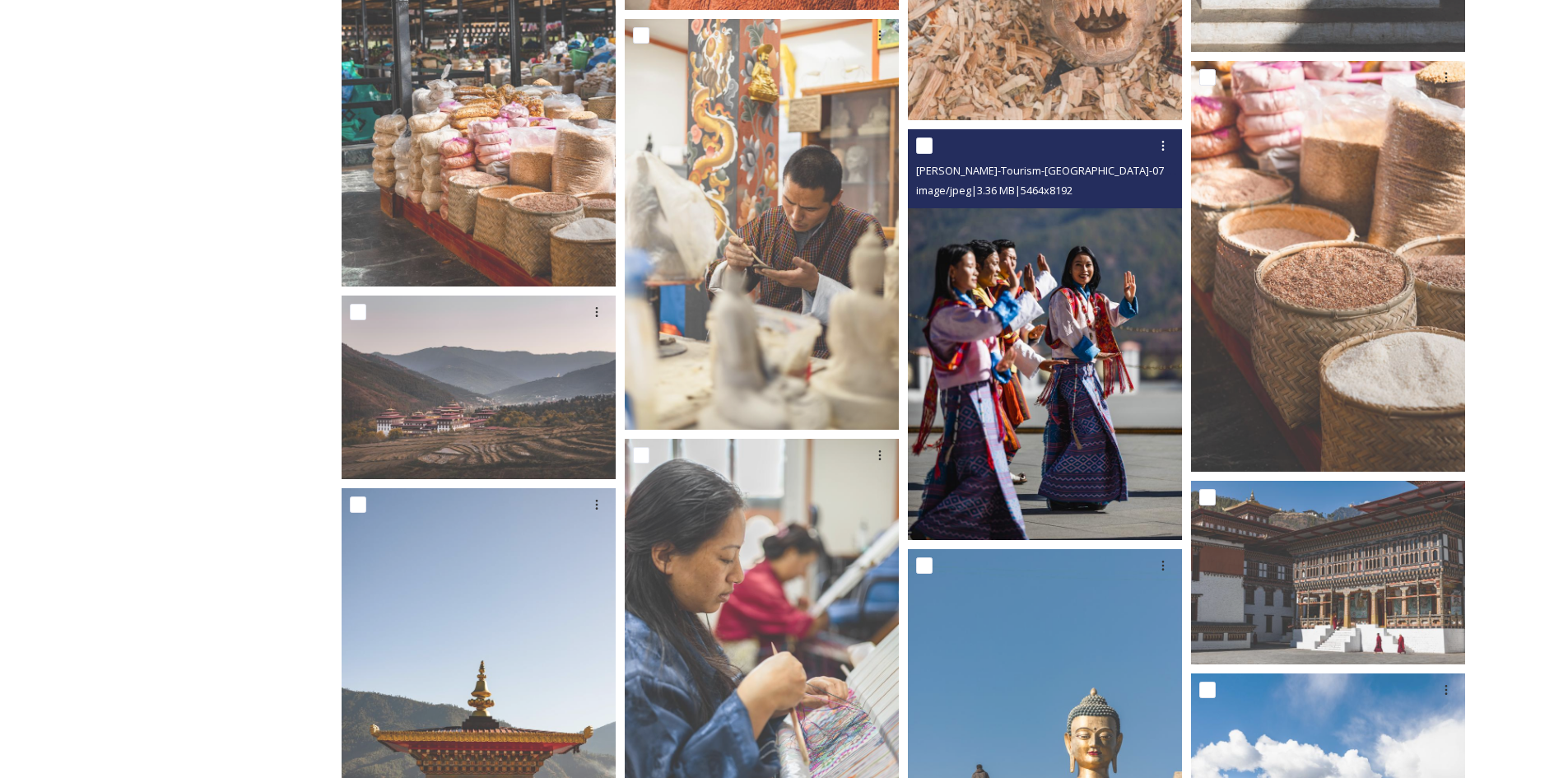
click at [1072, 295] on img at bounding box center [1044, 334] width 274 height 411
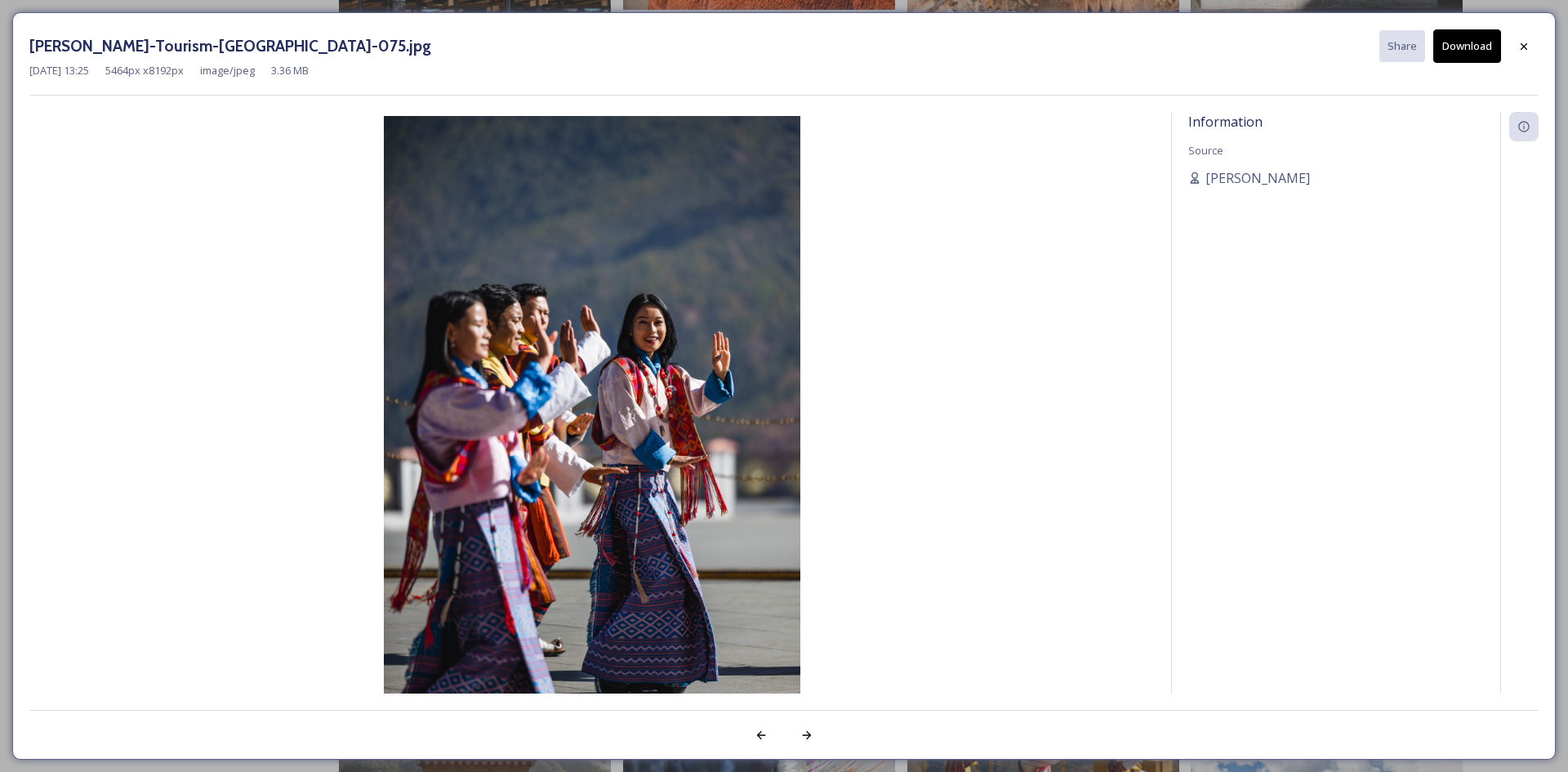
click at [1447, 49] on button "Download" at bounding box center [1466, 46] width 68 height 33
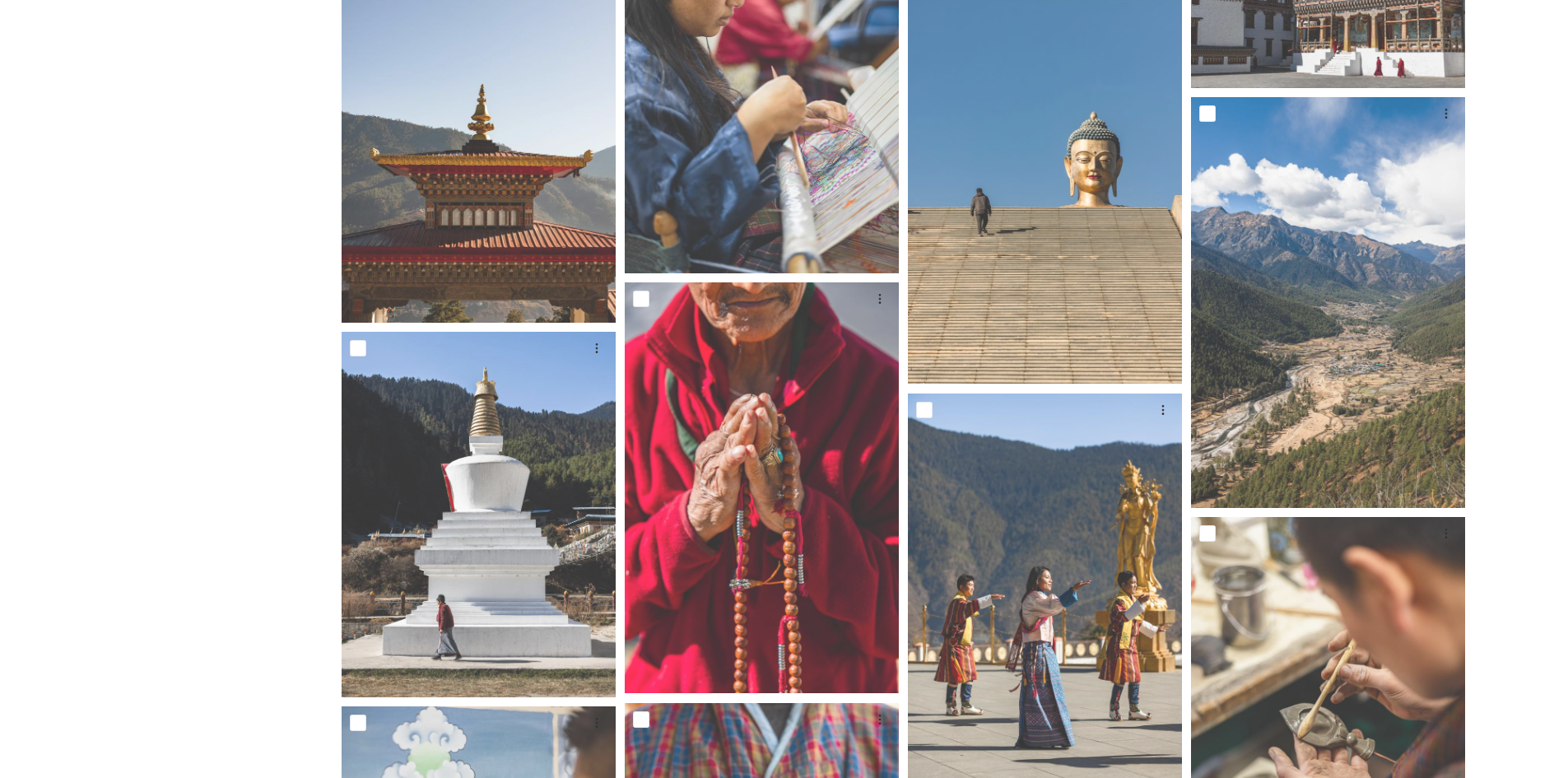
scroll to position [18845, 0]
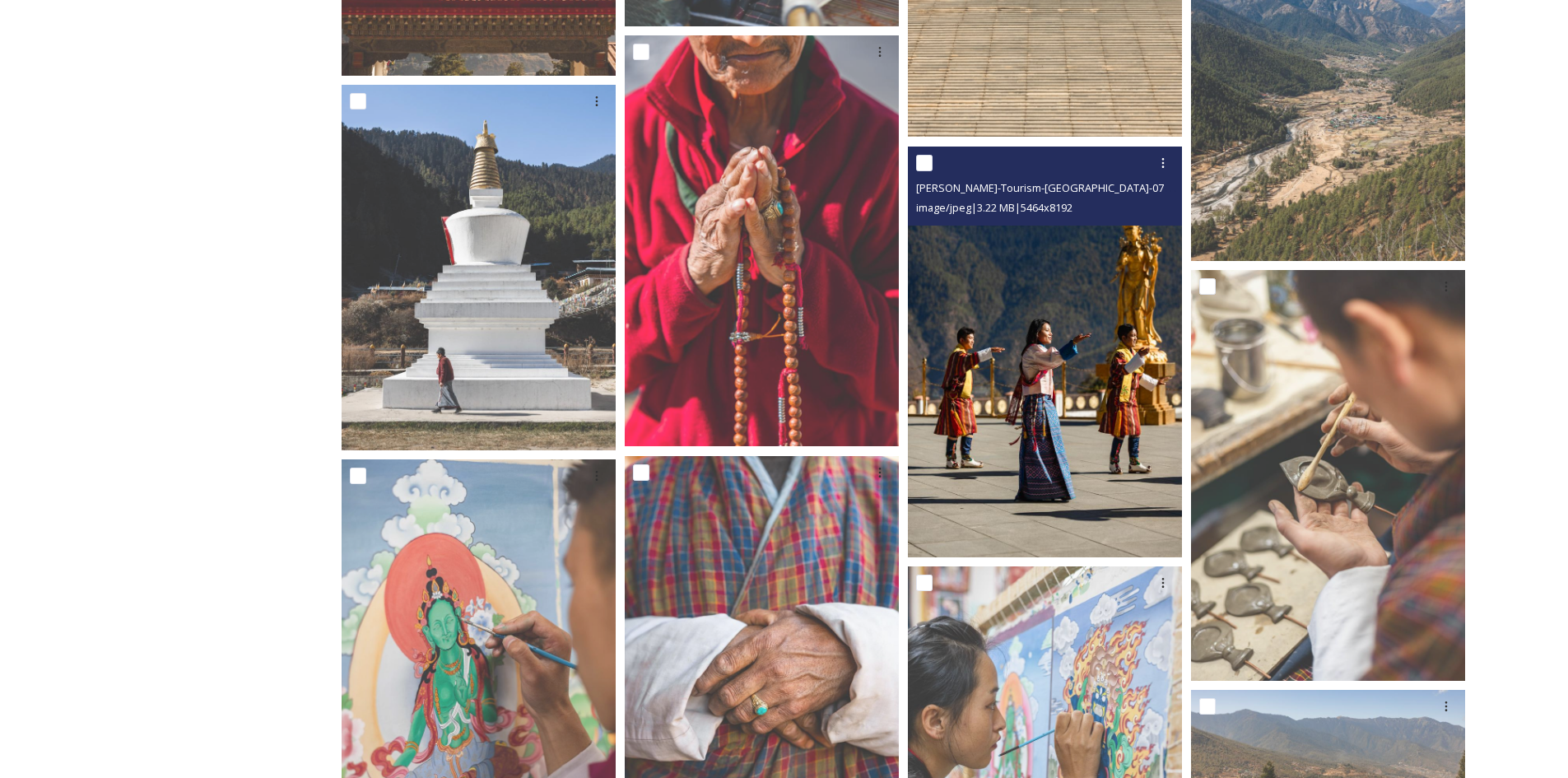
click at [1090, 446] on img at bounding box center [1044, 352] width 274 height 411
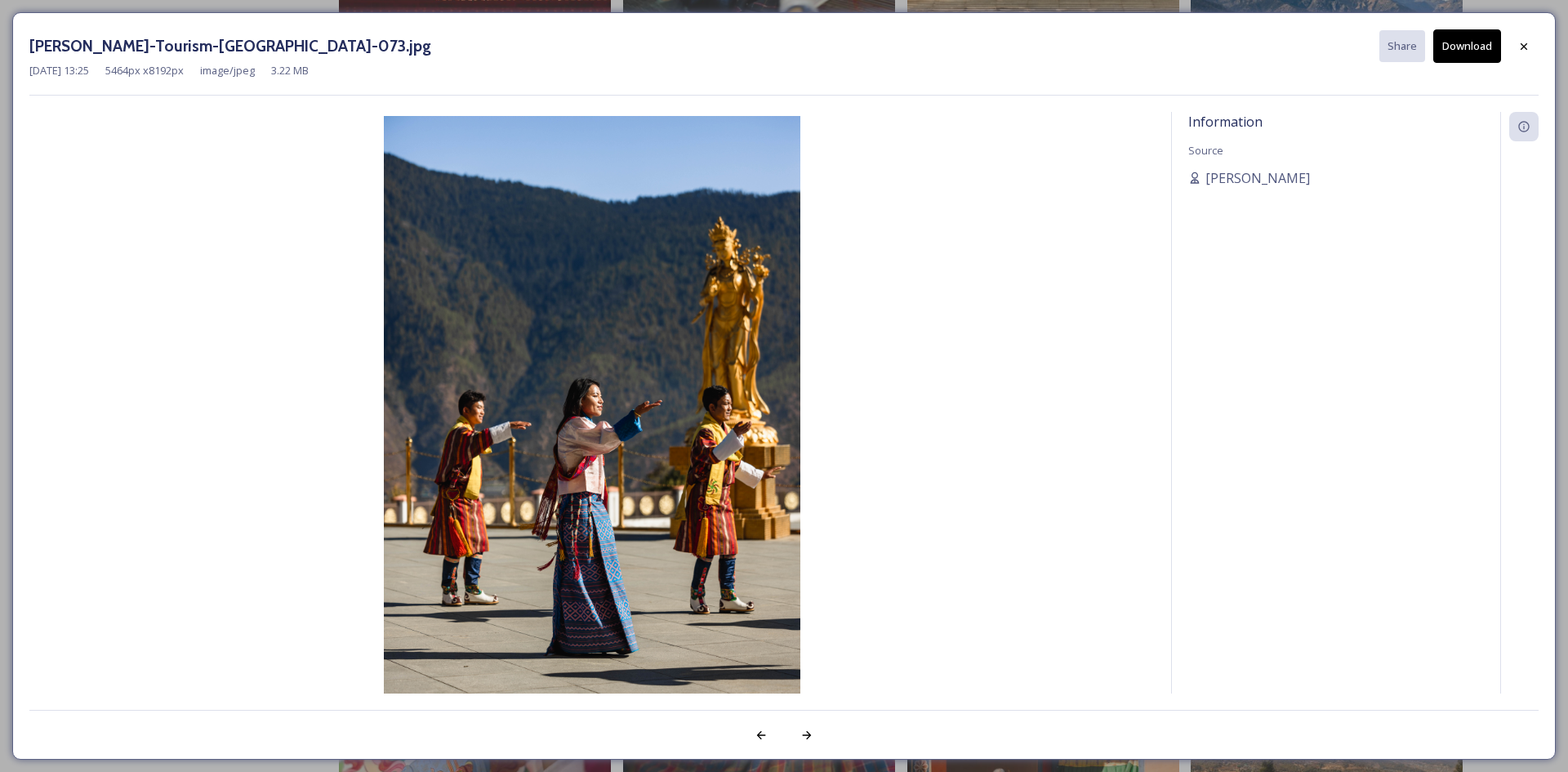
click at [1471, 44] on button "Download" at bounding box center [1466, 46] width 68 height 33
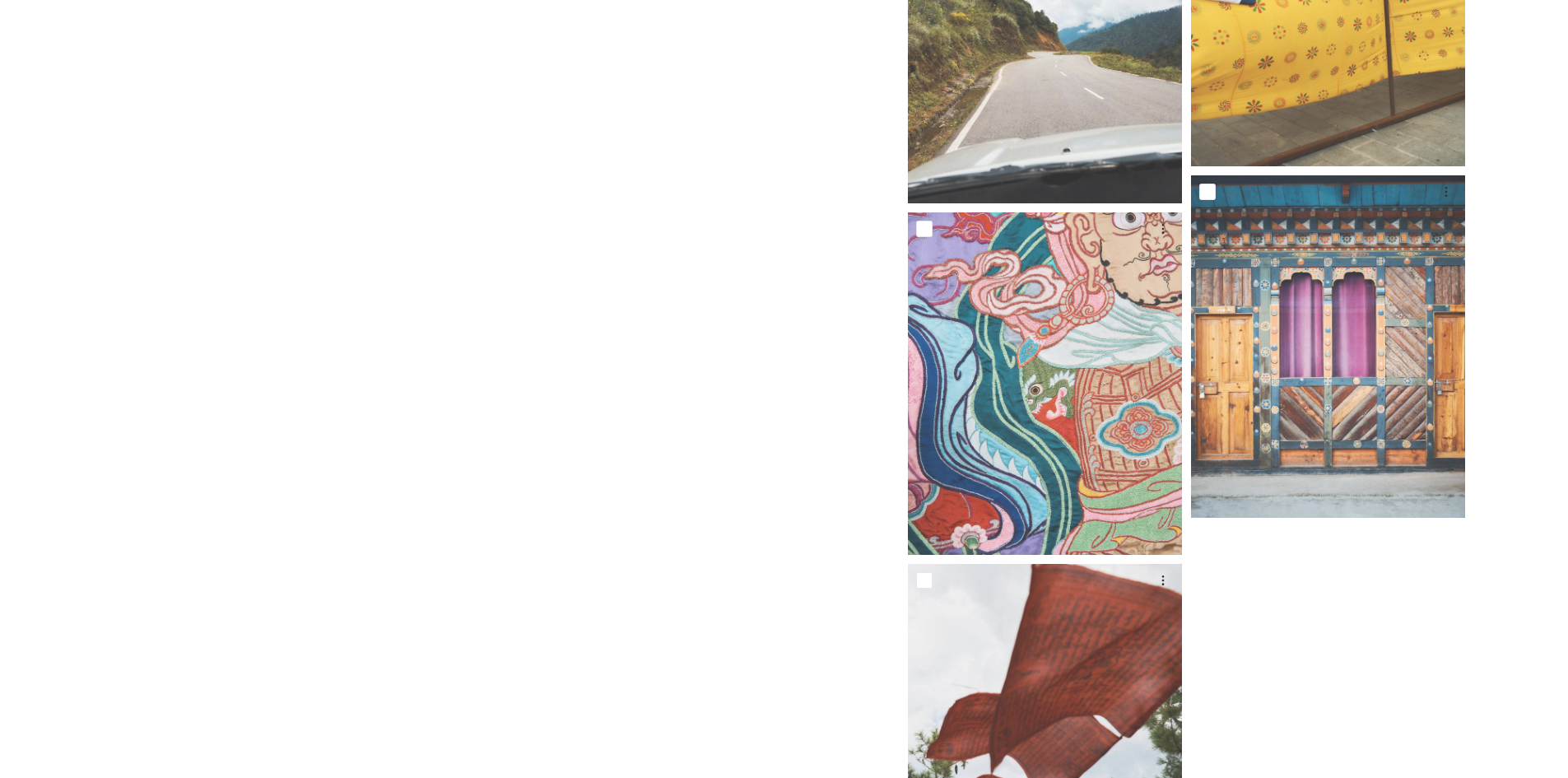
scroll to position [25792, 0]
